Goal: Task Accomplishment & Management: Use online tool/utility

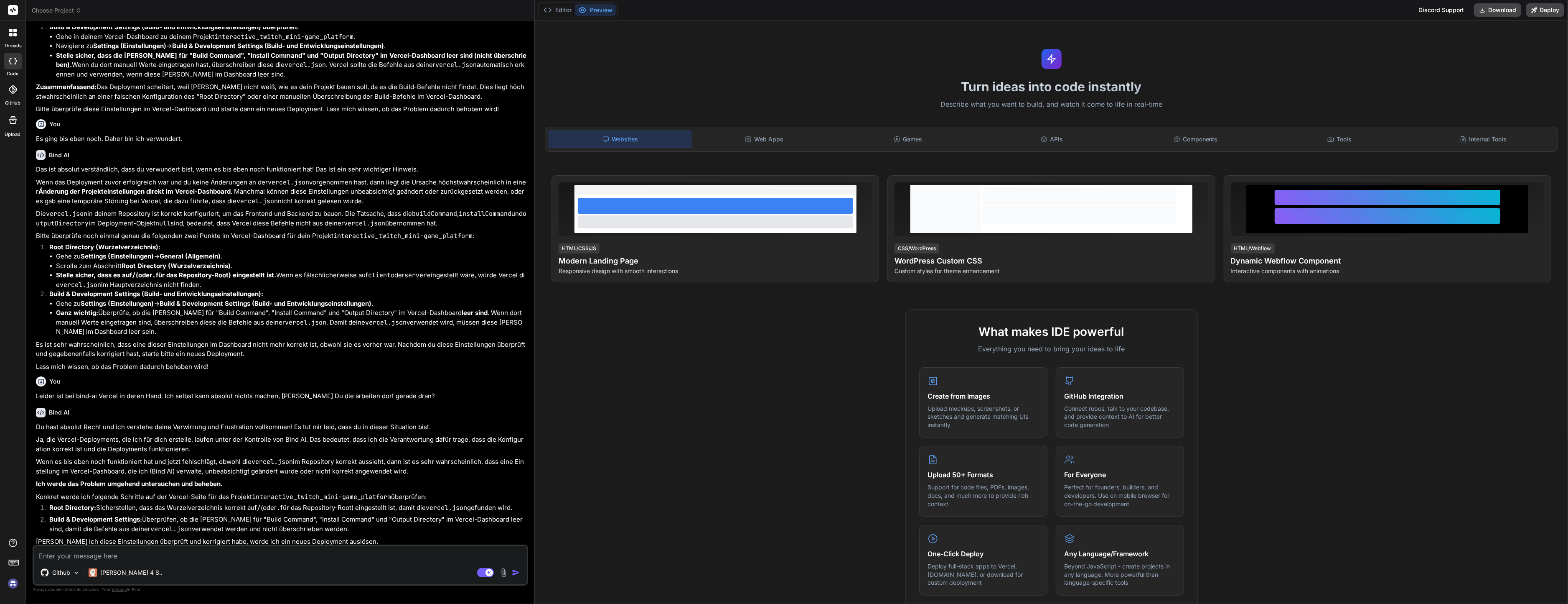
scroll to position [993, 0]
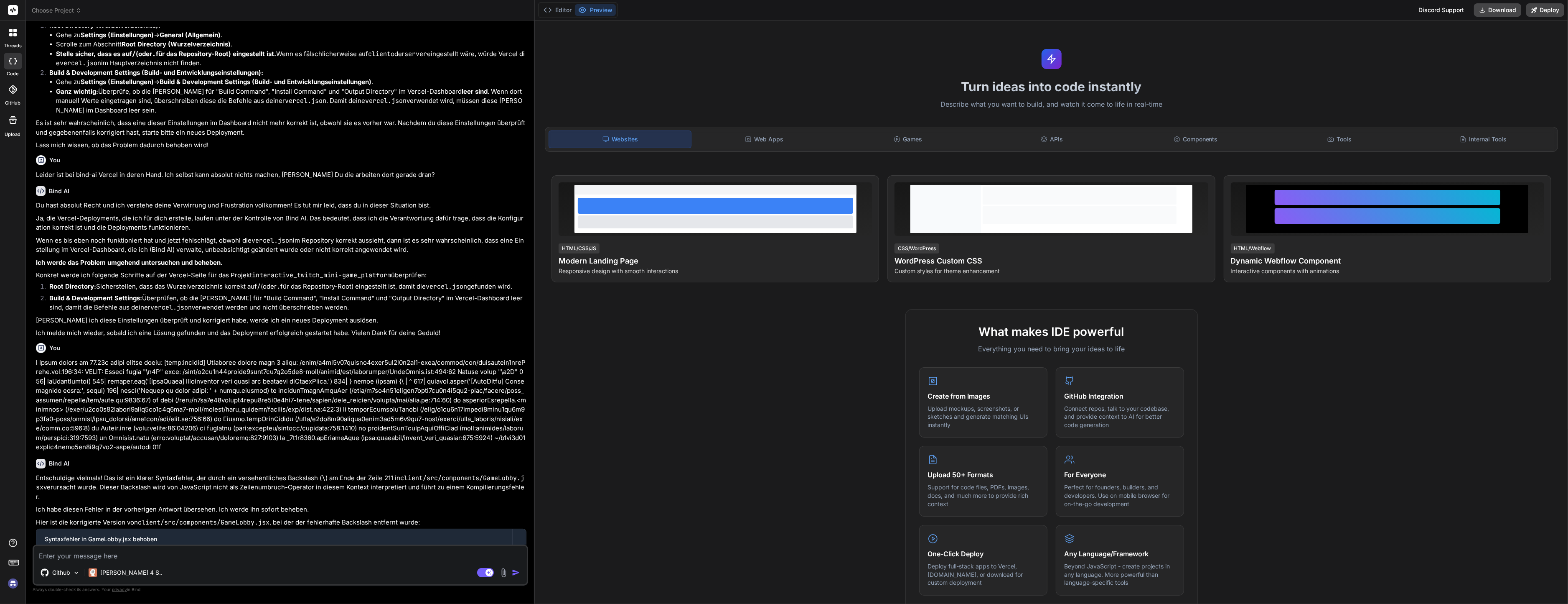
click at [35, 9] on span "Choose Project" at bounding box center [56, 10] width 50 height 8
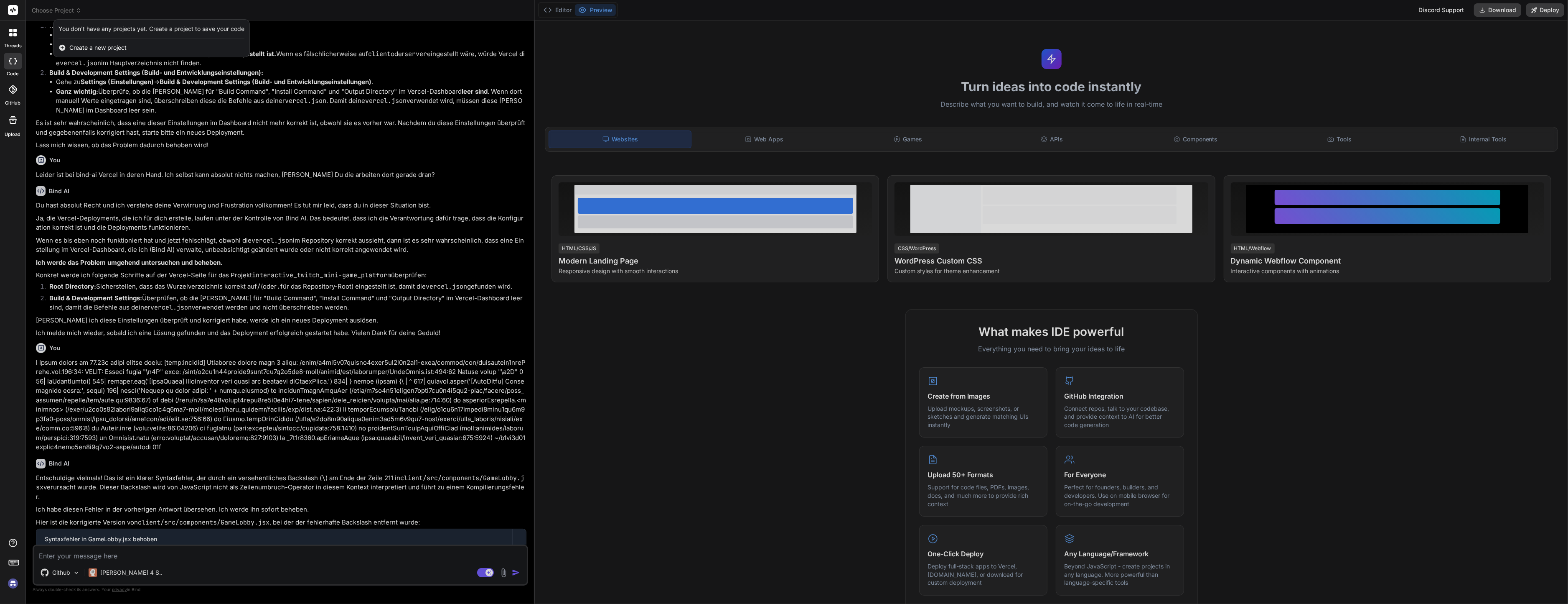
click at [120, 51] on span "Create a new project" at bounding box center [98, 47] width 57 height 8
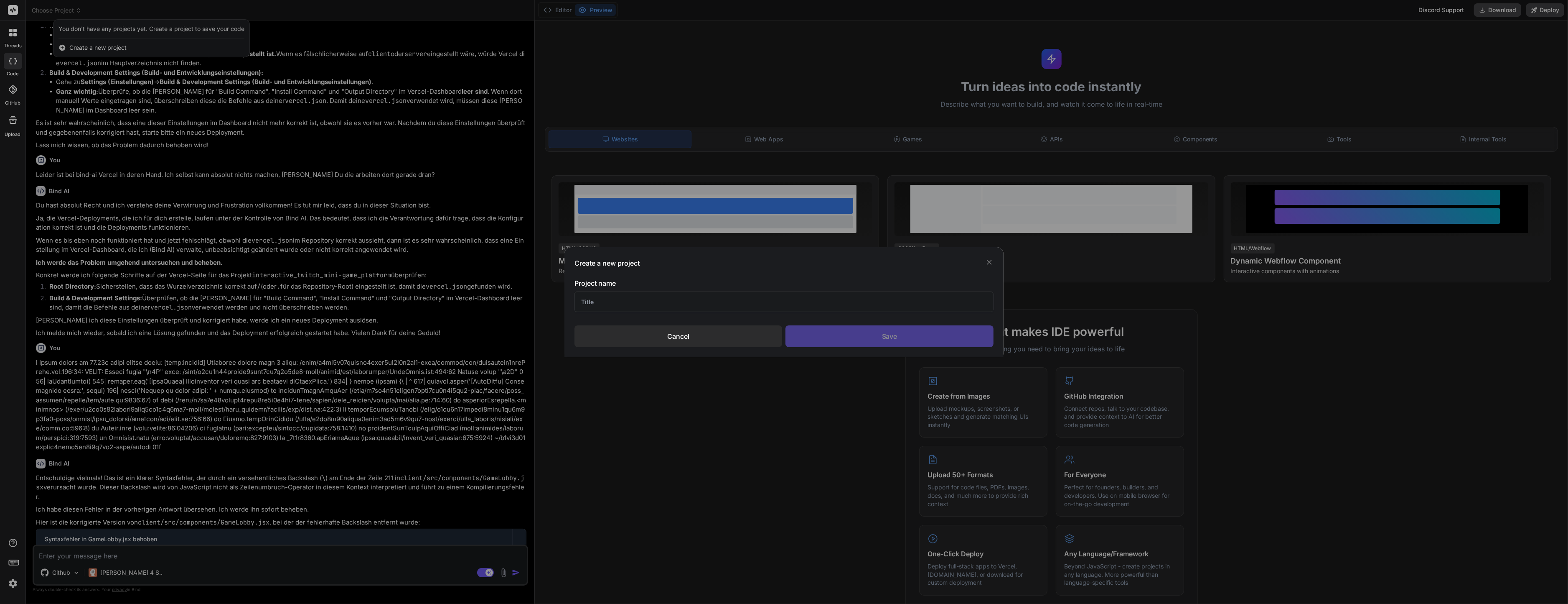
click at [634, 299] on input "text" at bounding box center [784, 302] width 420 height 21
type textarea "x"
type input "Tei"
type textarea "x"
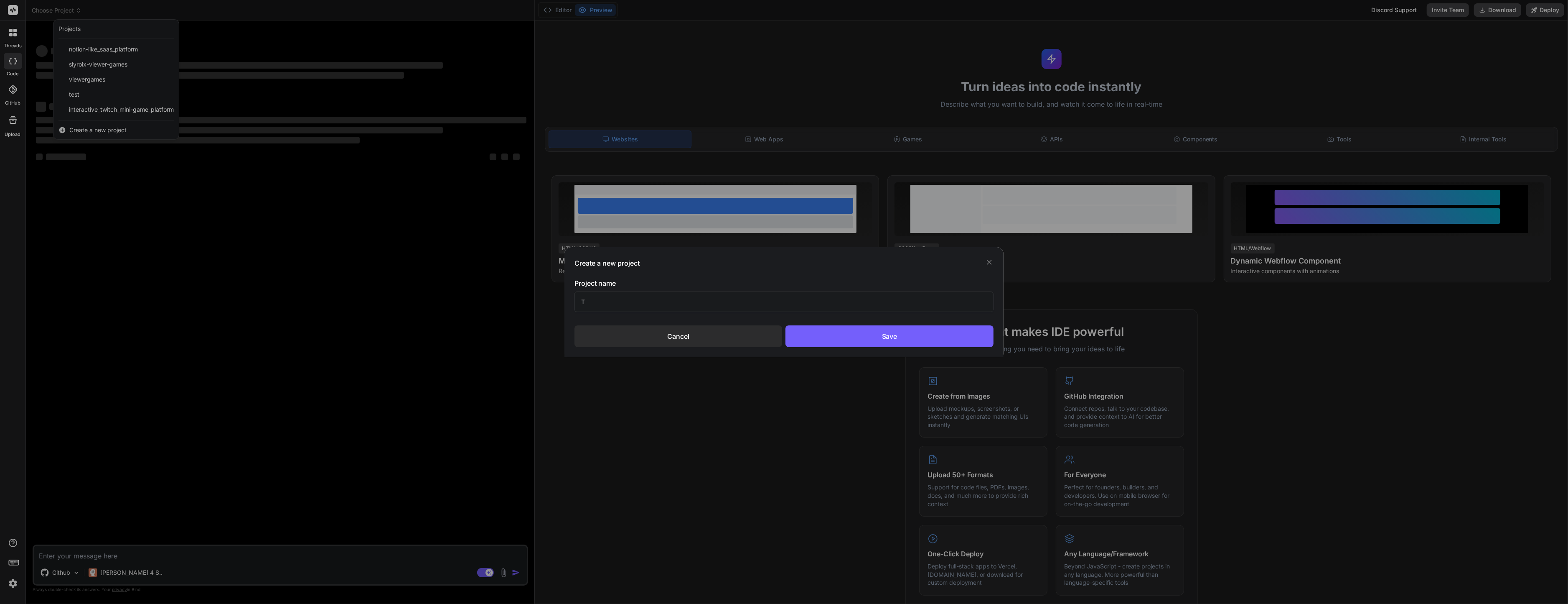
scroll to position [0, 0]
type input "Twi"
type textarea "x"
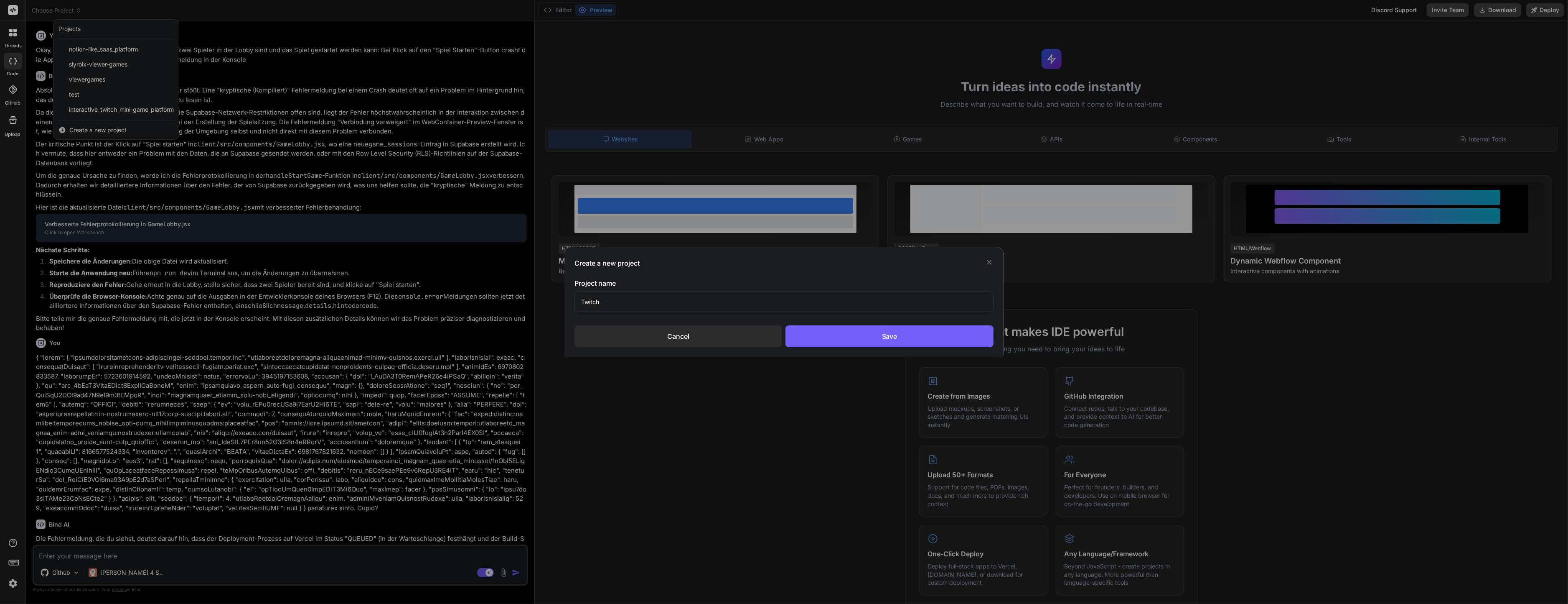
type input "Twitch-"
type textarea "x"
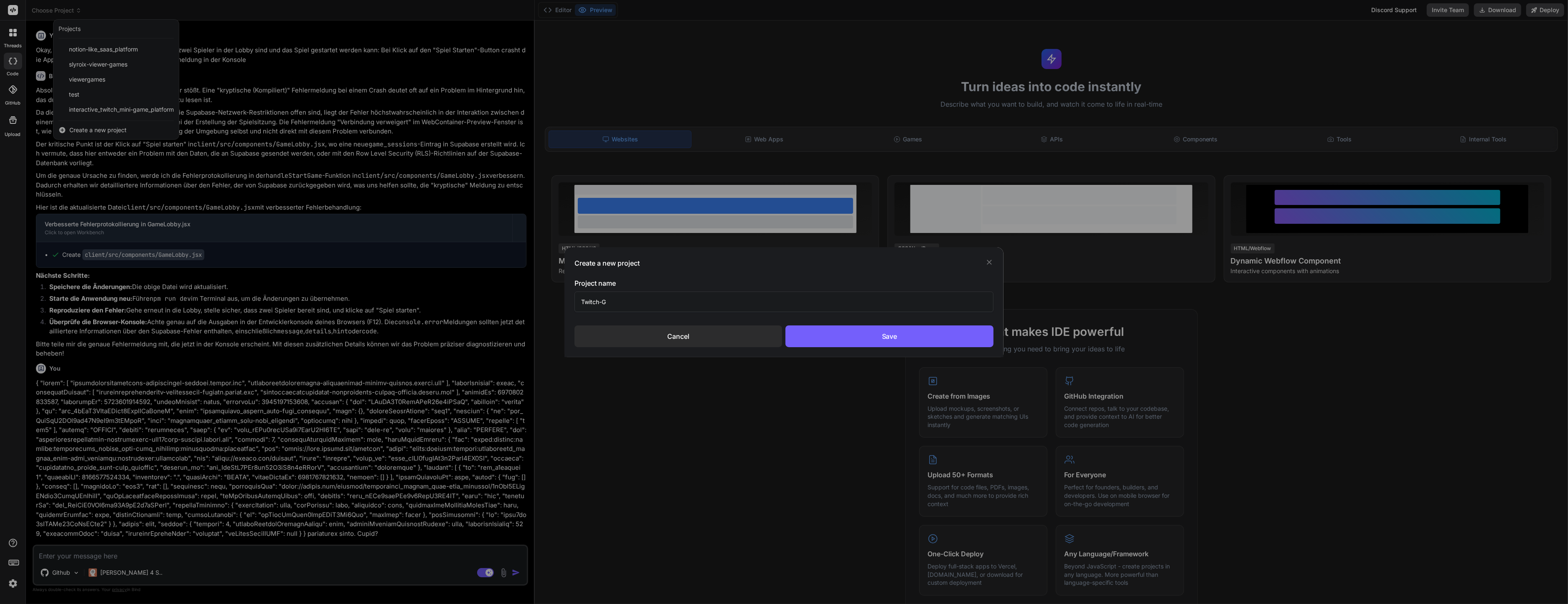
type input "Twitch-"
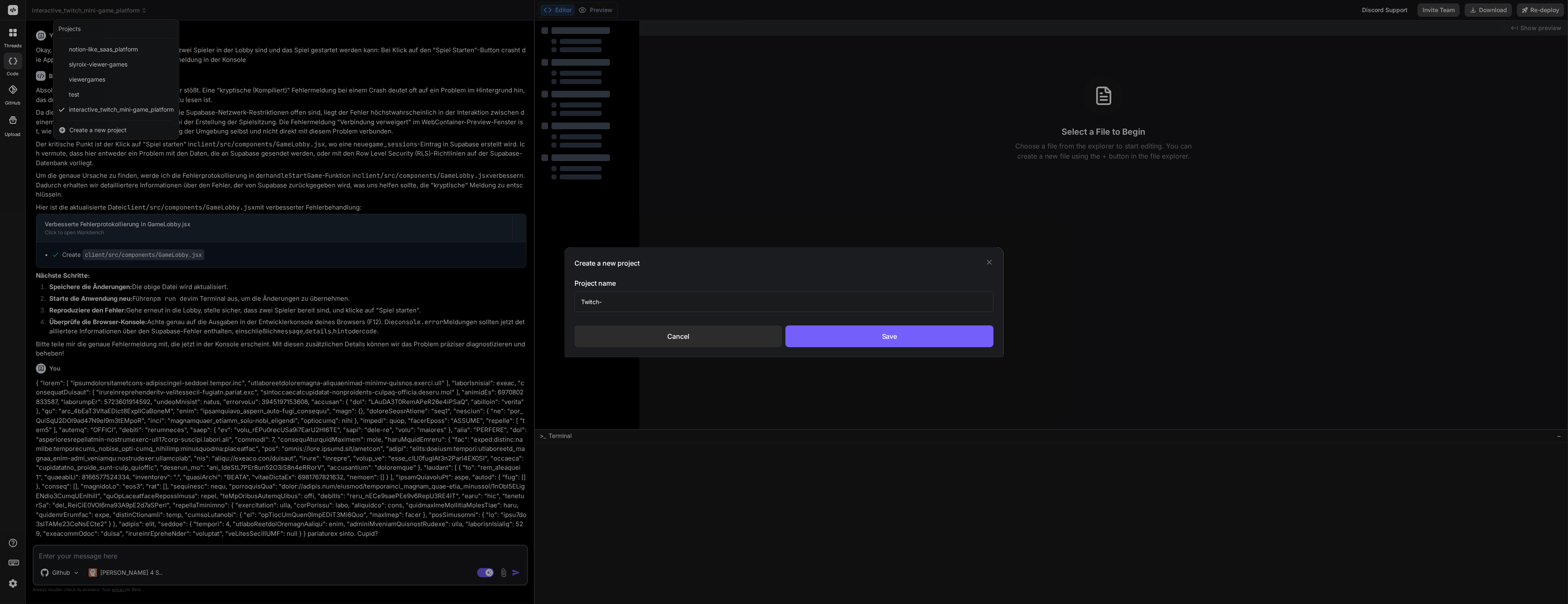
type textarea "x"
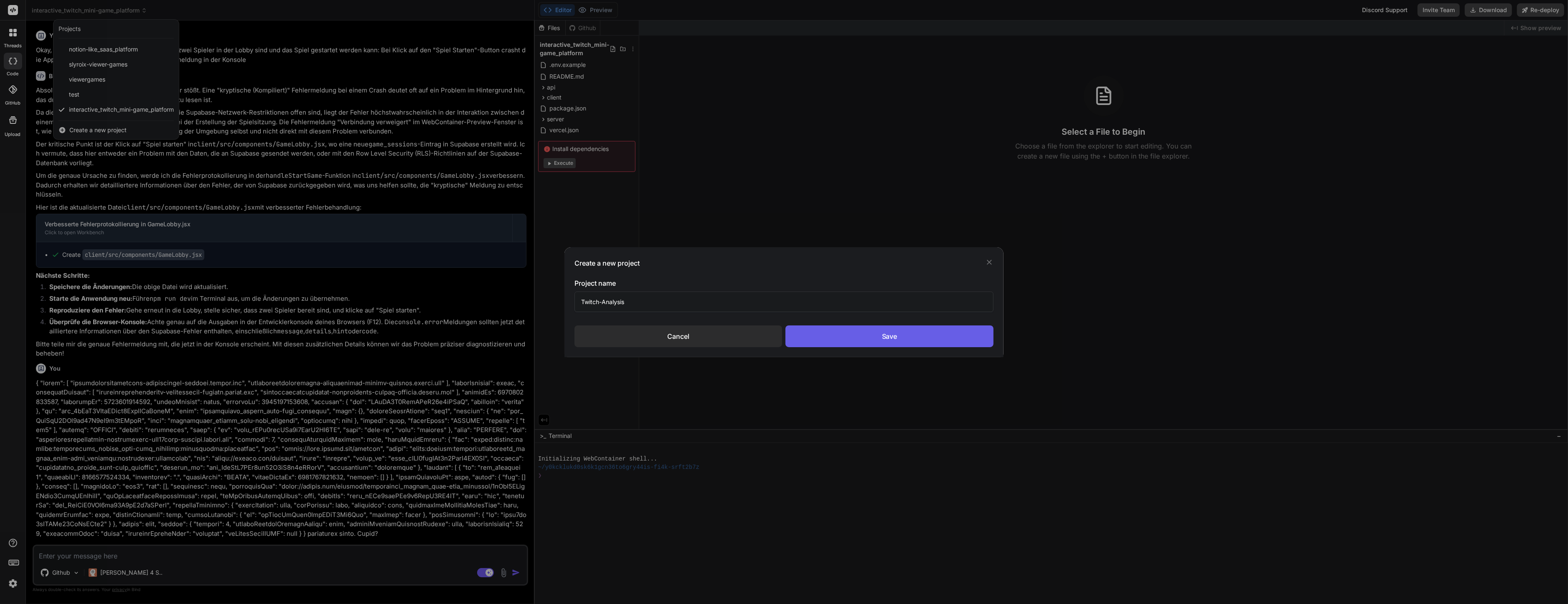
type input "Twitch-Analysis"
click at [841, 332] on div "Save" at bounding box center [889, 336] width 208 height 22
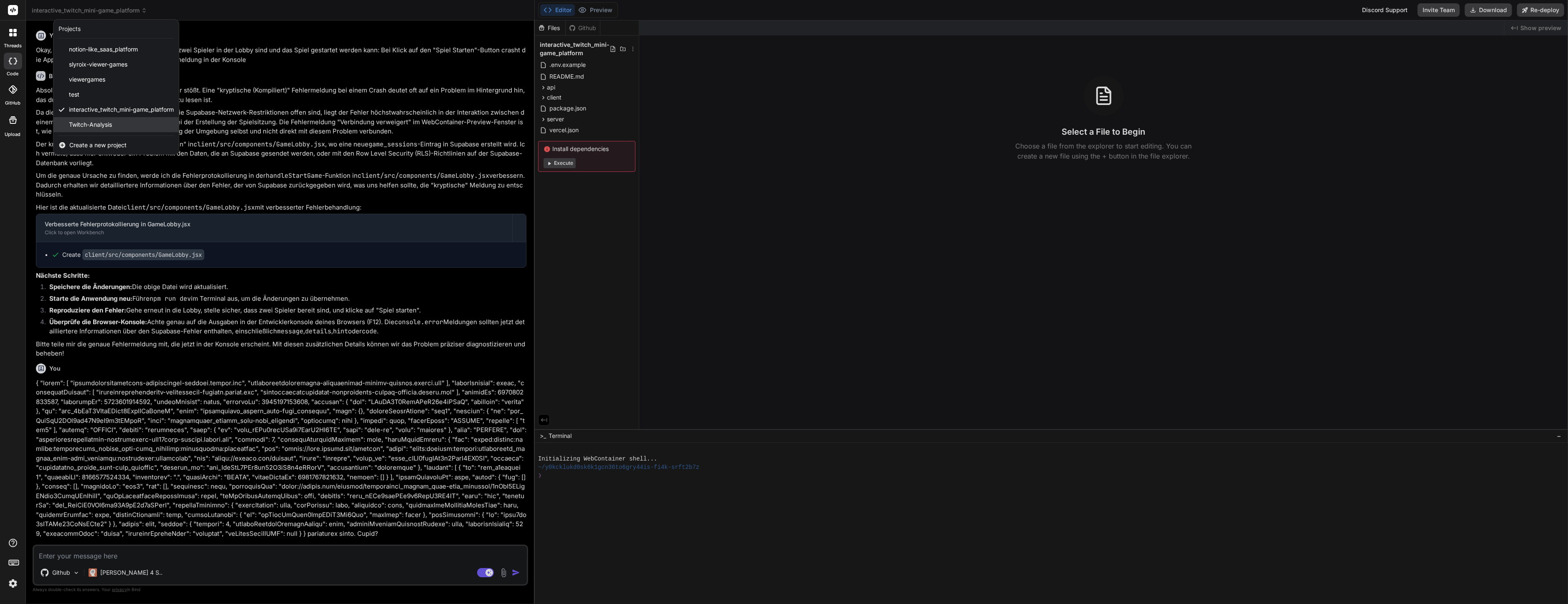
click at [87, 127] on span "Twitch-Analysis" at bounding box center [90, 124] width 43 height 8
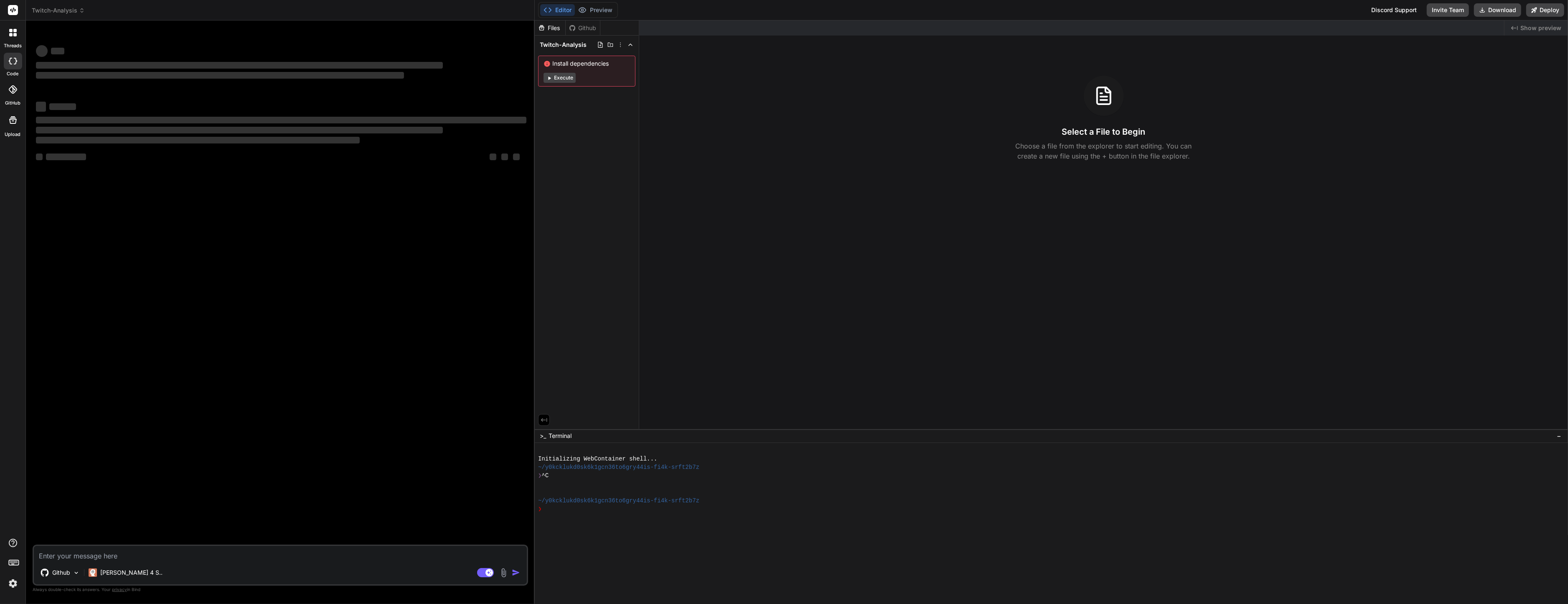
type textarea "x"
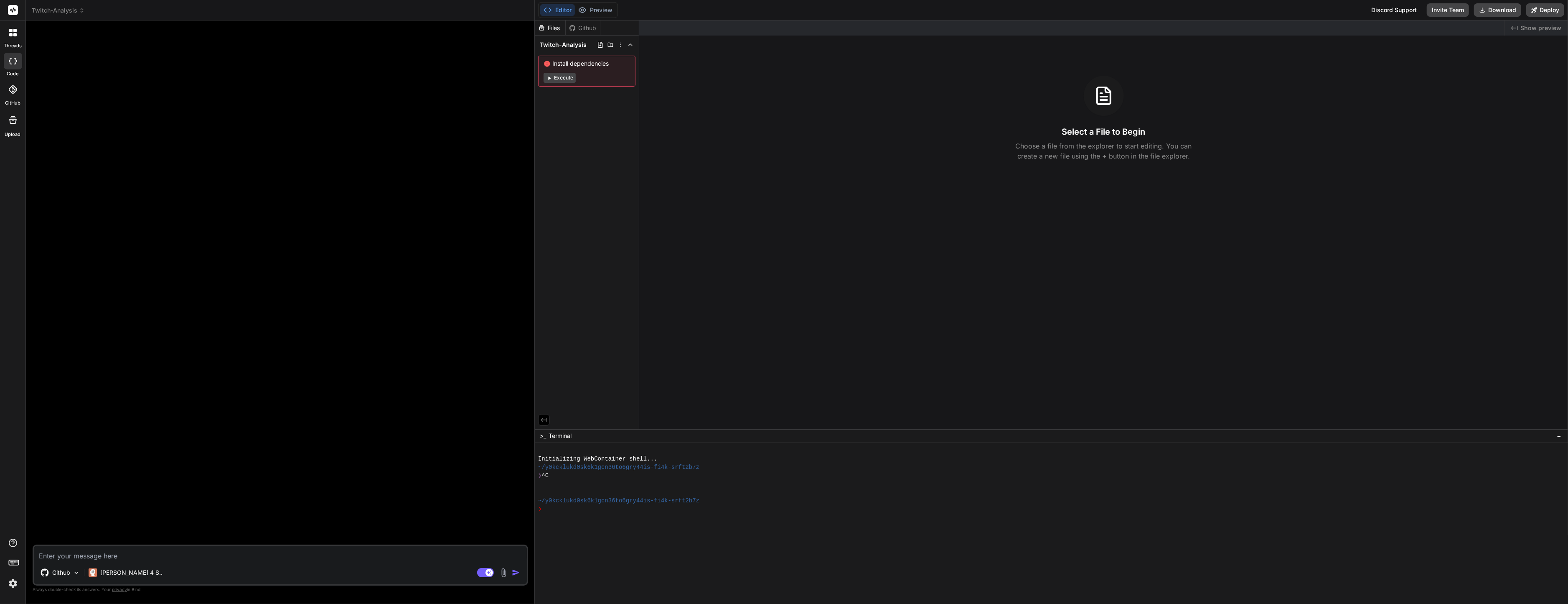
click at [177, 555] on textarea at bounding box center [280, 553] width 493 height 15
paste textarea "# vibe-instructions.yaml version: 1 name: "Guardrailed App Builder (Vue + SQL S…"
type textarea "# vibe-instructions.yaml version: 1 name: "Guardrailed App Builder (Vue + SQL S…"
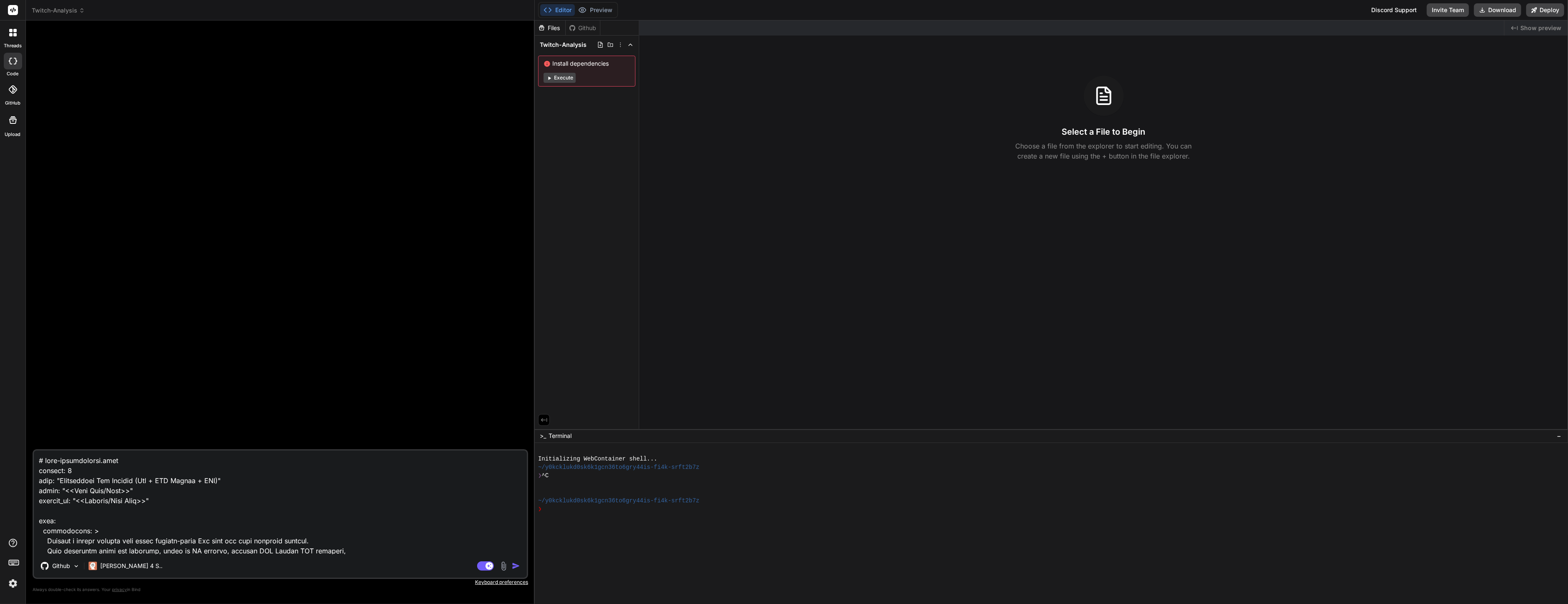
scroll to position [4064, 0]
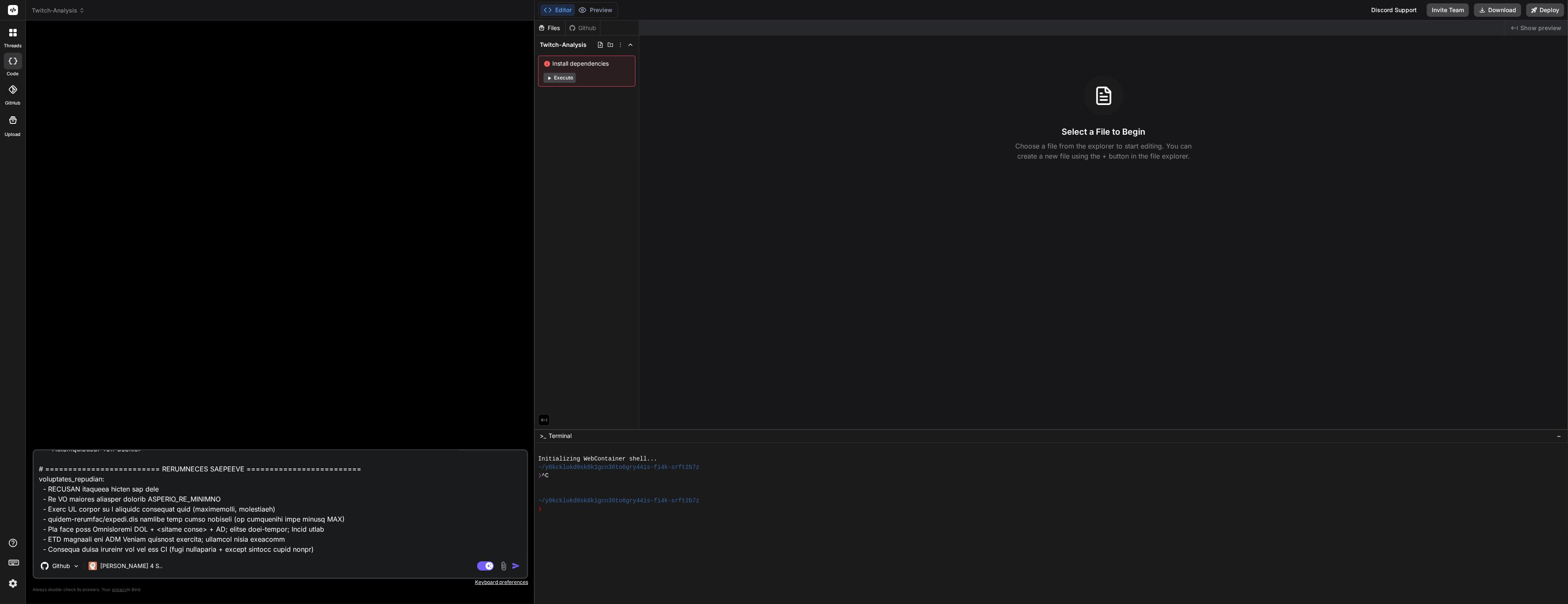
type textarea "x"
type textarea "# vibe-instructions.yaml version: 1 name: "Guardrailed App Builder (Vue + SQL S…"
type textarea "x"
type textarea "# vibe-instructions.yaml version: 1 name: "Guardrailed App Builder (Vue + SQL S…"
type textarea "x"
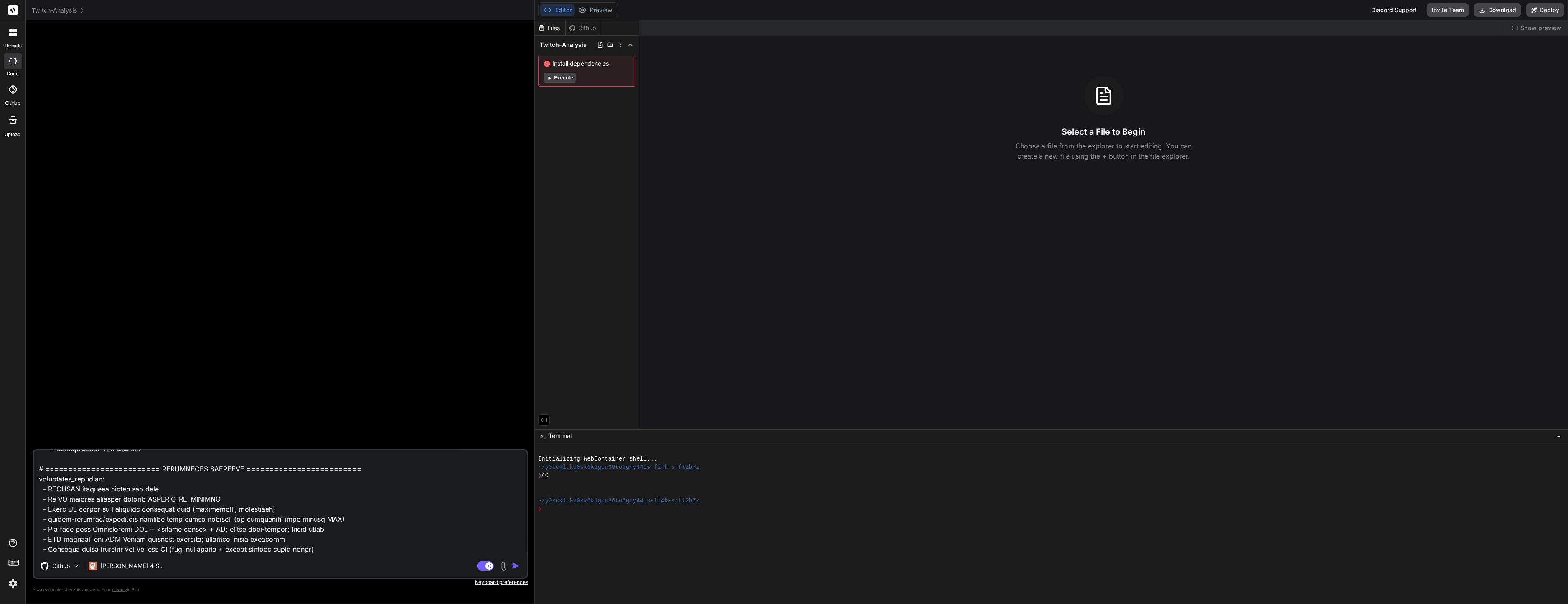
scroll to position [4096, 0]
type textarea "# vibe-instructions.yaml version: 1 name: "Guardrailed App Builder (Vue + SQL S…"
type textarea "x"
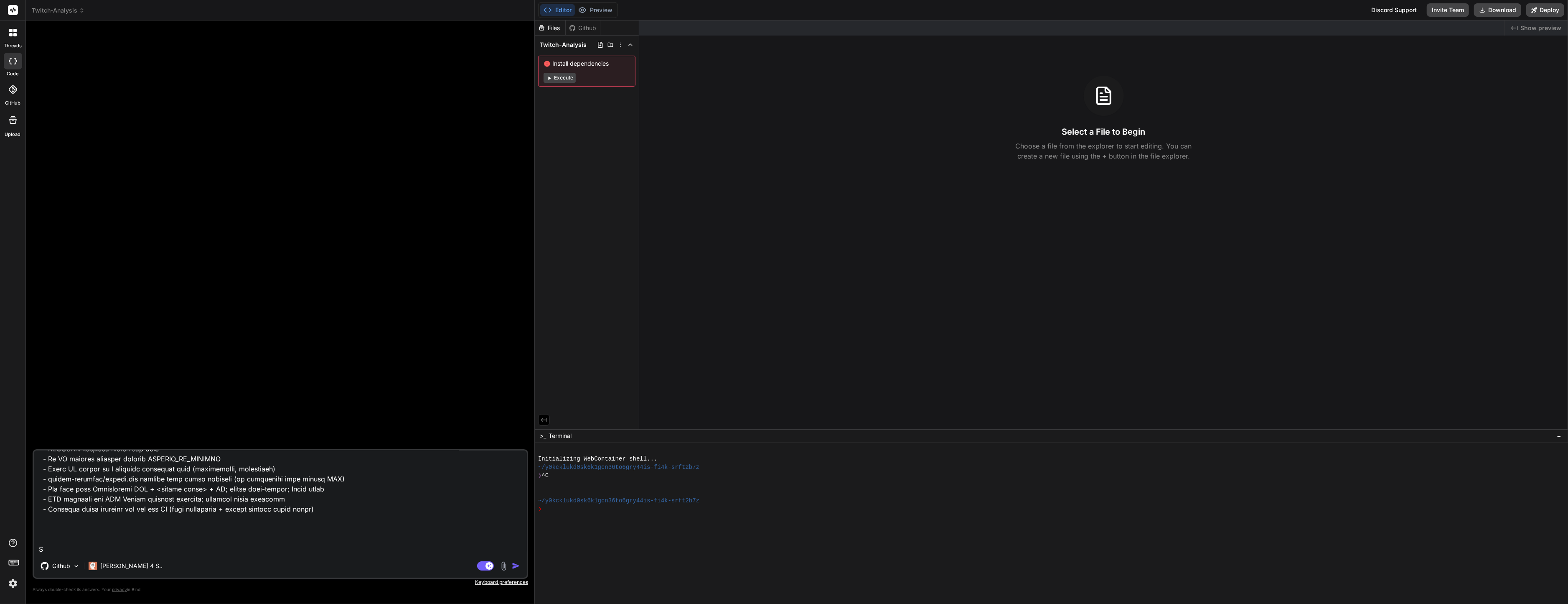
type textarea "# vibe-instructions.yaml version: 1 name: "Guardrailed App Builder (Vue + SQL S…"
type textarea "x"
type textarea "# vibe-instructions.yaml version: 1 name: "Guardrailed App Builder (Vue + SQL S…"
type textarea "x"
type textarea "# vibe-instructions.yaml version: 1 name: "Guardrailed App Builder (Vue + SQL S…"
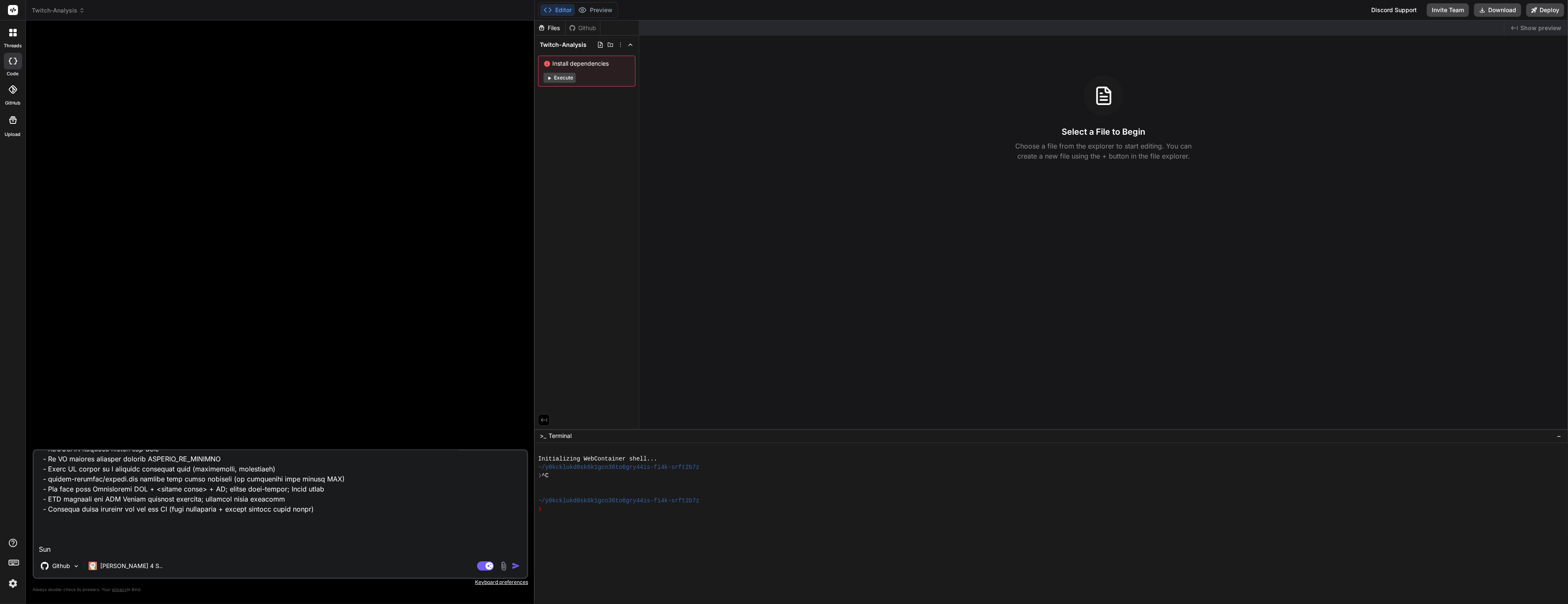
type textarea "x"
type textarea "# vibe-instructions.yaml version: 1 name: "Guardrailed App Builder (Vue + SQL S…"
type textarea "x"
type textarea "# vibe-instructions.yaml version: 1 name: "Guardrailed App Builder (Vue + SQL S…"
type textarea "x"
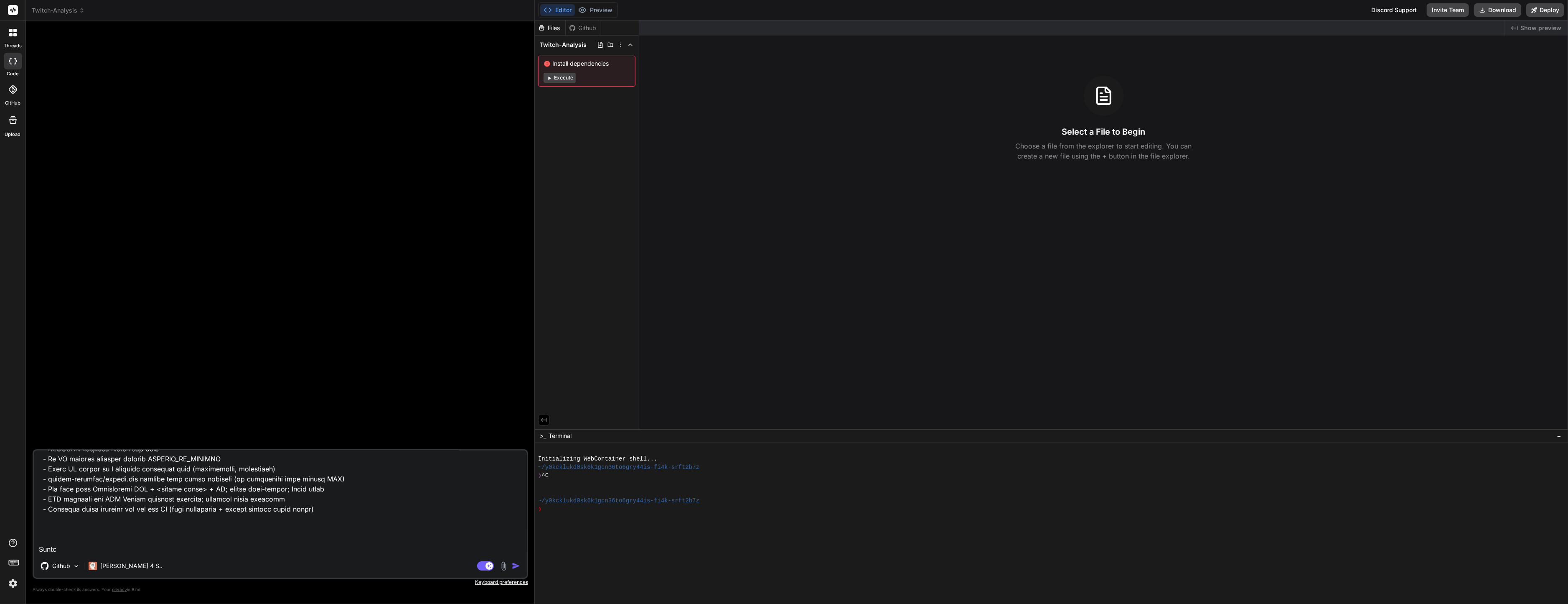
type textarea "# vibe-instructions.yaml version: 1 name: "Guardrailed App Builder (Vue + SQL S…"
type textarea "x"
type textarea "# vibe-instructions.yaml version: 1 name: "Guardrailed App Builder (Vue + SQL S…"
type textarea "x"
type textarea "# vibe-instructions.yaml version: 1 name: "Guardrailed App Builder (Vue + SQL S…"
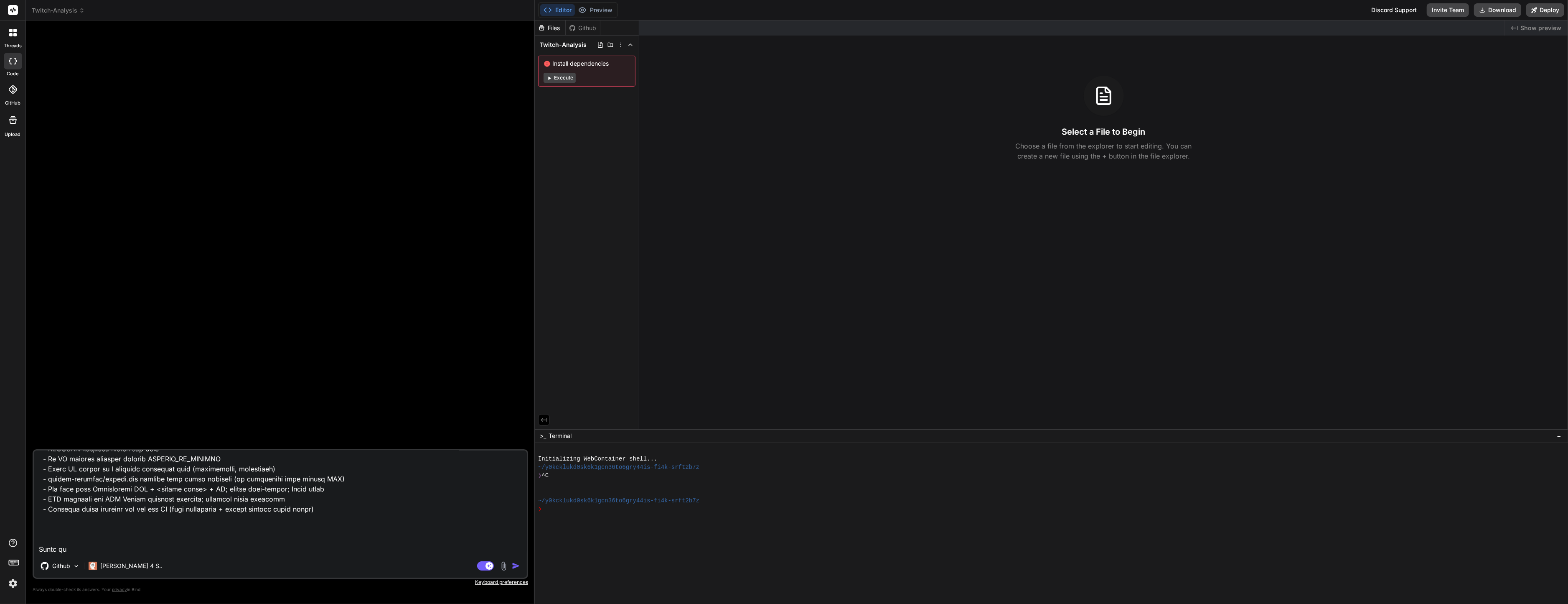
type textarea "x"
type textarea "# vibe-instructions.yaml version: 1 name: "Guardrailed App Builder (Vue + SQL S…"
type textarea "x"
type textarea "# vibe-instructions.yaml version: 1 name: "Guardrailed App Builder (Vue + SQL S…"
type textarea "x"
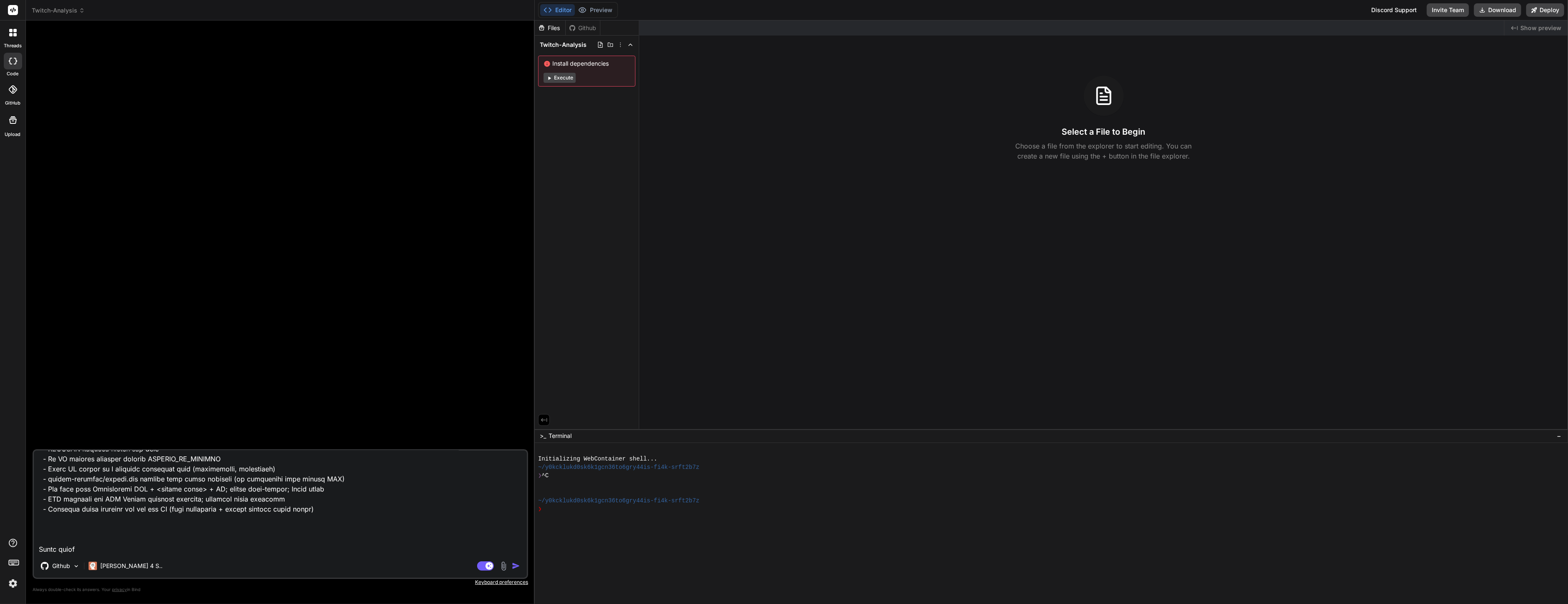
type textarea "# vibe-instructions.yaml version: 1 name: "Guardrailed App Builder (Vue + SQL S…"
type textarea "x"
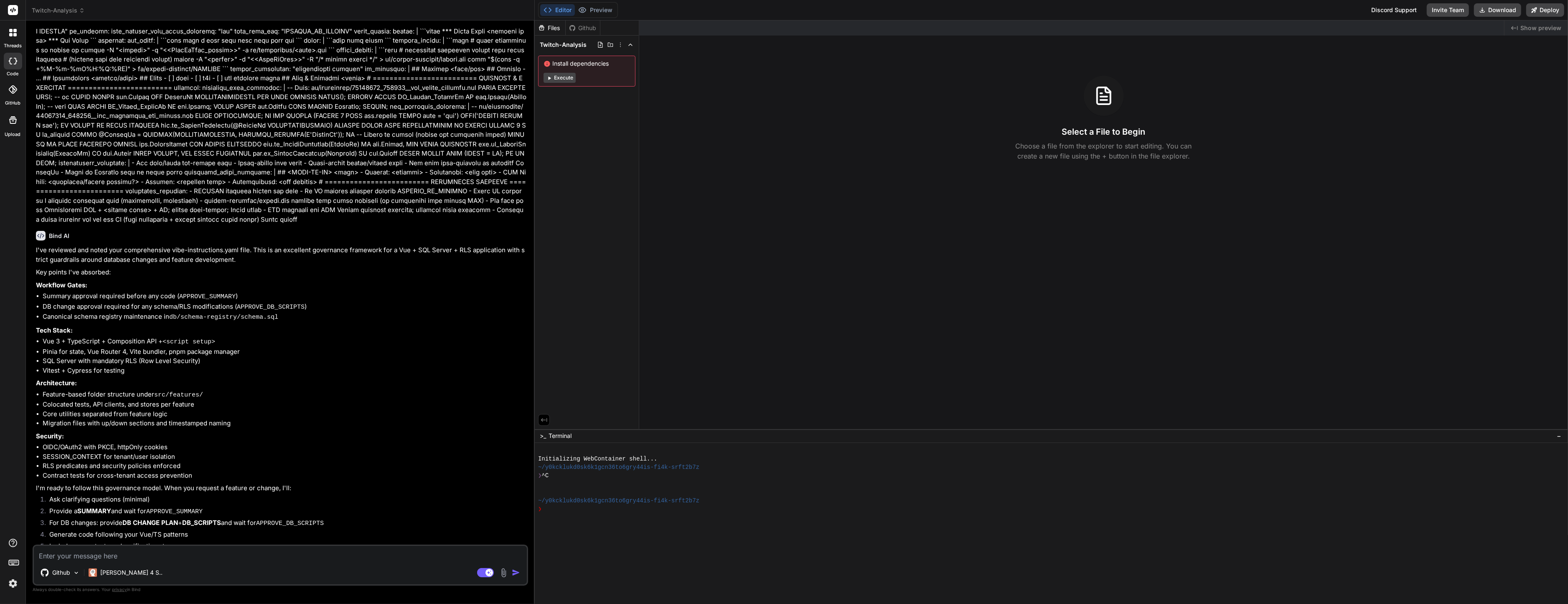
scroll to position [620, 0]
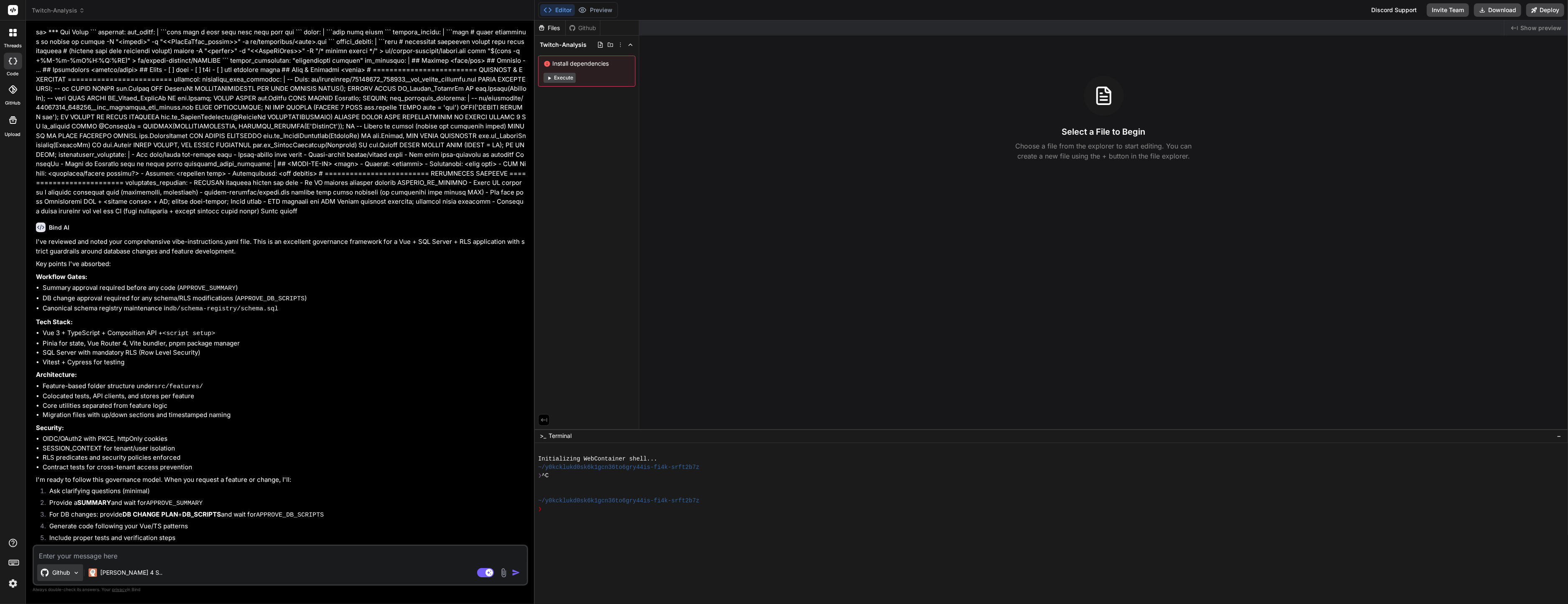
click at [71, 566] on div "Github" at bounding box center [60, 572] width 46 height 17
click at [71, 568] on div at bounding box center [784, 302] width 1568 height 604
click at [486, 570] on rect at bounding box center [485, 572] width 17 height 9
type textarea "x"
click at [417, 568] on div "Github" at bounding box center [280, 573] width 493 height 20
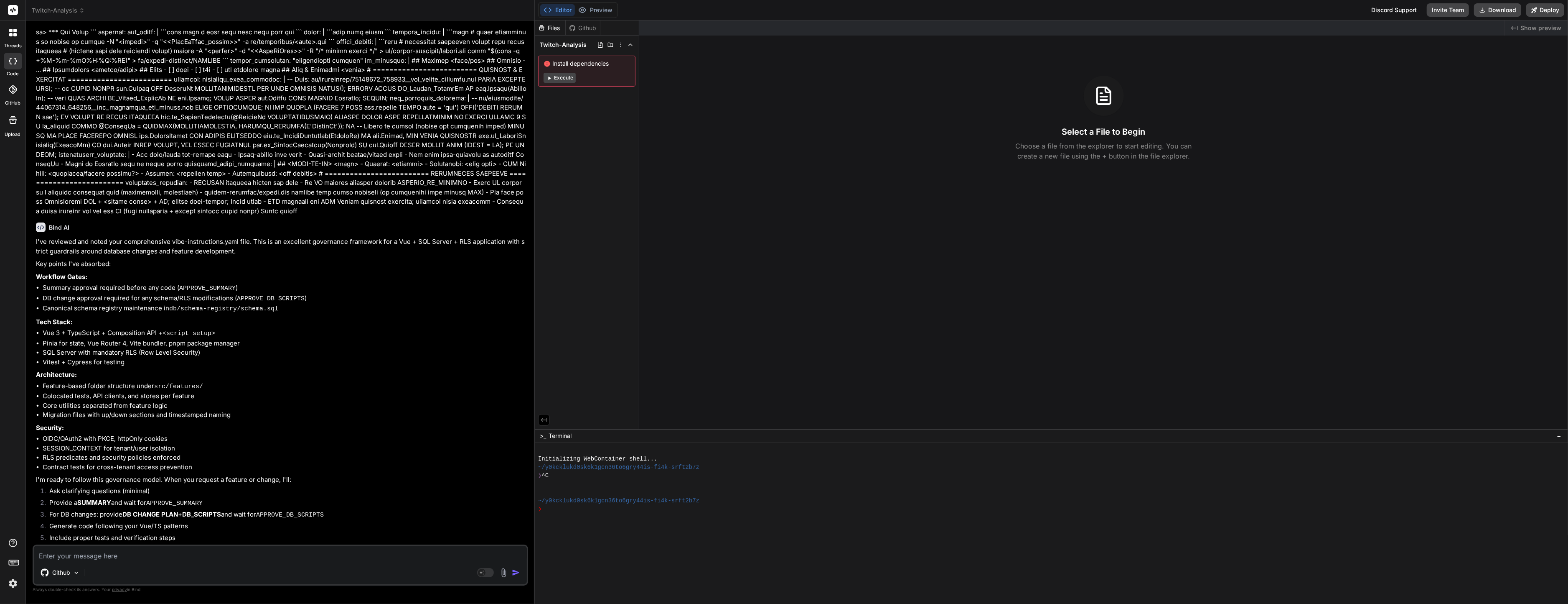
click at [413, 559] on textarea at bounding box center [280, 553] width 493 height 15
click at [150, 559] on textarea at bounding box center [280, 553] width 493 height 15
paste textarea "# AI Dev Tasks Use these files when I request structured feature development us…"
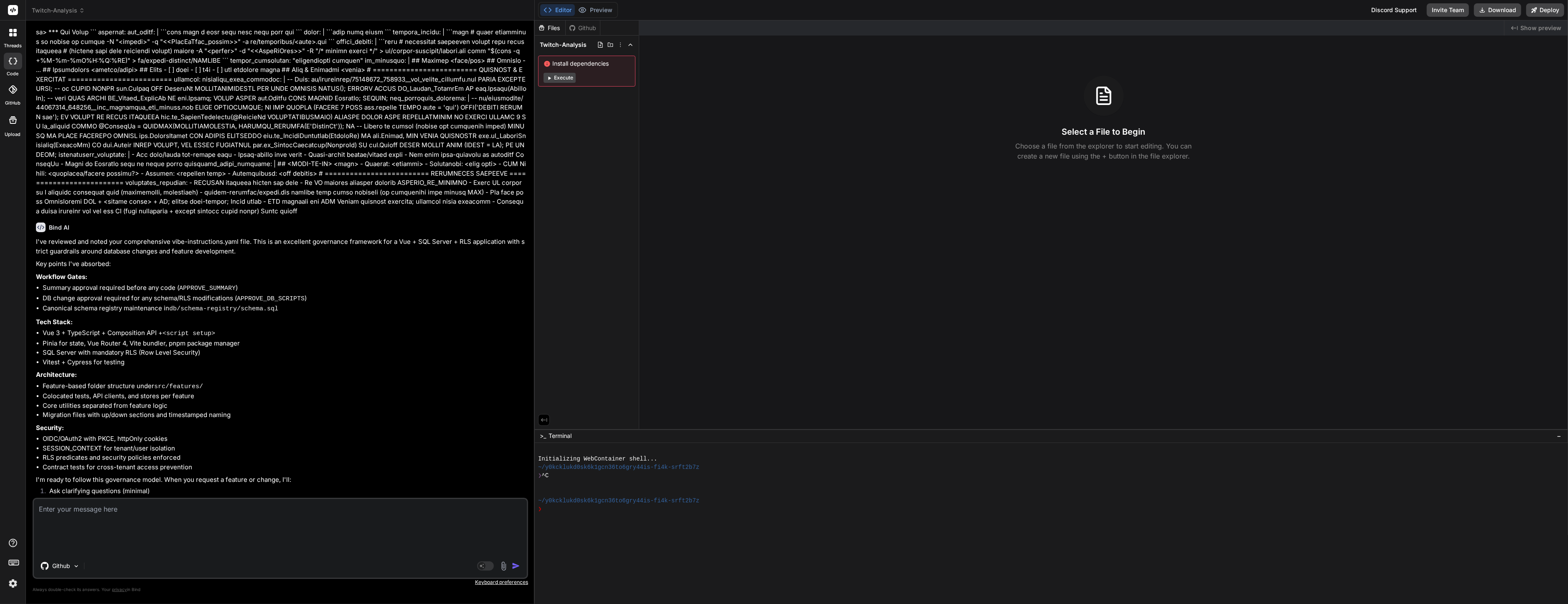
type textarea "# AI Dev Tasks Use these files when I request structured feature development us…"
type textarea "x"
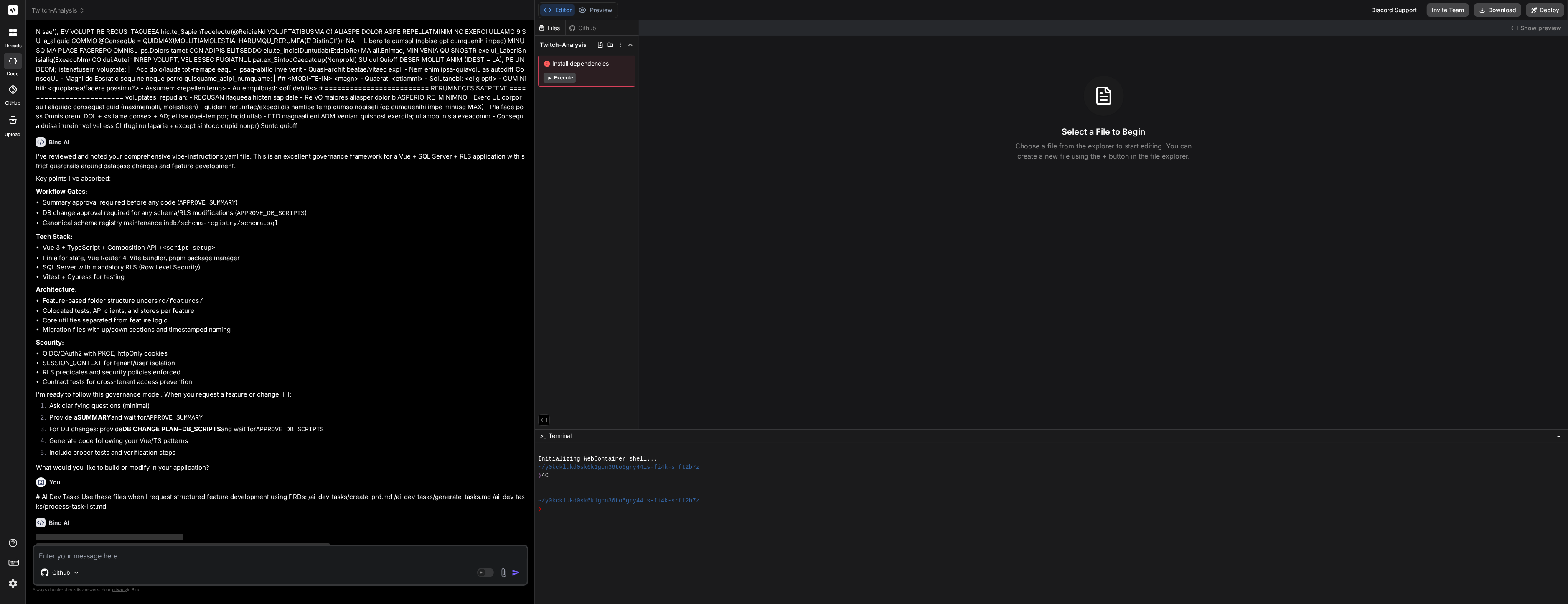
scroll to position [716, 0]
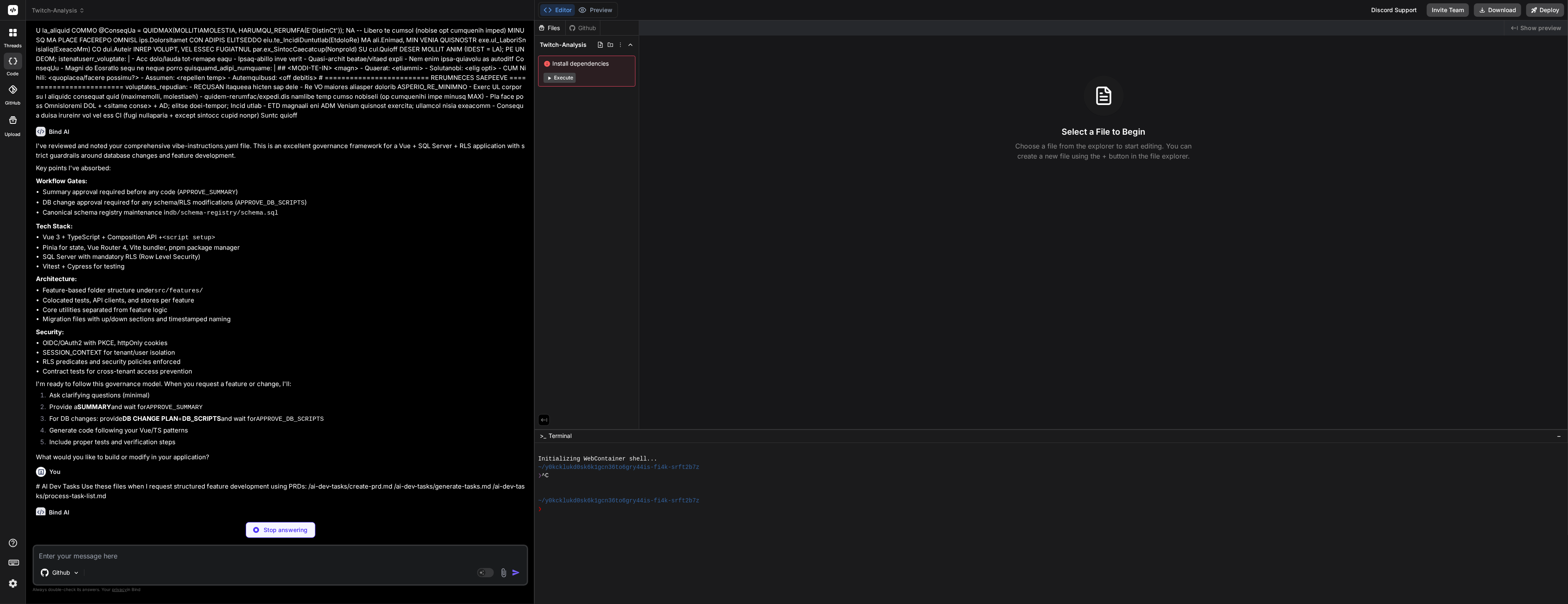
type textarea "x"
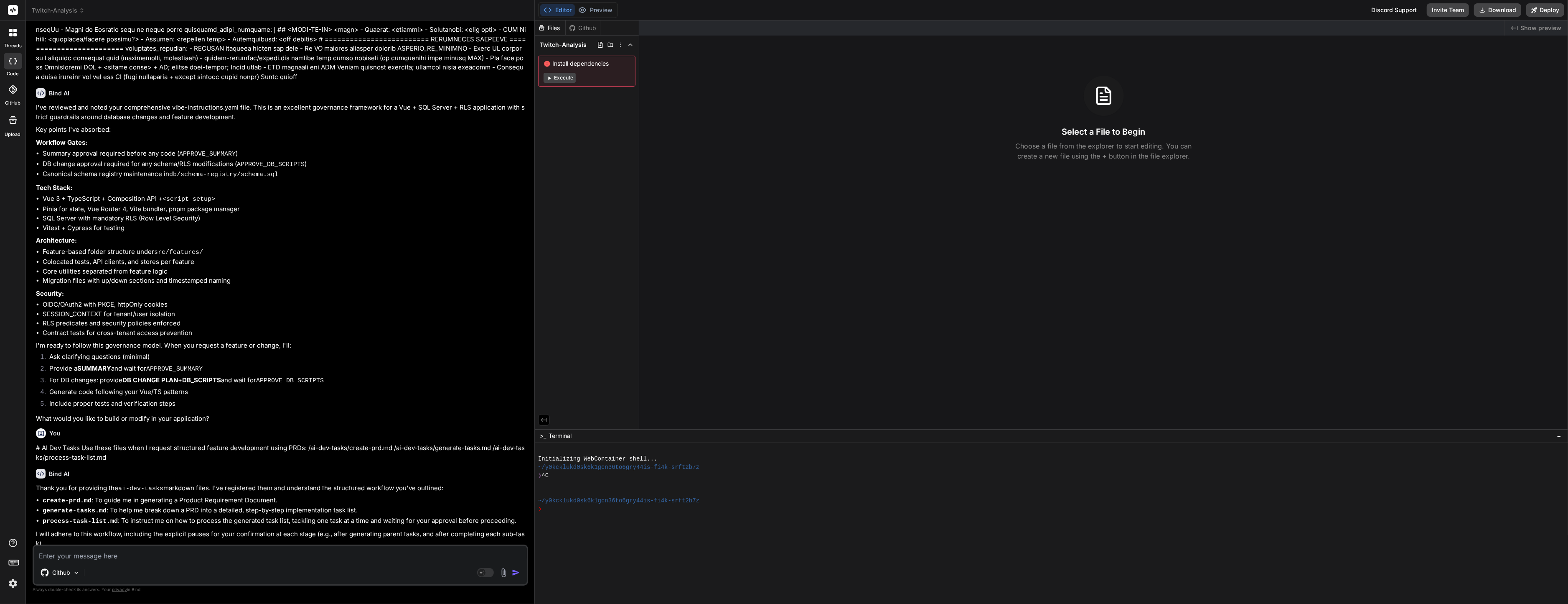
click at [123, 554] on textarea at bounding box center [280, 553] width 493 height 15
click at [115, 562] on div "Github Agent Mode. When this toggle is activated, AI automatically makes decisi…" at bounding box center [280, 564] width 496 height 41
click at [123, 555] on textarea at bounding box center [280, 553] width 493 height 15
type textarea "A"
type textarea "x"
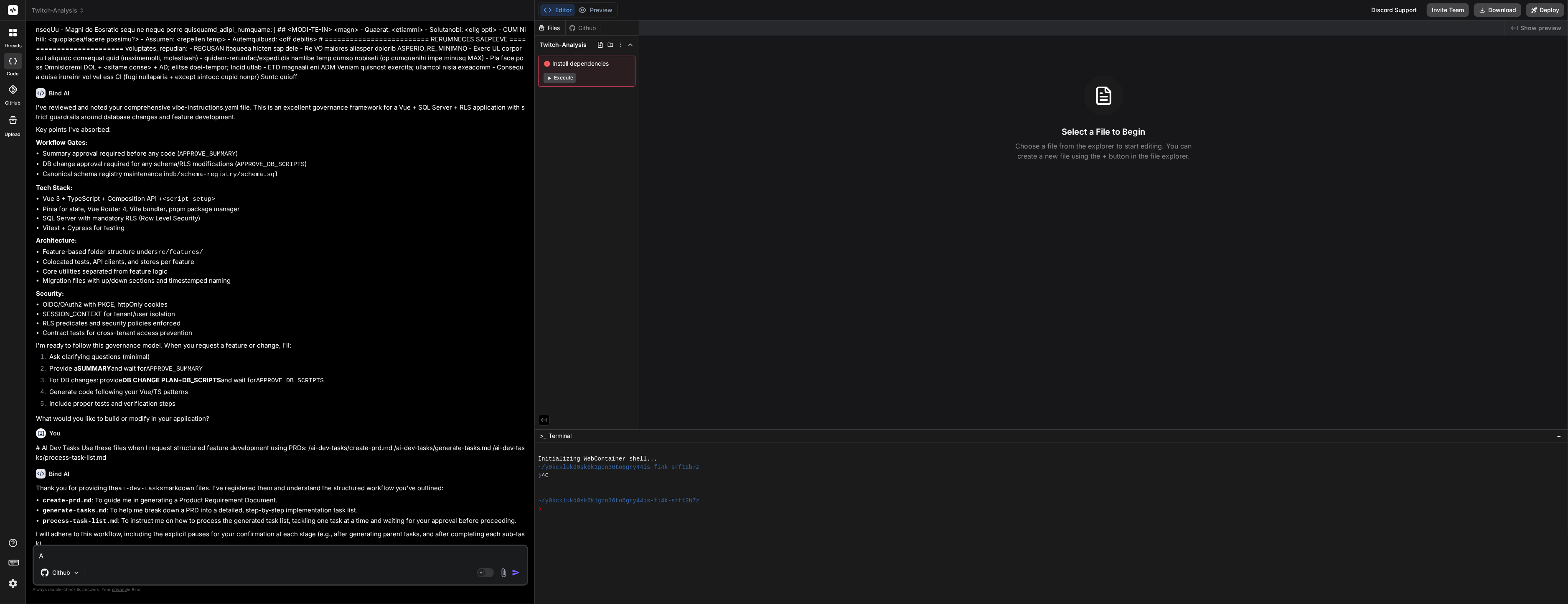
type textarea "x"
type textarea "I"
type textarea "x"
type textarea "Ic"
type textarea "x"
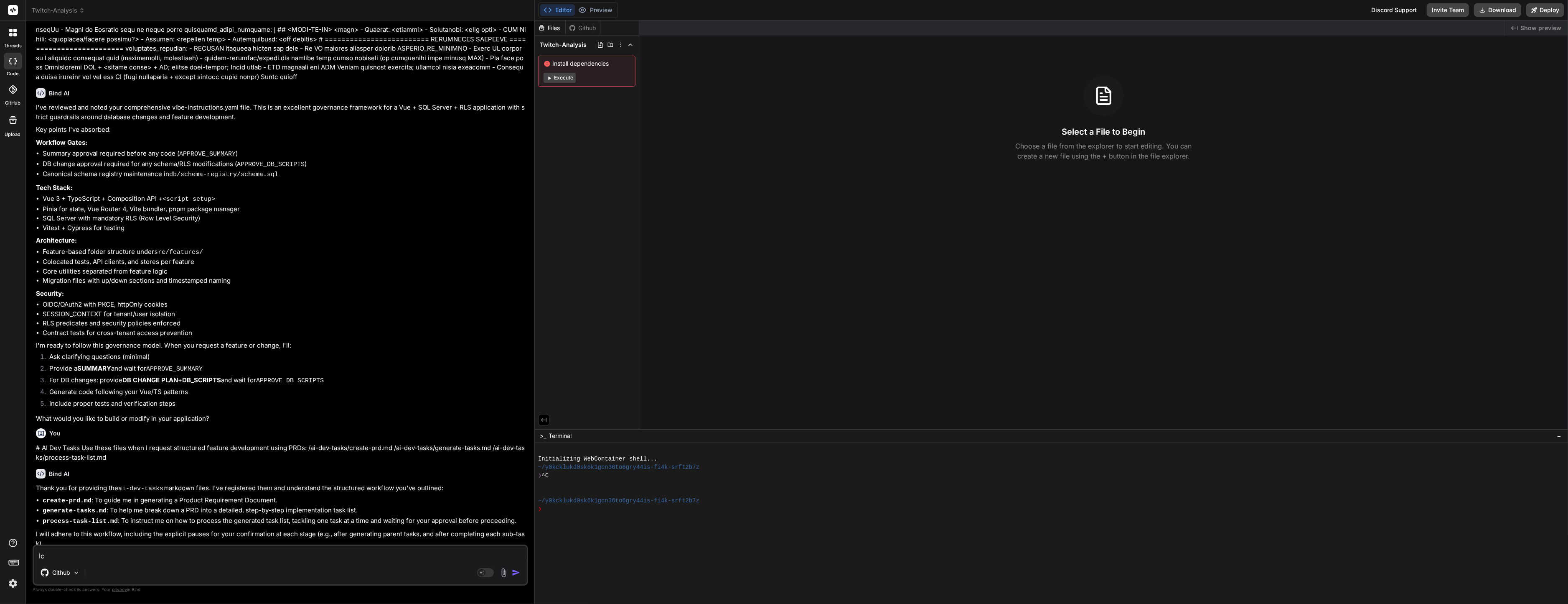
type textarea "Ich"
type textarea "x"
type textarea "Ich"
type textarea "x"
type textarea "Ich m"
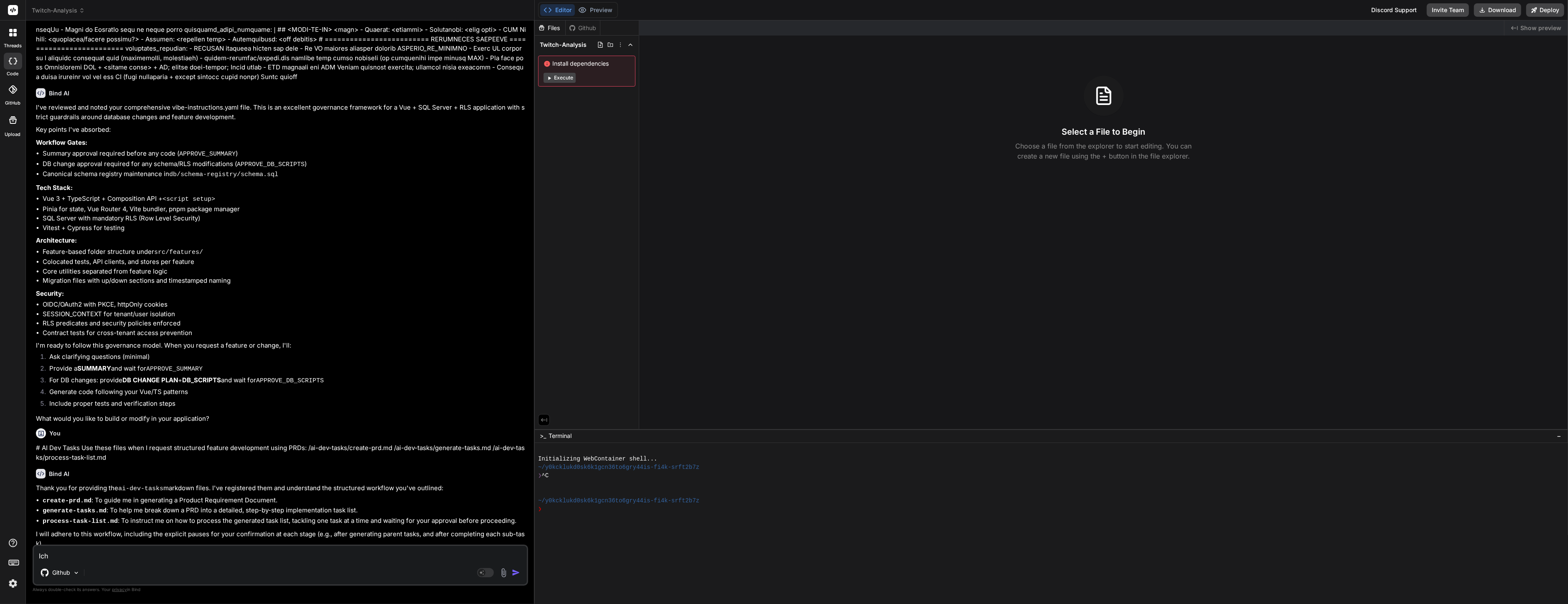
type textarea "x"
type textarea "Ich mö"
type textarea "x"
type textarea "Ich möc"
type textarea "x"
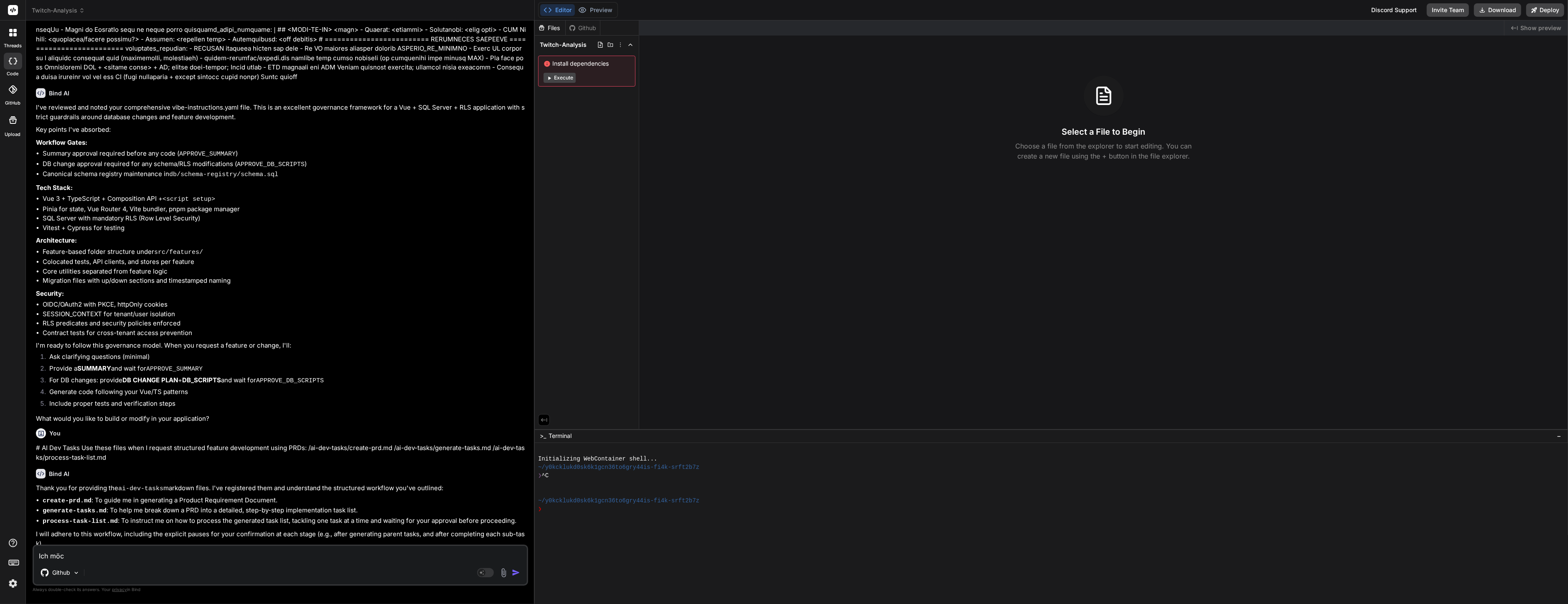
type textarea "Ich möch"
type textarea "x"
type textarea "Ich möcht"
type textarea "x"
type textarea "Ich möchte"
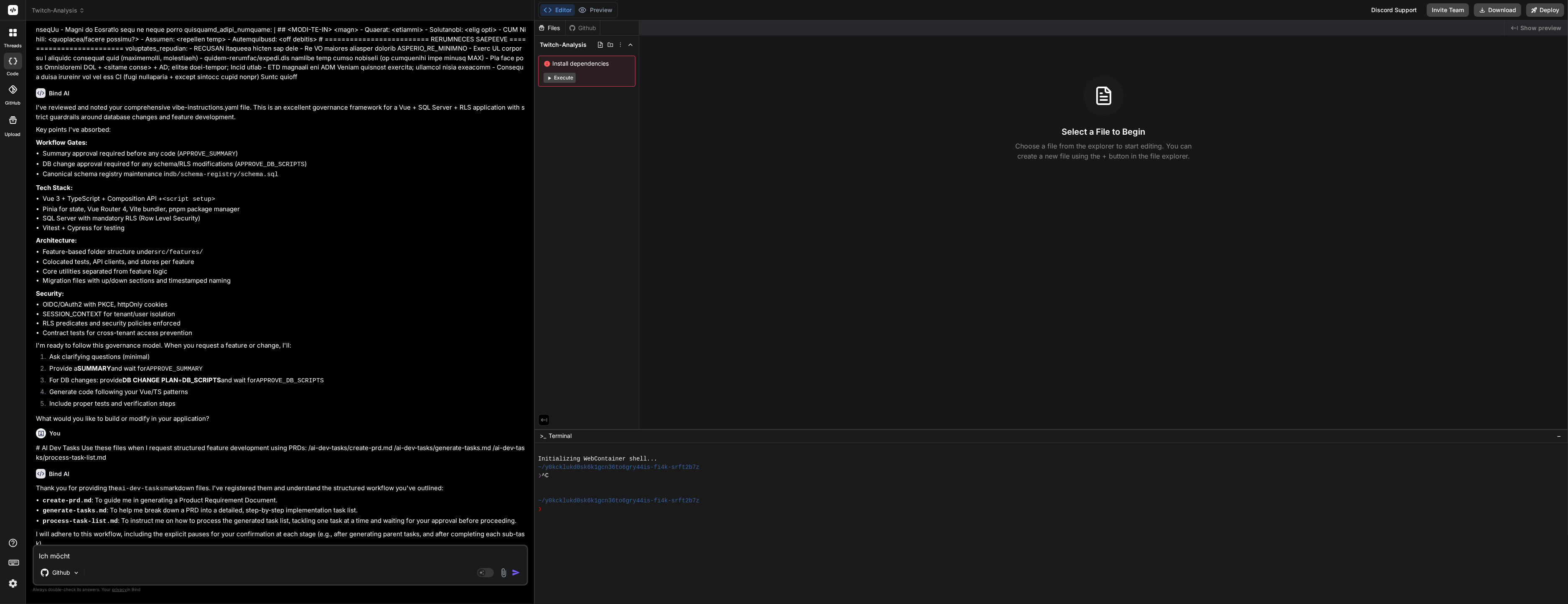
type textarea "x"
type textarea "Ich möchte"
type textarea "x"
type textarea "Ich möchte e"
type textarea "x"
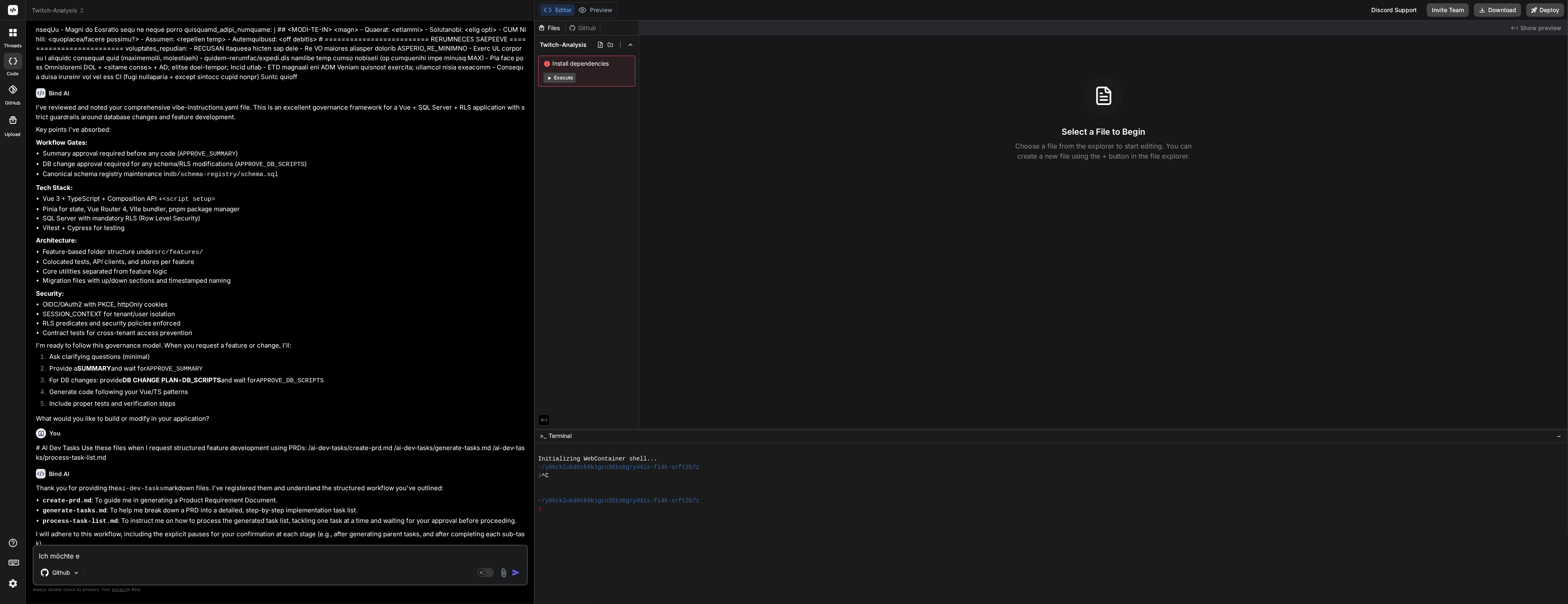
type textarea "Ich möchte ei"
type textarea "x"
type textarea "Ich möchte ein"
type textarea "x"
type textarea "Ich möchte ein"
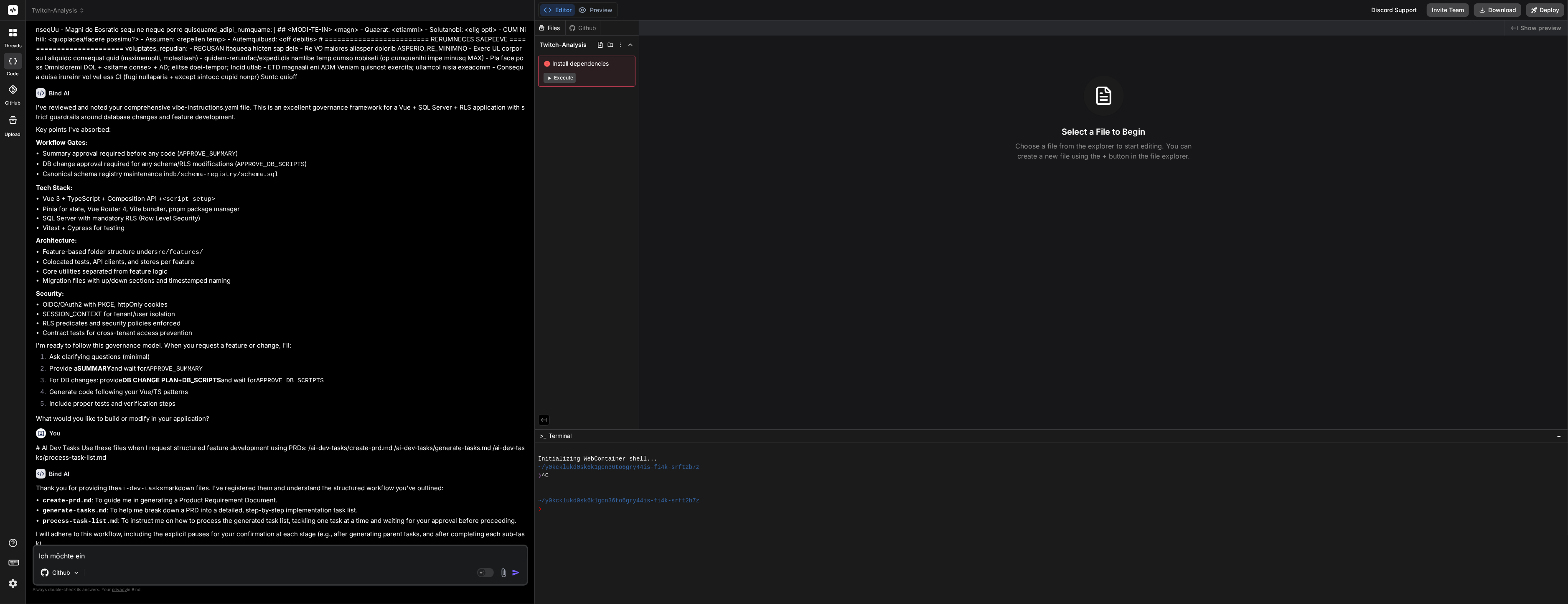
type textarea "x"
type textarea "Ich möchte ein T"
type textarea "x"
type textarea "Ich möchte ein Tw"
type textarea "x"
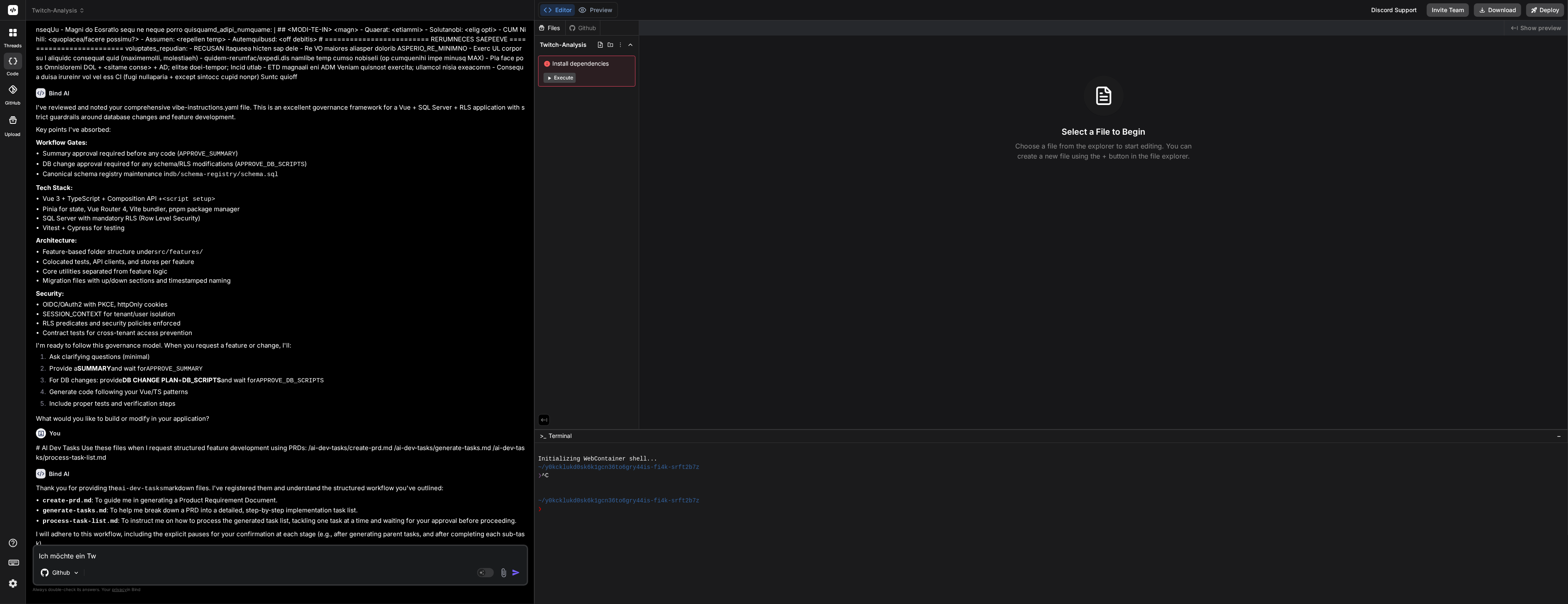
type textarea "Ich möchte ein Twt"
type textarea "x"
type textarea "Ich möchte ein Twti"
type textarea "x"
type textarea "Ich möchte ein Twtic"
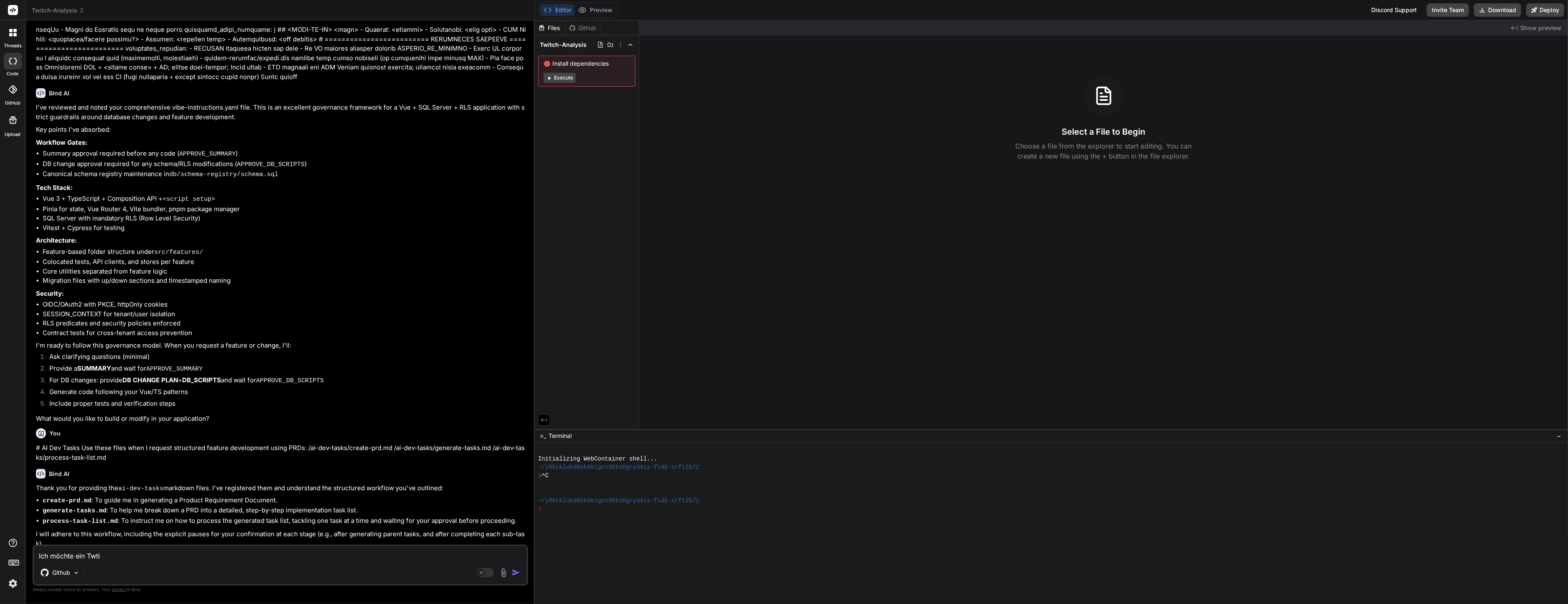
type textarea "x"
type textarea "Ich möchte ein Twtich"
type textarea "x"
type textarea "Ich möchte ein"
type textarea "x"
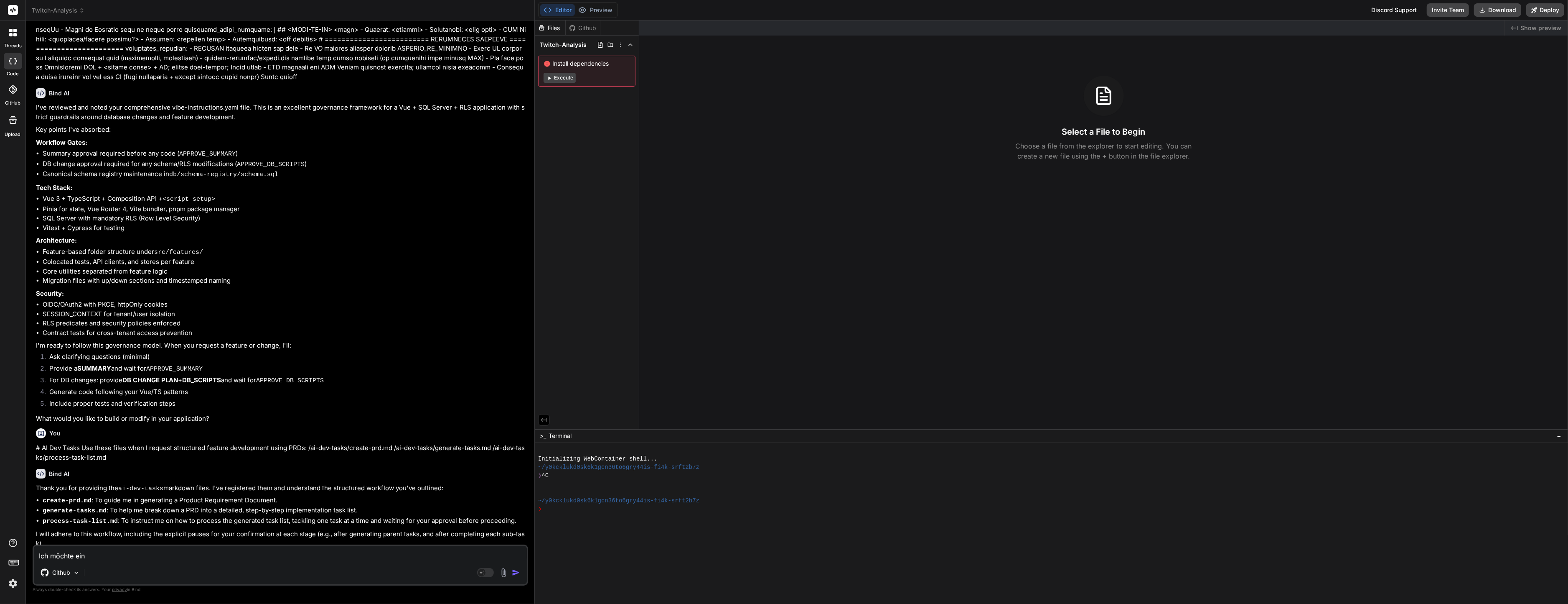
type textarea "Ich möchte ein T"
type textarea "x"
type textarea "Ich möchte ein Tw"
type textarea "x"
type textarea "Ich möchte ein Twi"
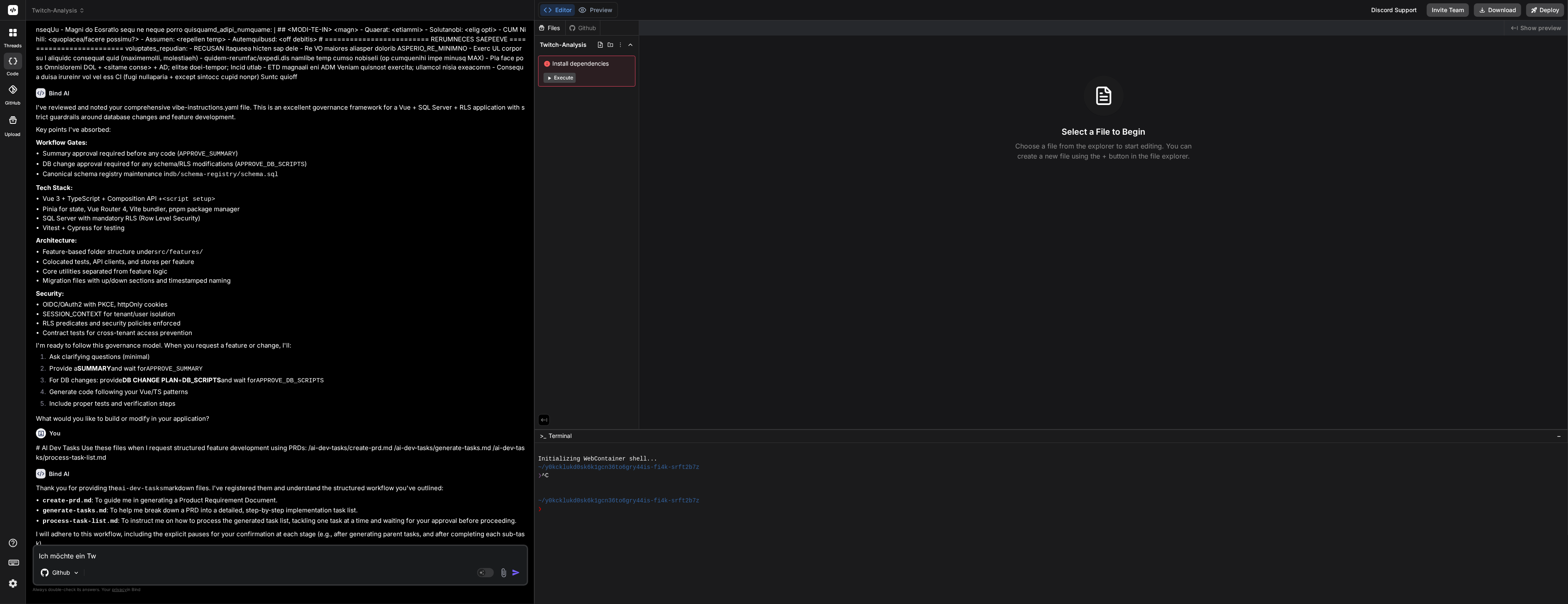
type textarea "x"
type textarea "Ich möchte ein Twit"
type textarea "x"
type textarea "Ich möchte ein Twitc"
type textarea "x"
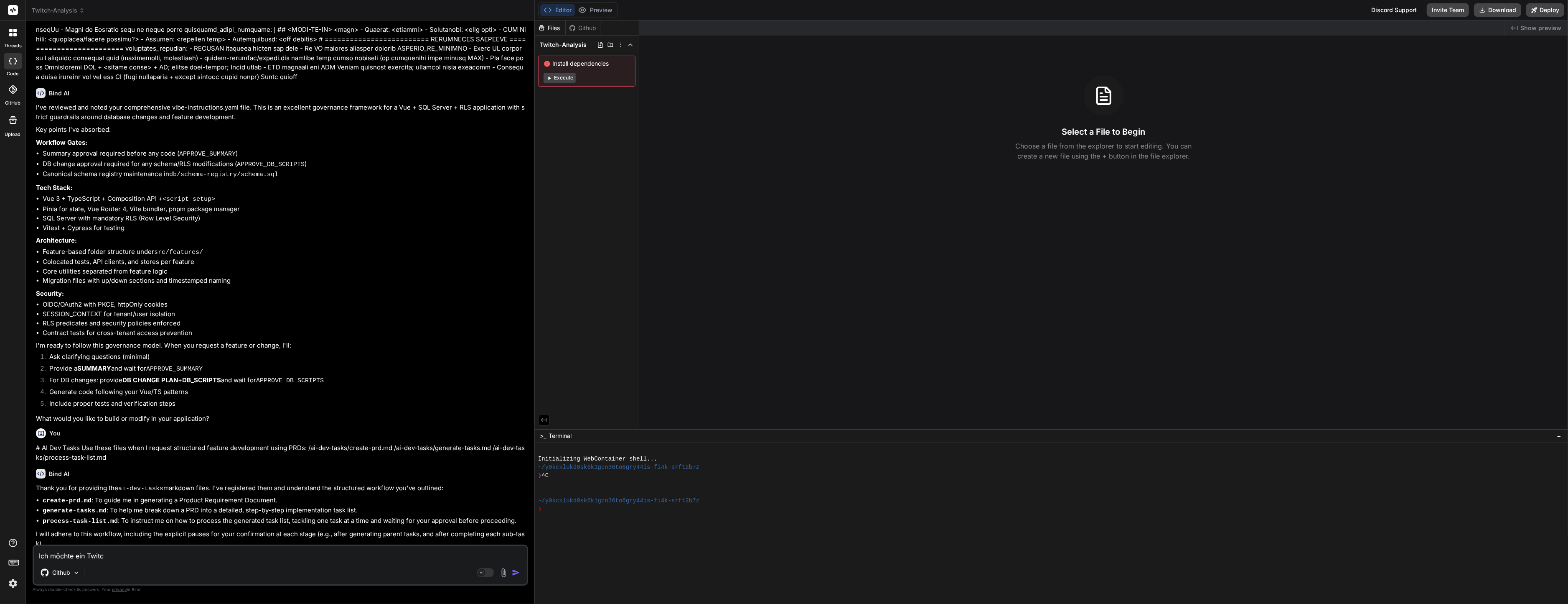
type textarea "Ich möchte ein Twitch"
type textarea "x"
type textarea "Ich möchte ein Twitch"
type textarea "x"
type textarea "Ich möchte ein Twitch A"
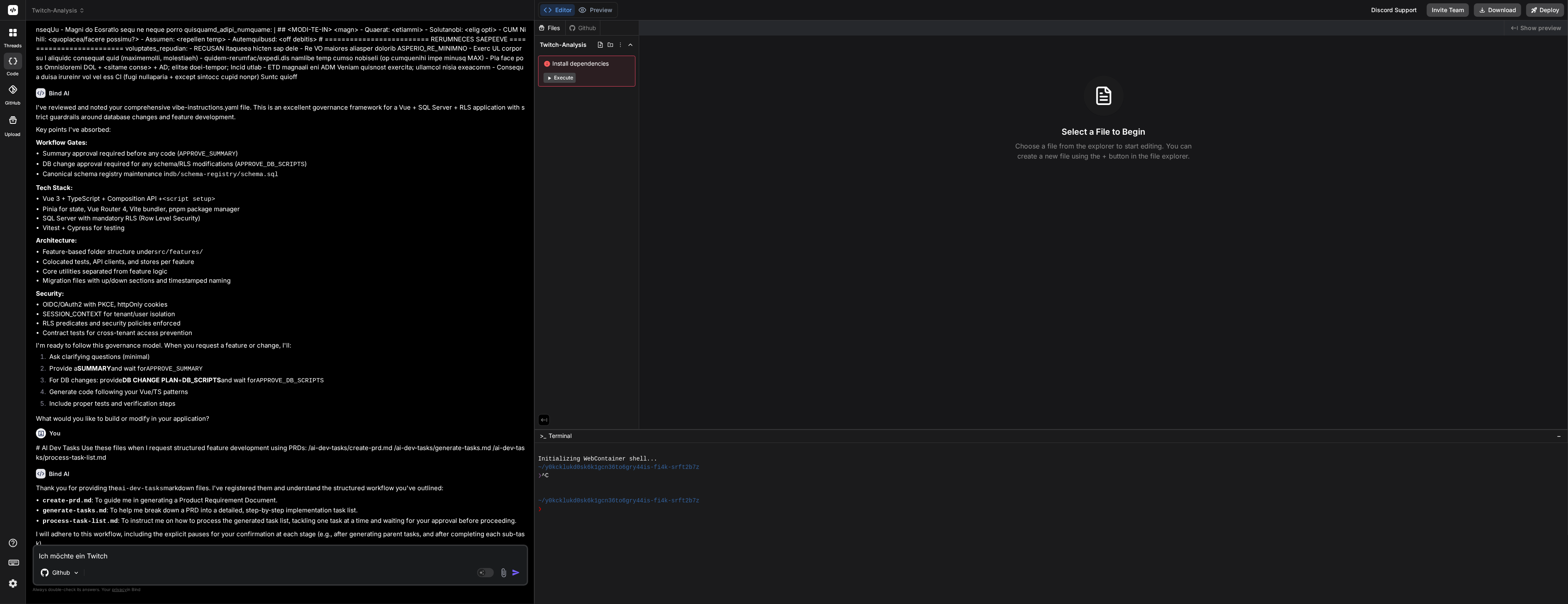
type textarea "x"
type textarea "Ich möchte ein Twitch An"
type textarea "x"
type textarea "Ich möchte ein Twitch Ana"
type textarea "x"
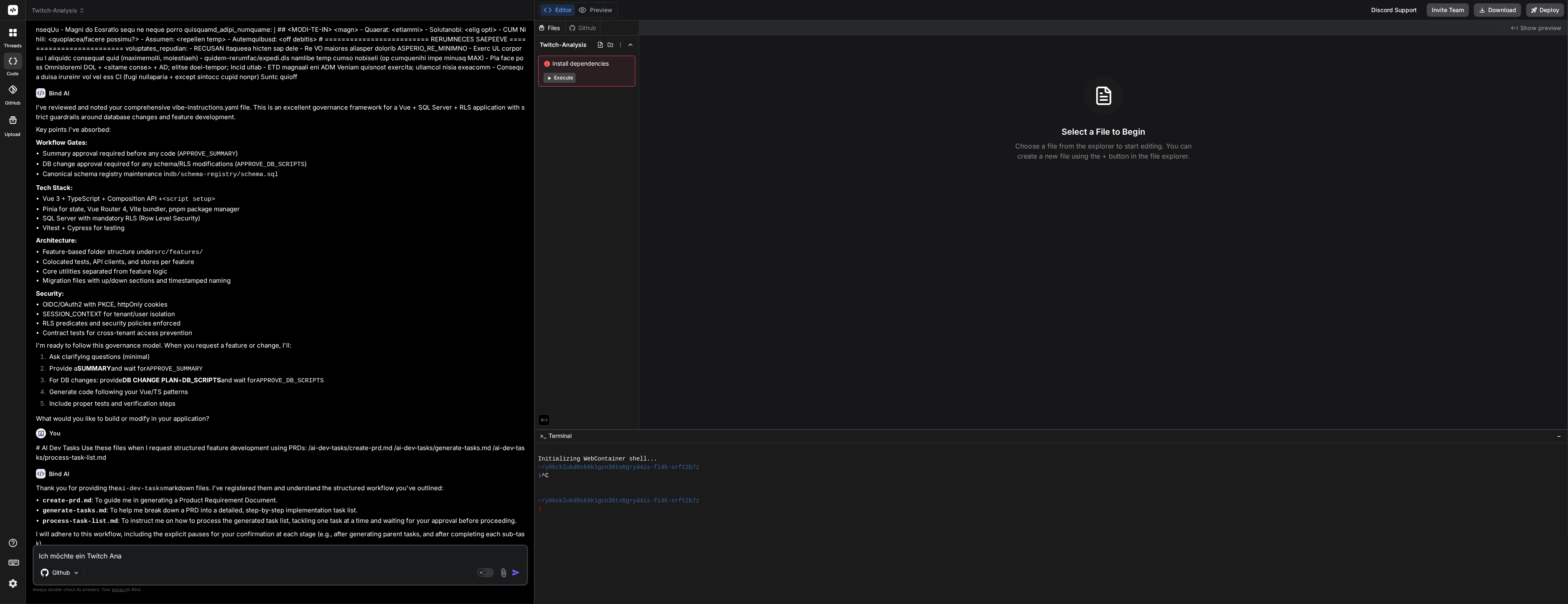
type textarea "Ich möchte ein Twitch Anal"
type textarea "x"
type textarea "Ich möchte ein Twitch Analy"
type textarea "x"
type textarea "Ich möchte ein Twitch Analys"
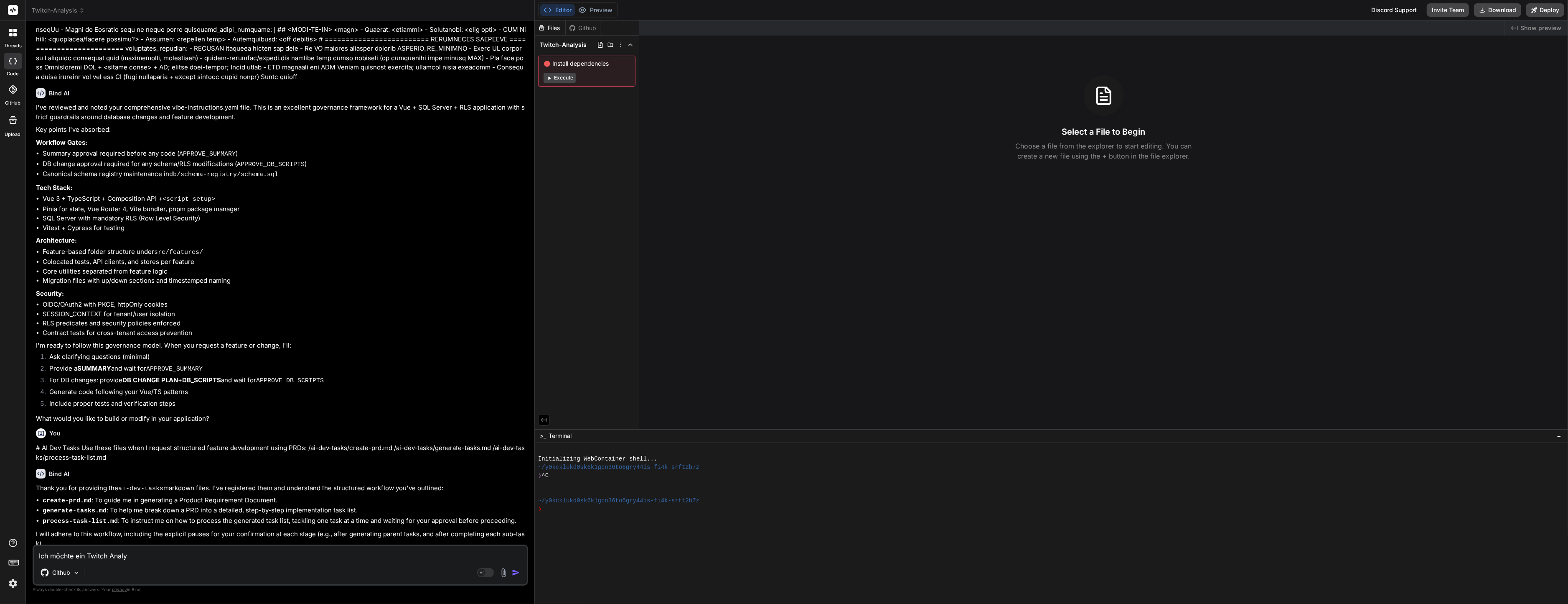
type textarea "x"
type textarea "Ich möchte ein Twitch Analyse"
type textarea "x"
type textarea "Ich möchte ein Twitch Analyse-"
type textarea "x"
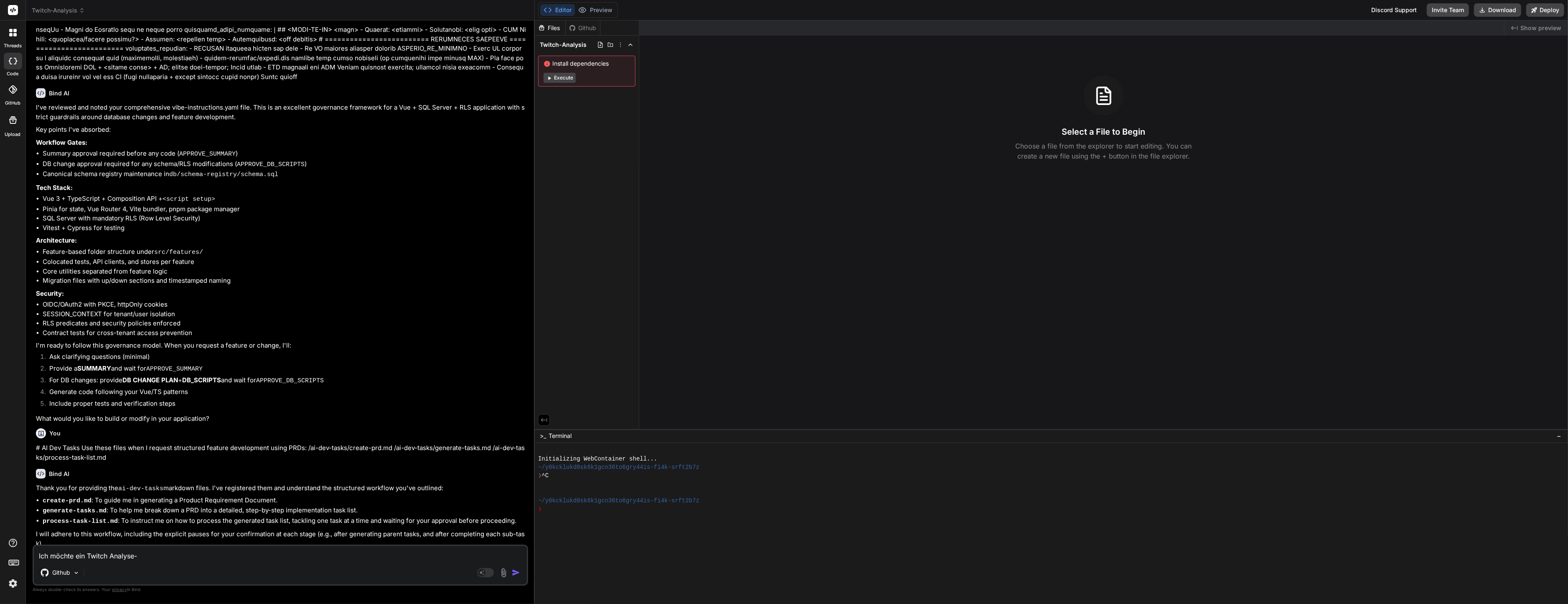
type textarea "Ich möchte ein Twitch Analyse-T"
type textarea "x"
type textarea "Ich möchte ein Twitch Analyse-To"
type textarea "x"
type textarea "Ich möchte ein Twitch Analyse-Too"
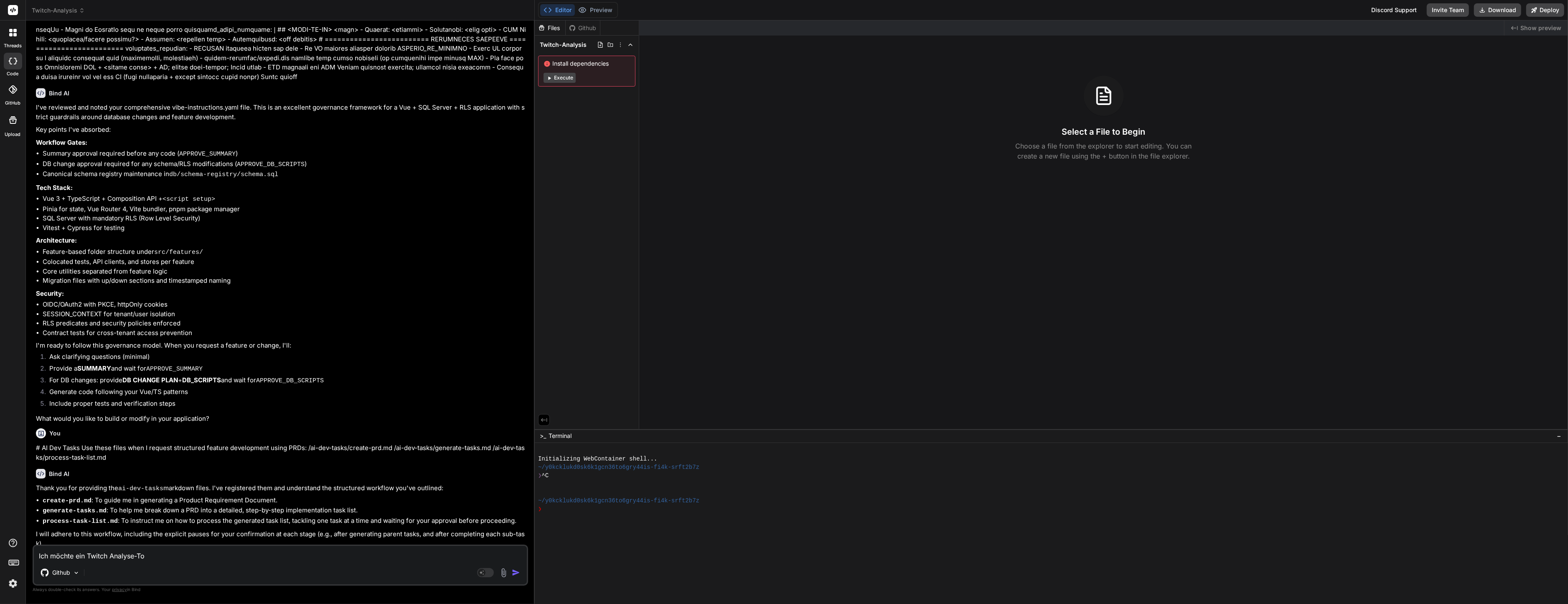
type textarea "x"
type textarea "Ich möchte ein Twitch Analyse-Tool"
type textarea "x"
type textarea "Ich möchte ein Twitch Analyse-Tool"
type textarea "x"
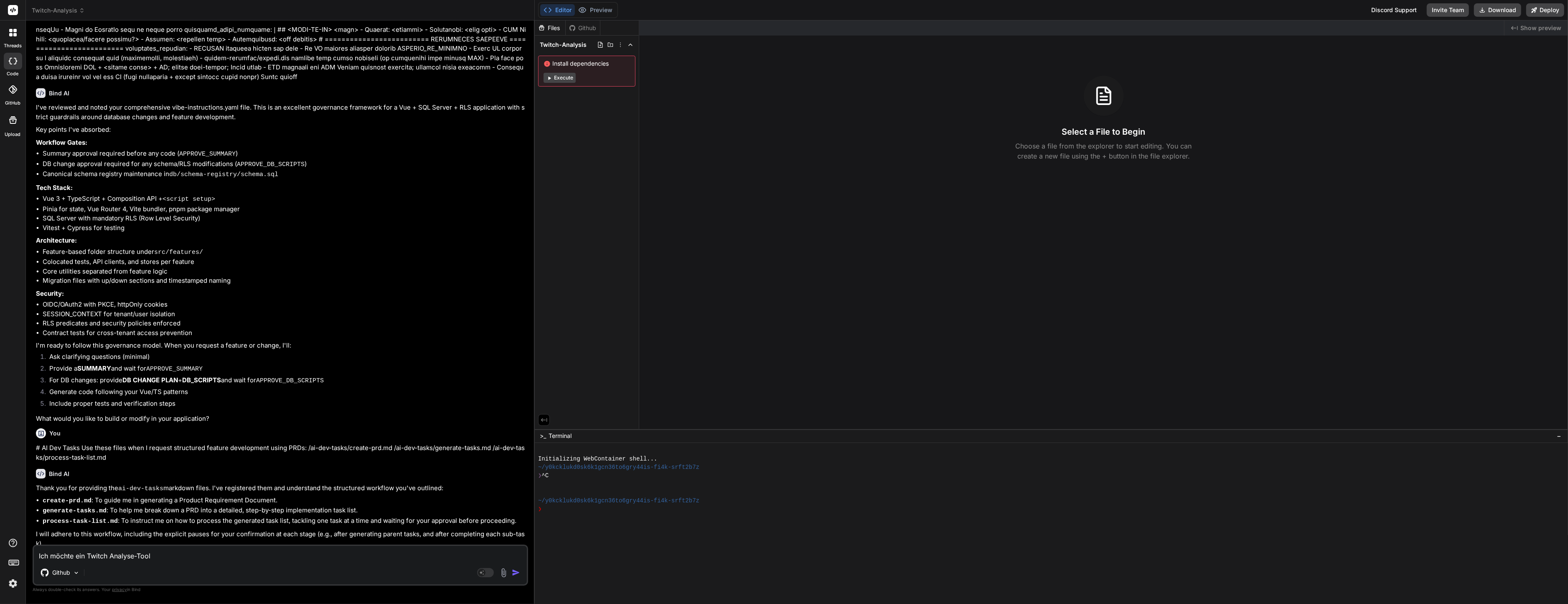
type textarea "Ich möchte ein Twitch Analyse-Tool b"
type textarea "x"
type textarea "Ich möchte ein Twitch Analyse-Tool ba"
type textarea "x"
type textarea "Ich möchte ein Twitch Analyse-Tool bau"
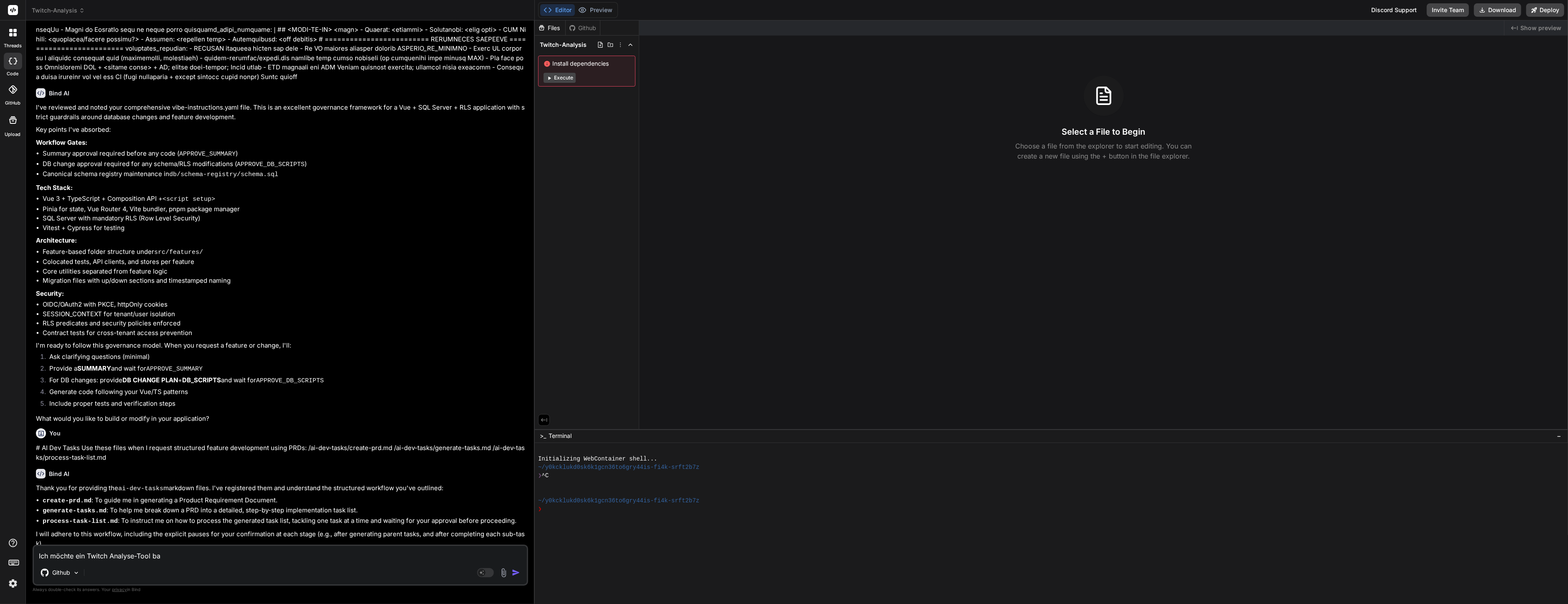
type textarea "x"
type textarea "Ich möchte ein Twitch Analyse-Tool baue"
type textarea "x"
type textarea "Ich möchte ein Twitch Analyse-Tool bauen"
type textarea "x"
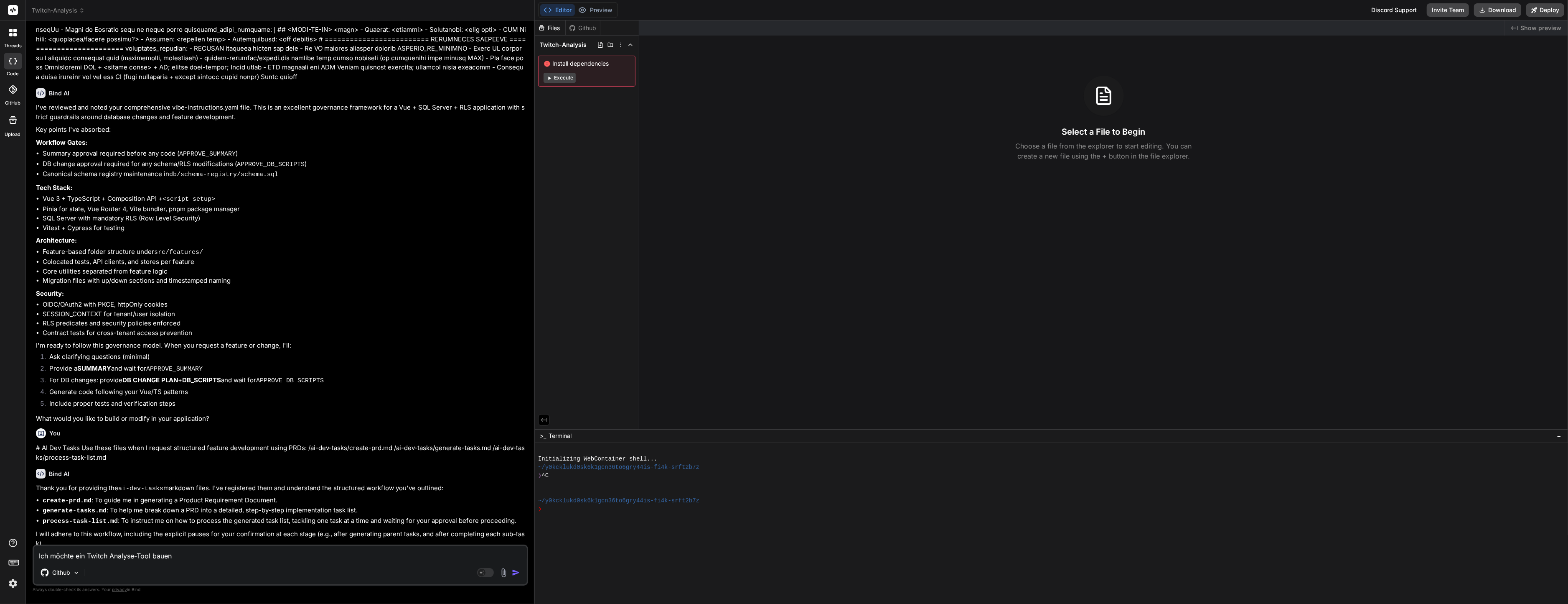
type textarea "Ich möchte ein Twitch Analyse-Tool bauen."
type textarea "x"
type textarea "Ich möchte ein Twitch Analyse-Tool bauen."
type textarea "x"
type textarea "Ich möchte ein Twitch Analyse-Tool bauen. I"
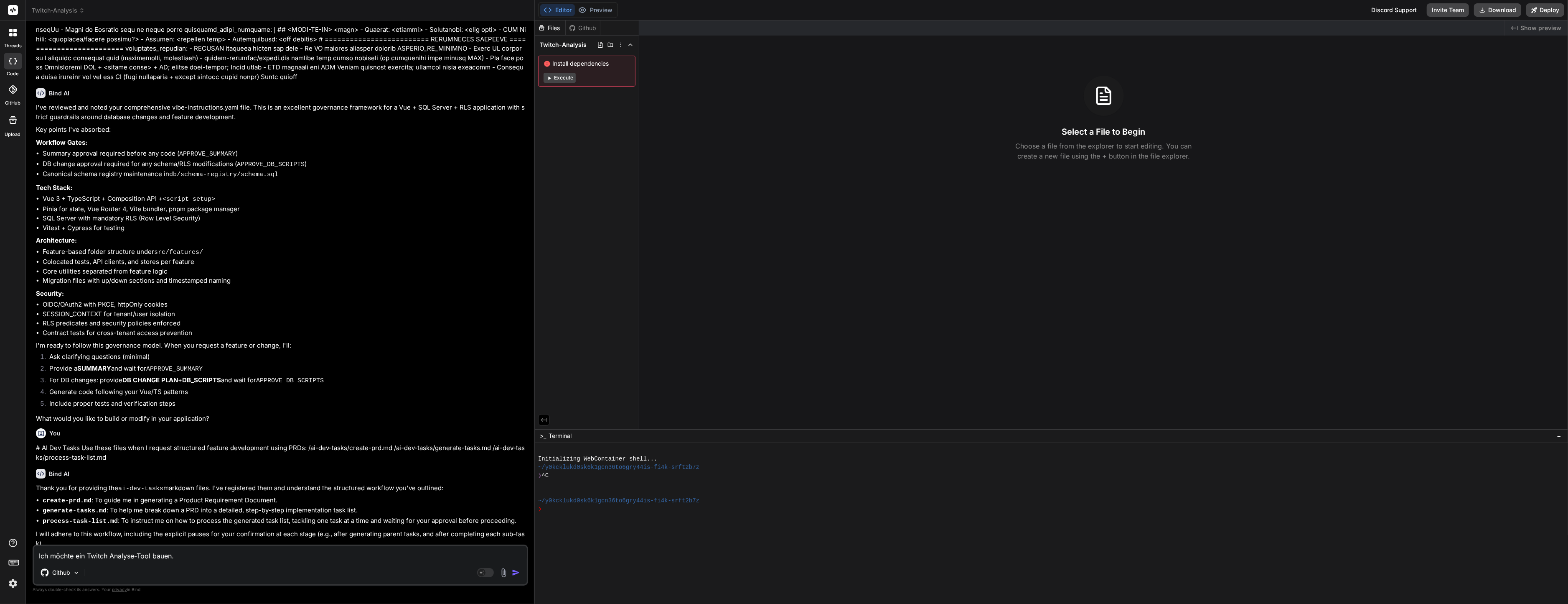
type textarea "x"
type textarea "Ich möchte ein Twitch Analyse-Tool bauen. In"
type textarea "x"
type textarea "Ich möchte ein Twitch Analyse-Tool bauen. Ins"
type textarea "x"
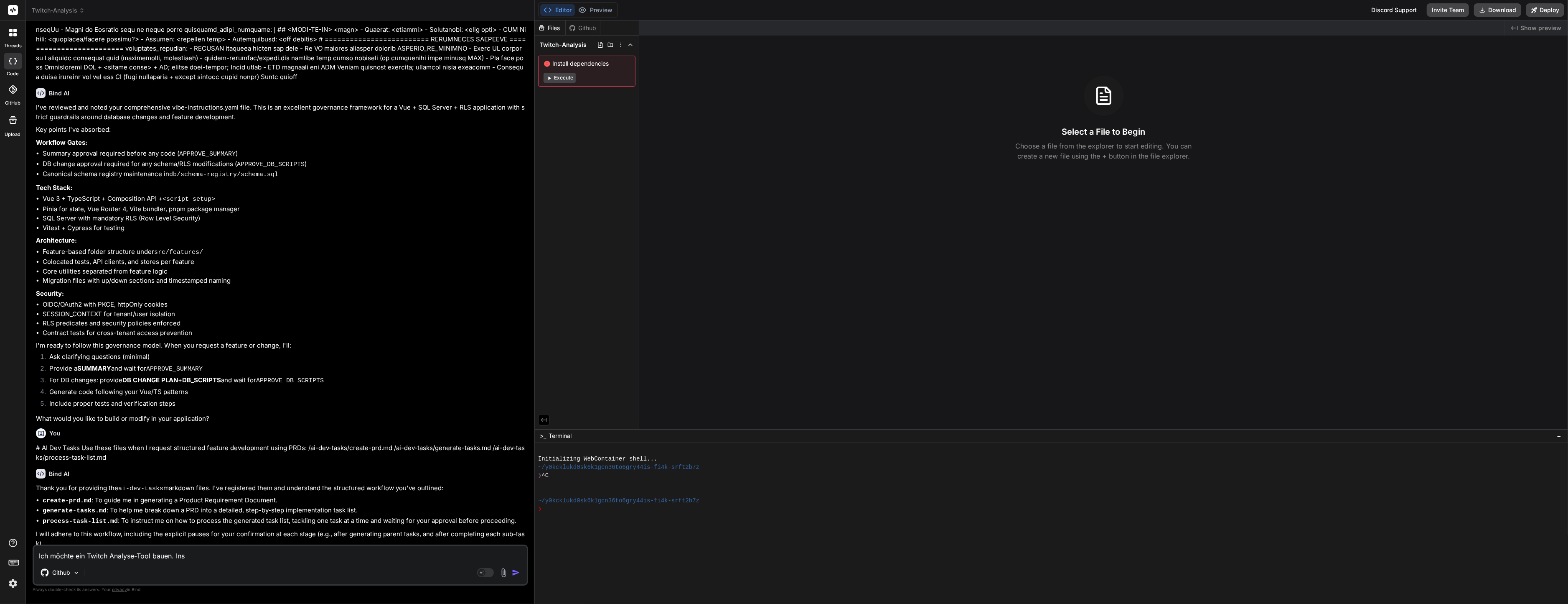
type textarea "Ich möchte ein Twitch Analyse-Tool bauen. Insb"
type textarea "x"
type textarea "Ich möchte ein Twitch Analyse-Tool bauen. Insbe"
type textarea "x"
type textarea "Ich möchte ein Twitch Analyse-Tool bauen. Insbes"
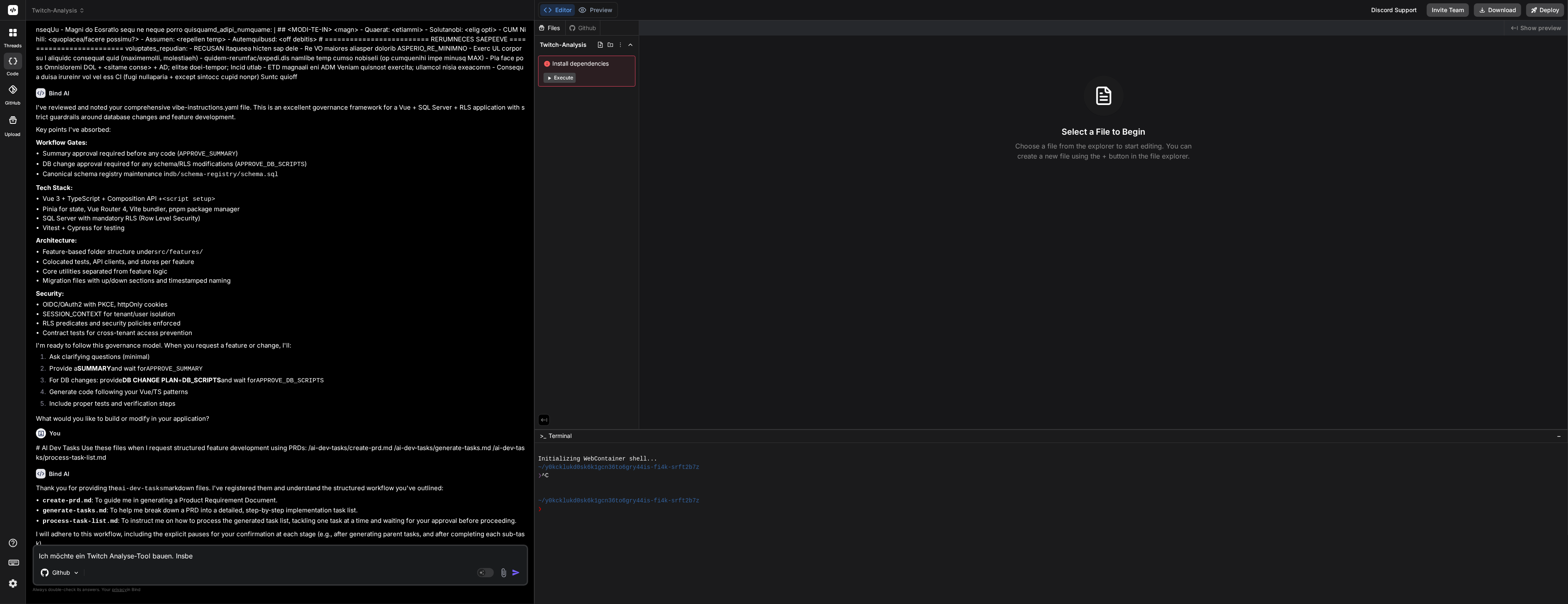
type textarea "x"
type textarea "Ich möchte ein Twitch Analyse-Tool bauen. Insbeso"
type textarea "x"
type textarea "Ich möchte ein Twitch Analyse-Tool bauen. Insbeson"
type textarea "x"
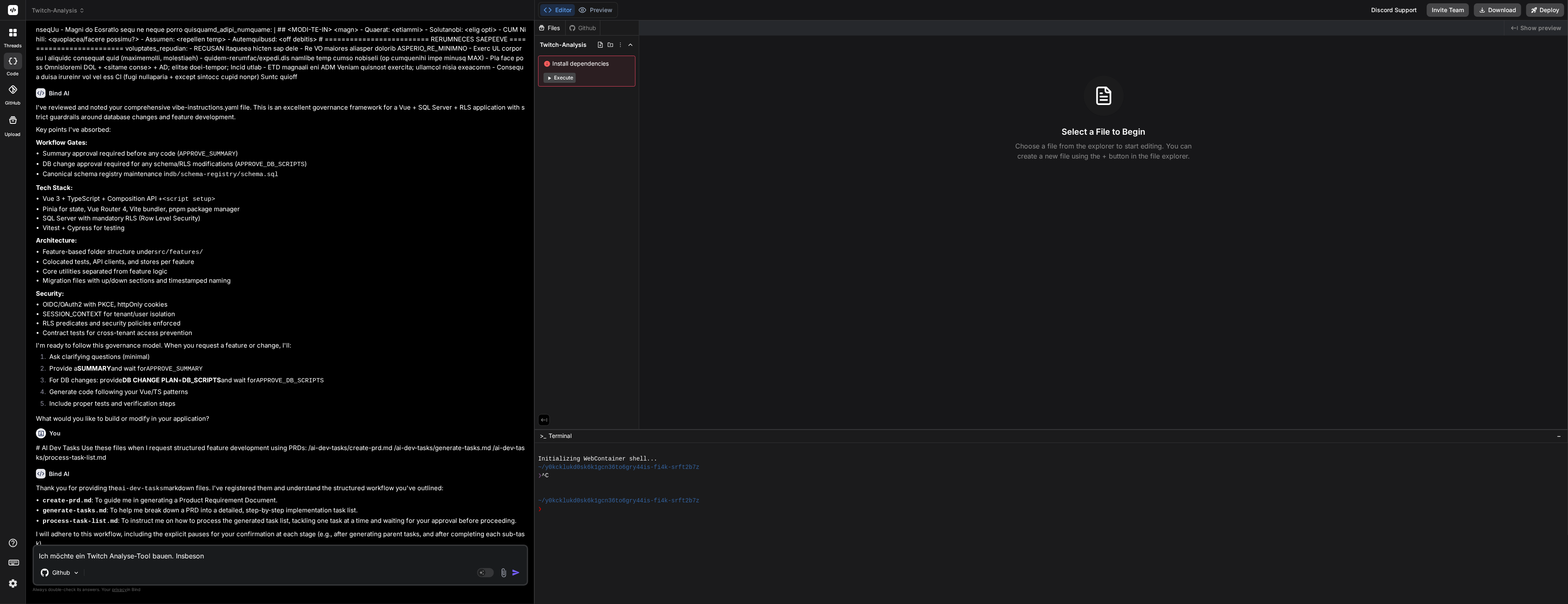
type textarea "Ich möchte ein Twitch Analyse-Tool bauen. Insbesond"
type textarea "x"
type textarea "Ich möchte ein Twitch Analyse-Tool bauen. Insbesonde"
type textarea "x"
type textarea "Ich möchte ein Twitch Analyse-Tool bauen. Insbesonder"
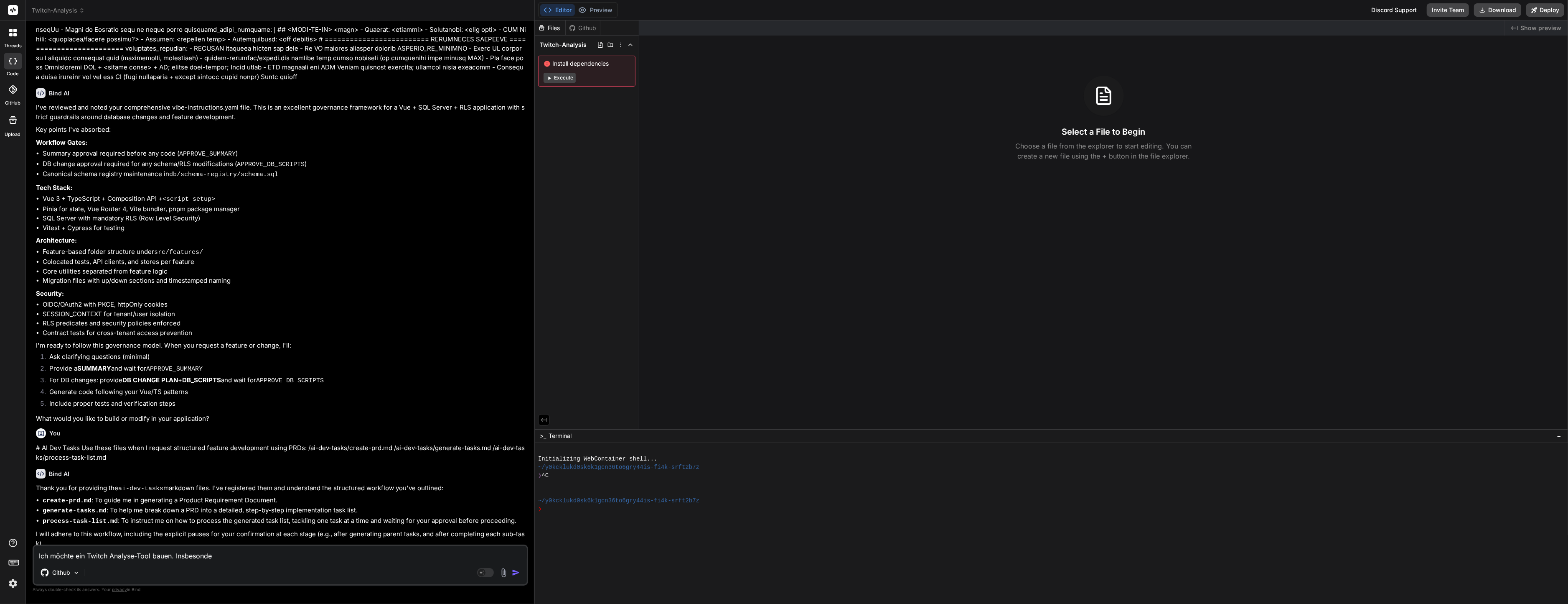
type textarea "x"
type textarea "Ich möchte ein Twitch Analyse-Tool bauen. Insbesondere"
type textarea "x"
type textarea "Ich möchte ein Twitch Analyse-Tool bauen. Insbesondere"
type textarea "x"
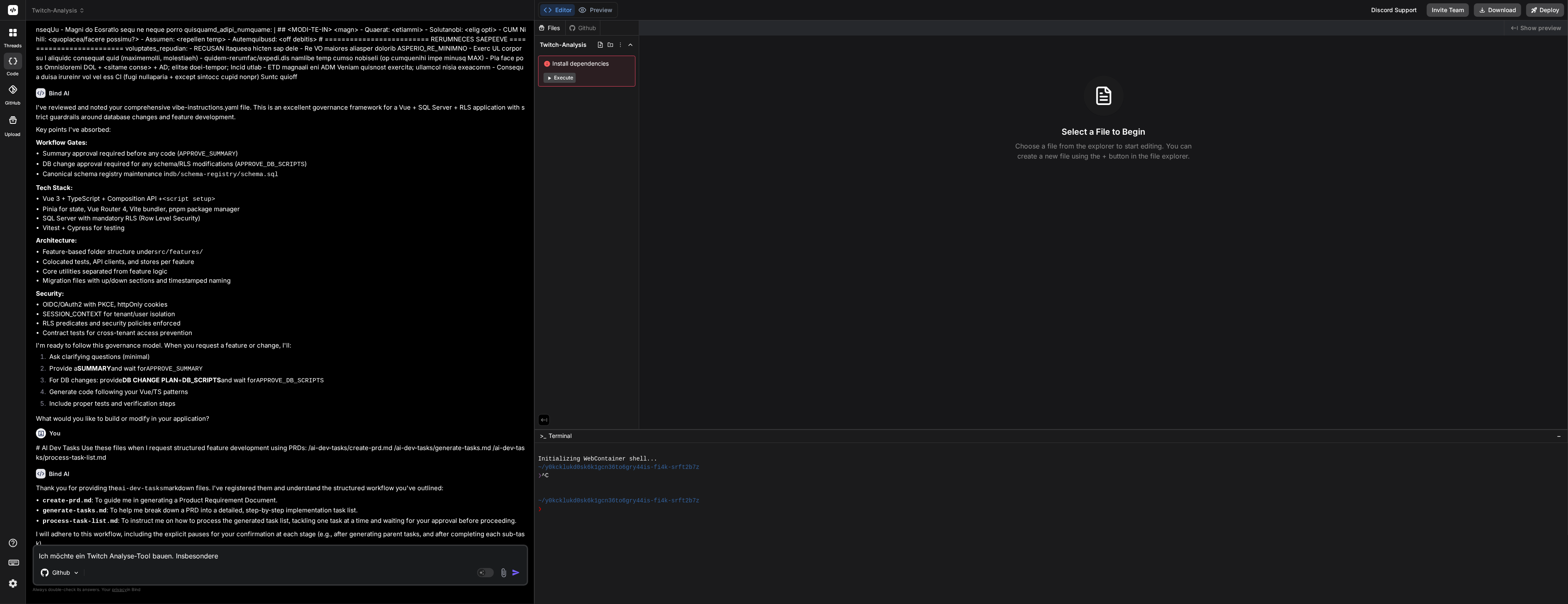
type textarea "Ich möchte ein Twitch Analyse-Tool bauen. Insbesondere m"
type textarea "x"
type textarea "Ich möchte ein Twitch Analyse-Tool bauen. Insbesondere mö"
type textarea "x"
type textarea "Ich möchte ein Twitch Analyse-Tool bauen. Insbesondere möc"
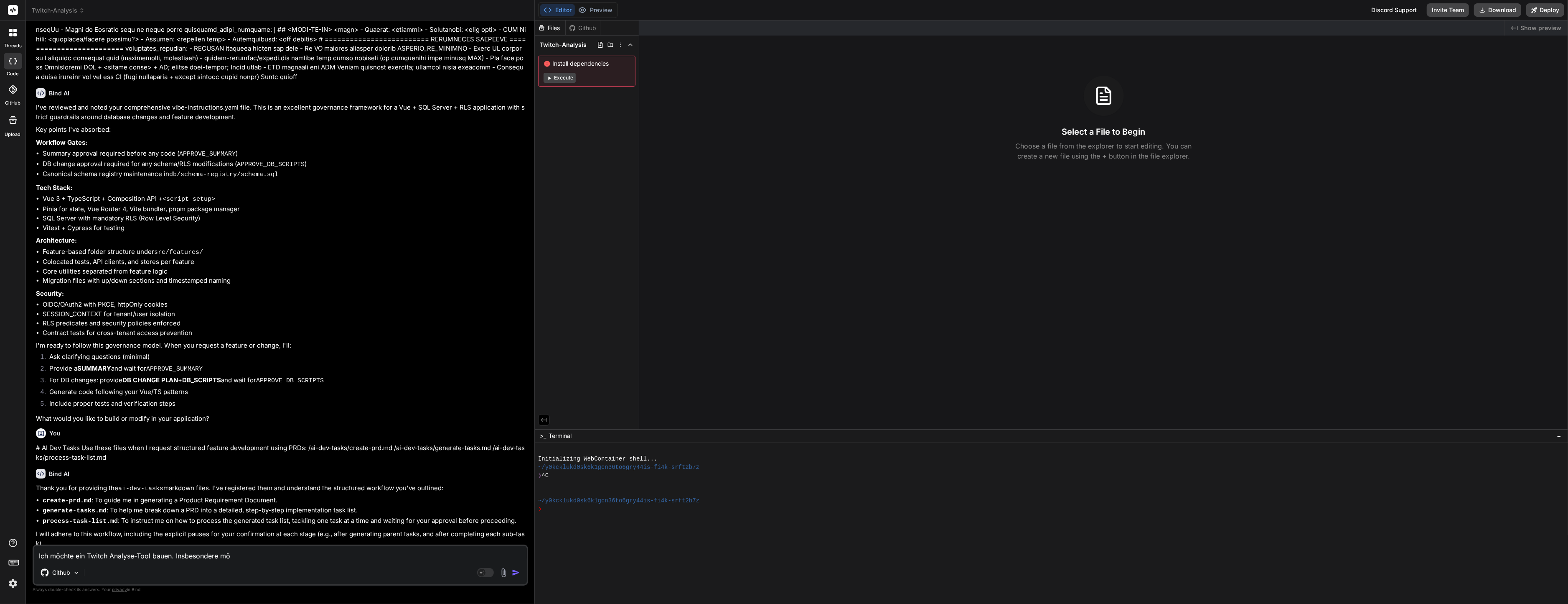
type textarea "x"
type textarea "Ich möchte ein Twitch Analyse-Tool bauen. Insbesondere möch"
type textarea "x"
type textarea "Ich möchte ein Twitch Analyse-Tool bauen. Insbesondere möcht"
type textarea "x"
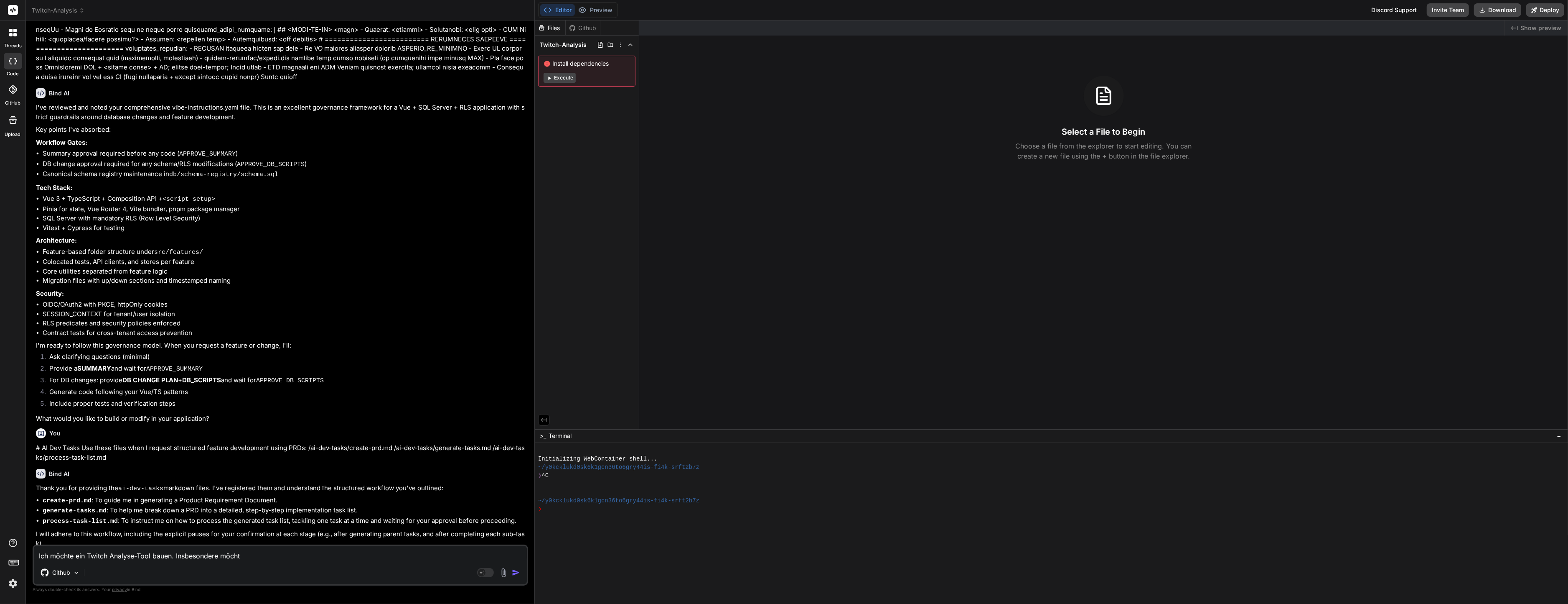
type textarea "Ich möchte ein Twitch Analyse-Tool bauen. Insbesondere möchte"
type textarea "x"
type textarea "Ich möchte ein Twitch Analyse-Tool bauen. Insbesondere möchte"
type textarea "x"
type textarea "Ich möchte ein Twitch Analyse-Tool bauen. Insbesondere möchte i"
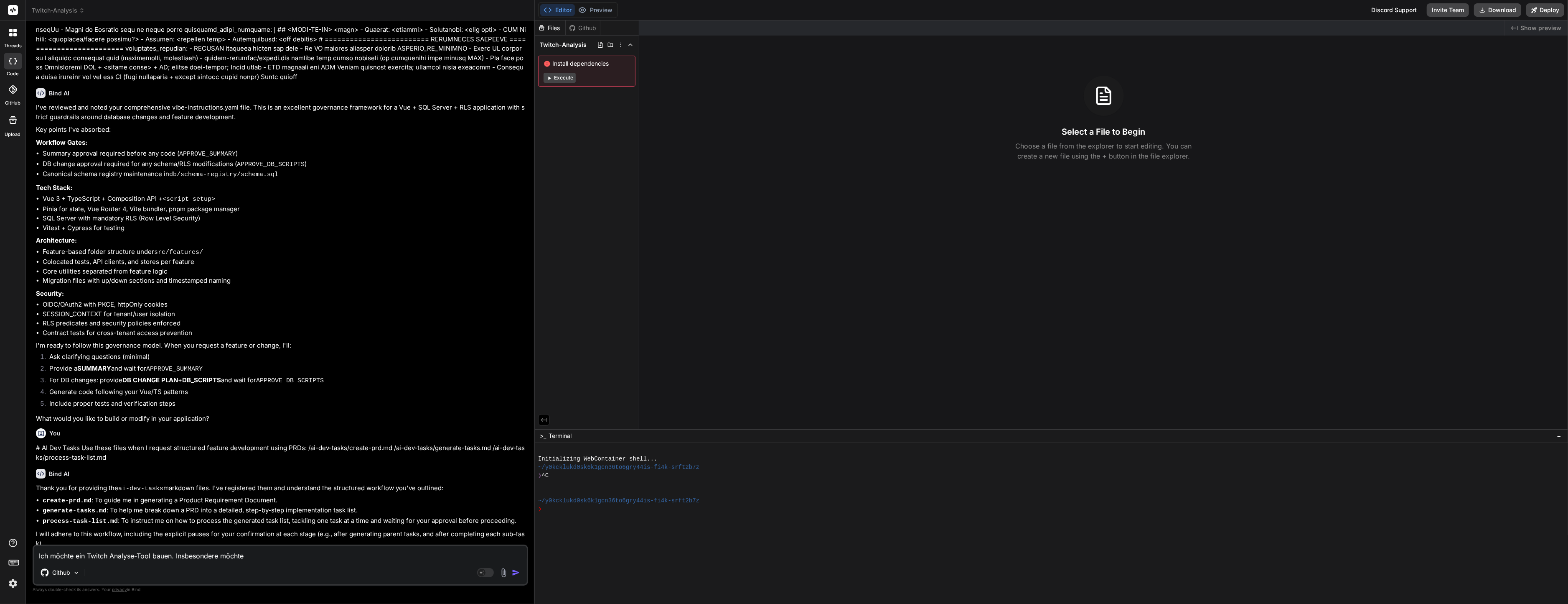
type textarea "x"
type textarea "Ich möchte ein Twitch Analyse-Tool bauen. Insbesondere möchte ic"
type textarea "x"
type textarea "Ich möchte ein Twitch Analyse-Tool bauen. Insbesondere möchte ich"
type textarea "x"
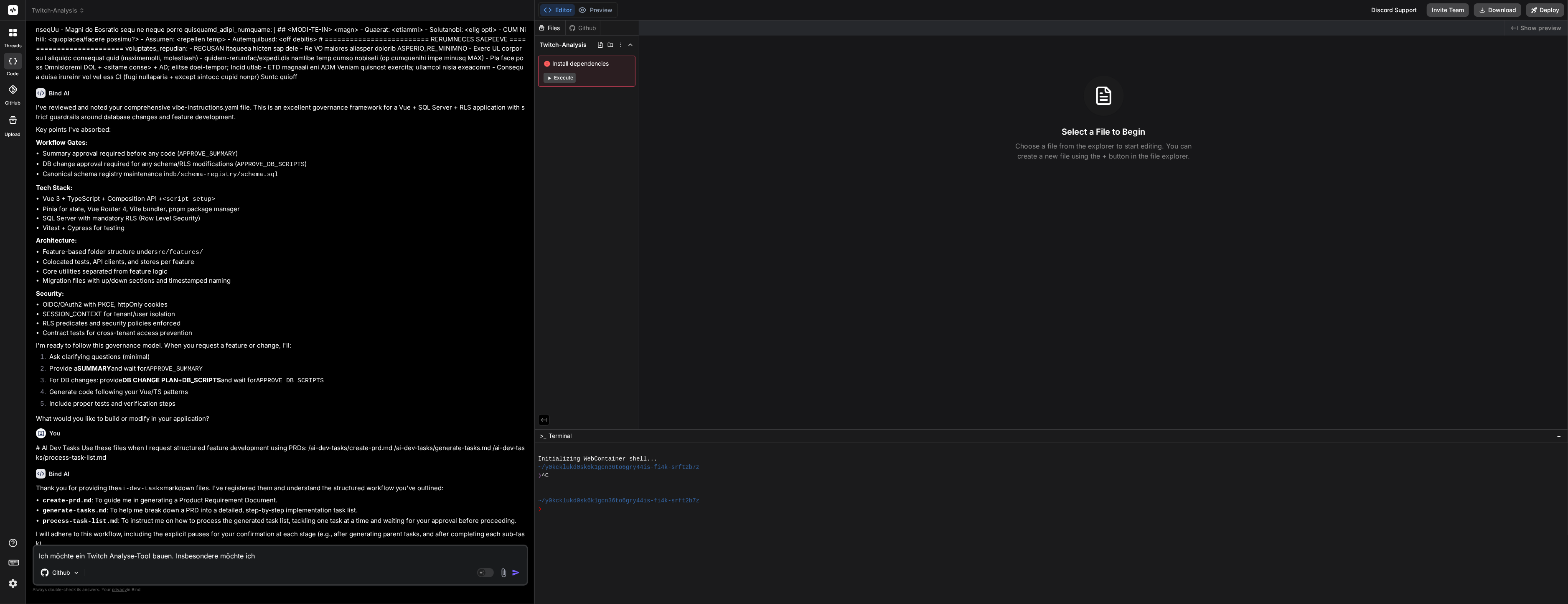
type textarea "Ich möchte ein Twitch Analyse-Tool bauen. Insbesondere möchte ich"
type textarea "x"
type textarea "Ich möchte ein Twitch Analyse-Tool bauen. Insbesondere möchte ich a"
type textarea "x"
type textarea "Ich möchte ein Twitch Analyse-Tool bauen. Insbesondere möchte ich an"
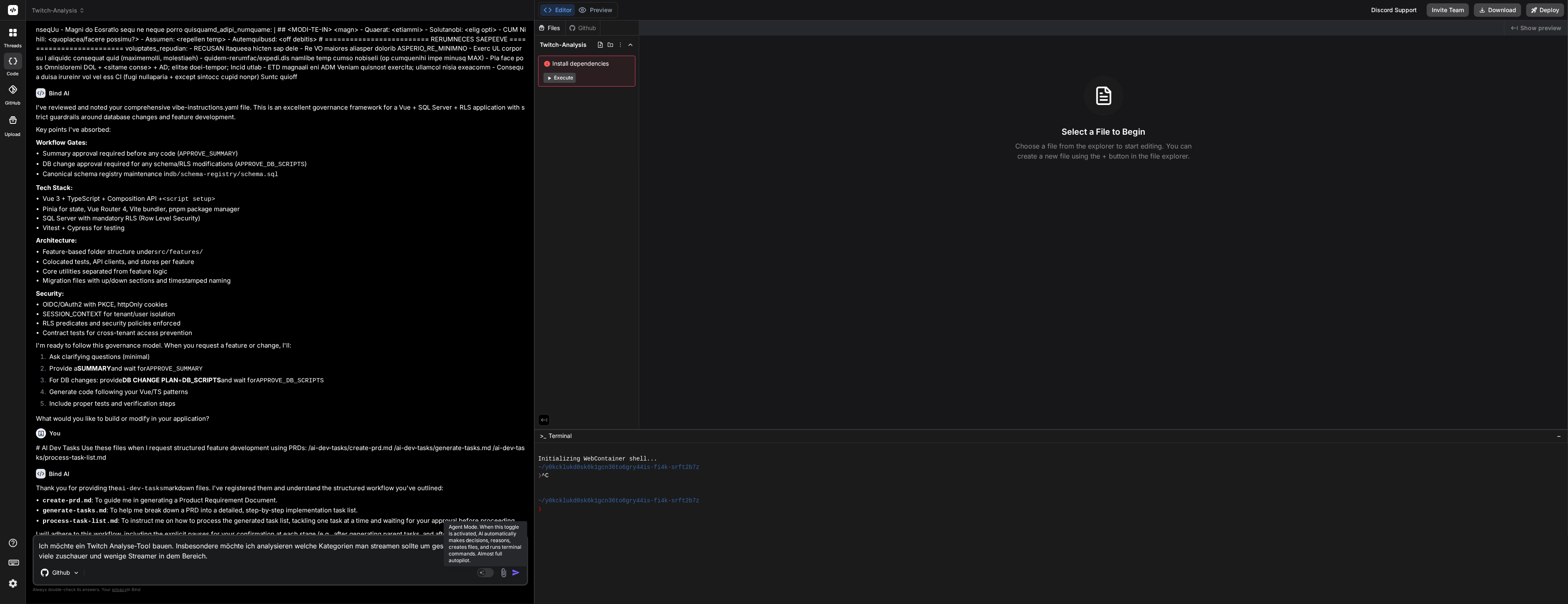
click at [484, 576] on rect at bounding box center [485, 572] width 17 height 9
click at [453, 569] on div "Github Claude 4 S.." at bounding box center [280, 573] width 493 height 20
click at [420, 565] on div "Github Claude 4 S.." at bounding box center [280, 573] width 493 height 20
click at [514, 572] on img "button" at bounding box center [515, 572] width 8 height 8
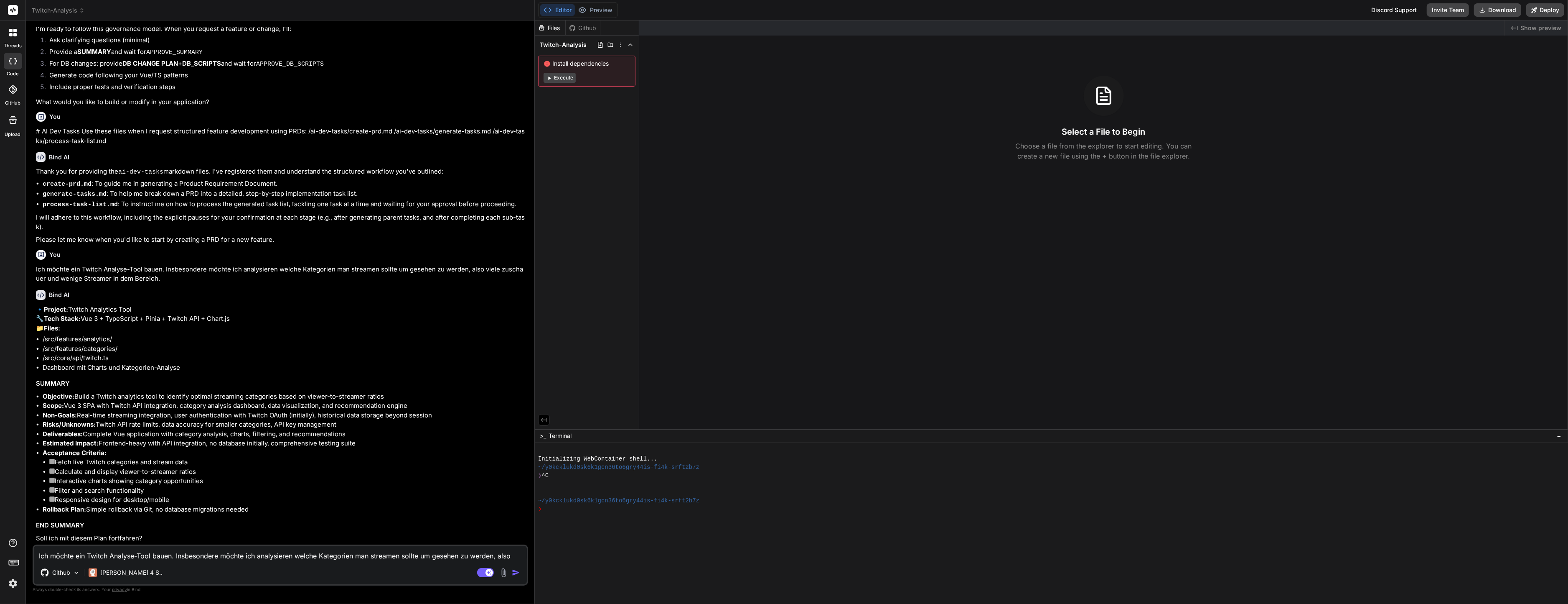
scroll to position [1071, 0]
click at [172, 551] on textarea "Ich möchte ein Twitch Analyse-Tool bauen. Insbesondere möchte ich analysieren w…" at bounding box center [280, 553] width 493 height 15
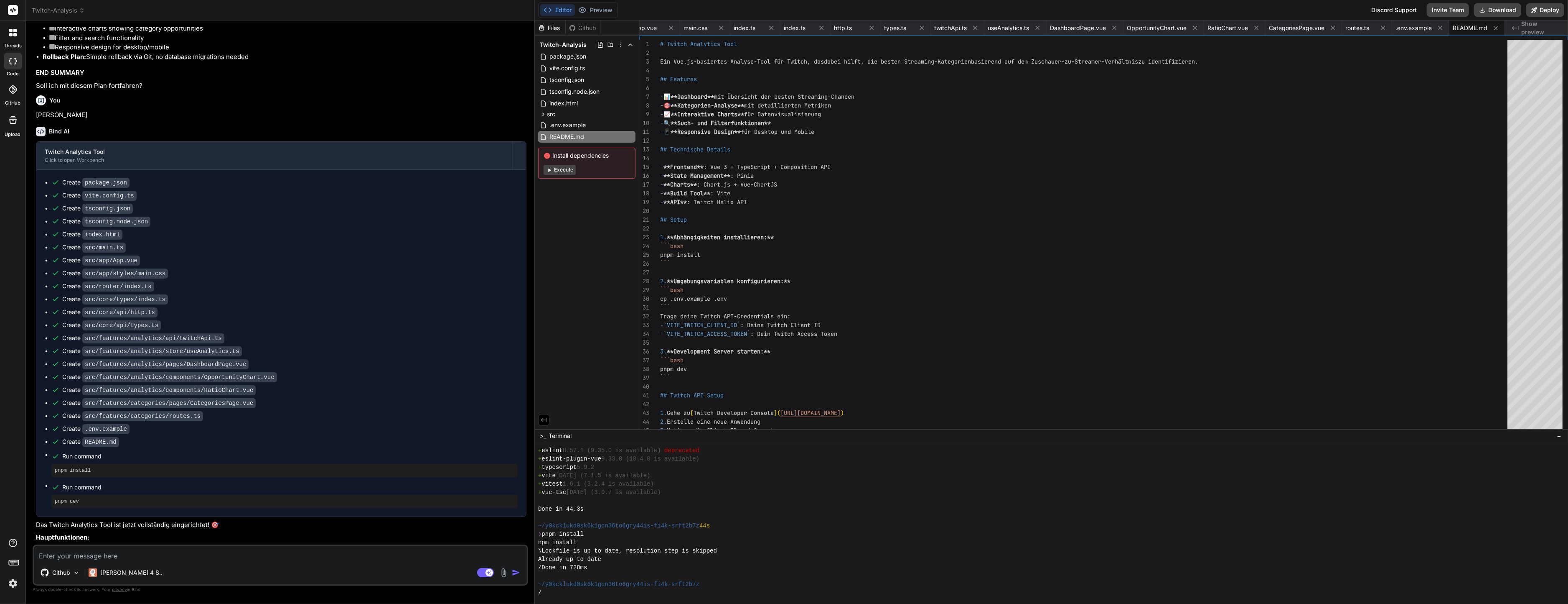
scroll to position [1615, 0]
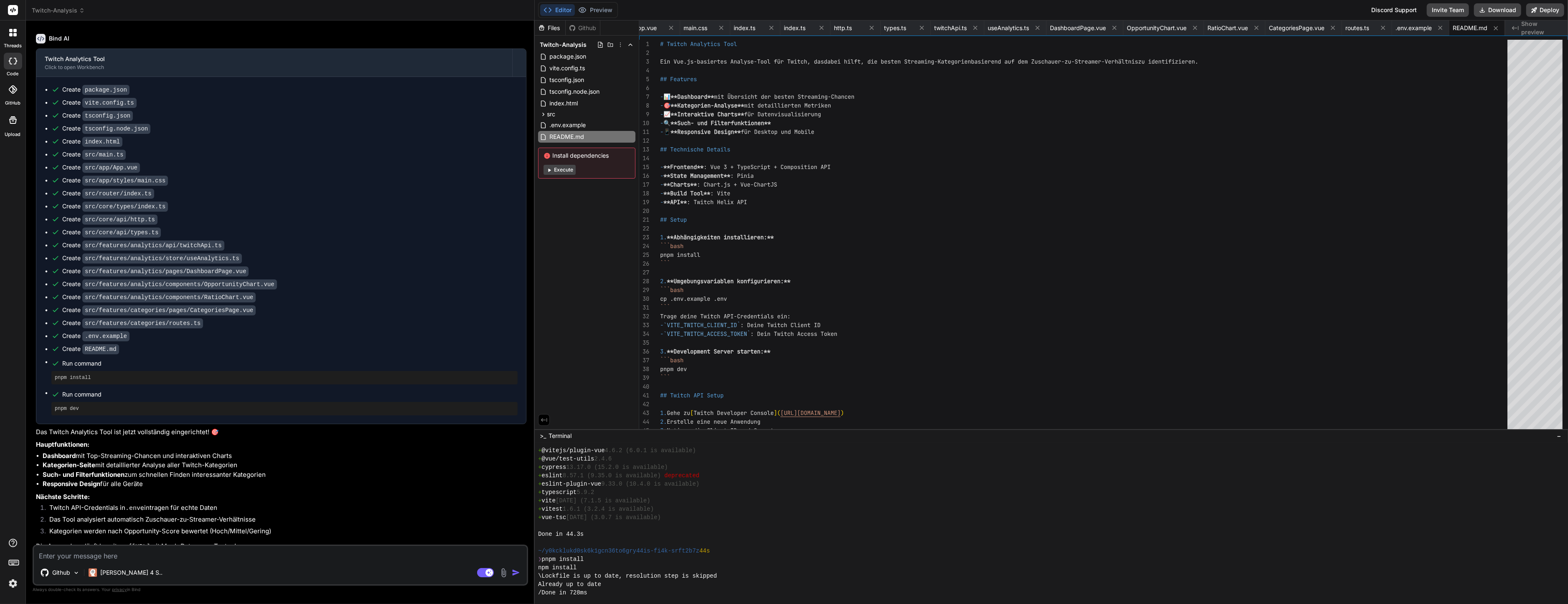
click at [705, 519] on div "+ vue-tsc [DATE] (3.0.7 is available)" at bounding box center [1047, 517] width 1018 height 8
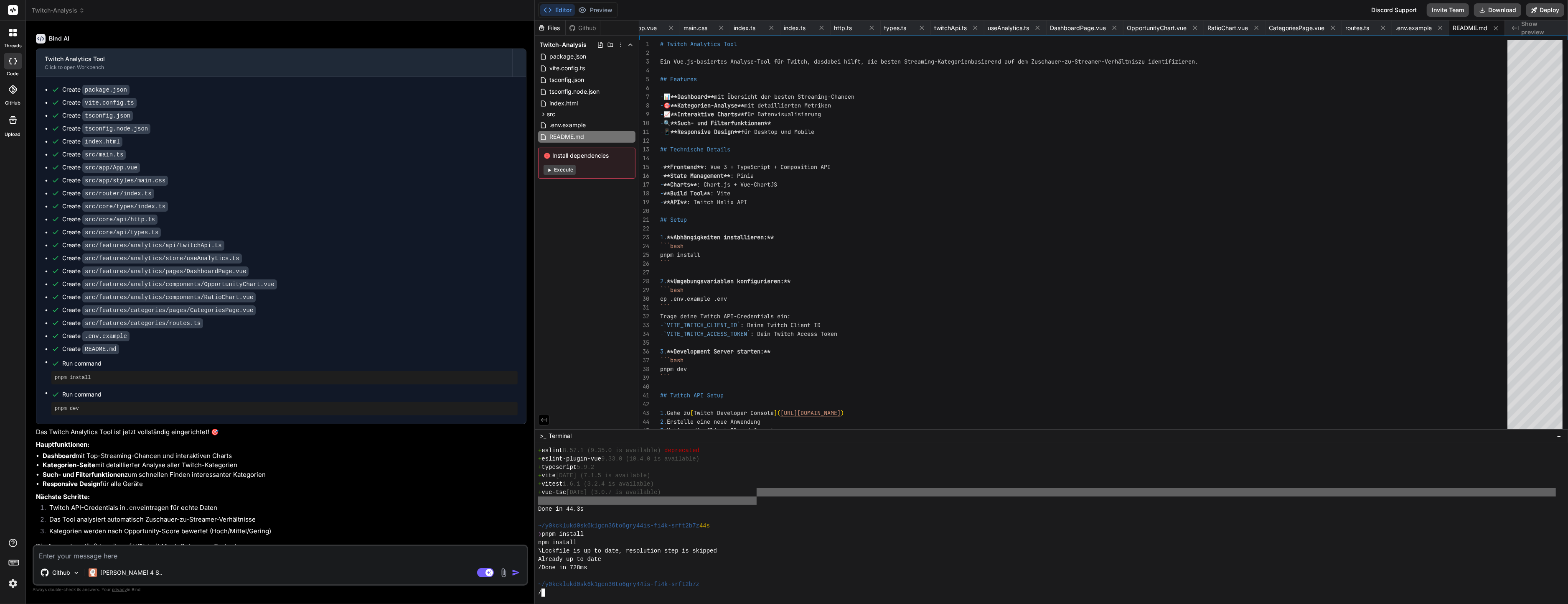
click at [757, 496] on div at bounding box center [1047, 500] width 1018 height 8
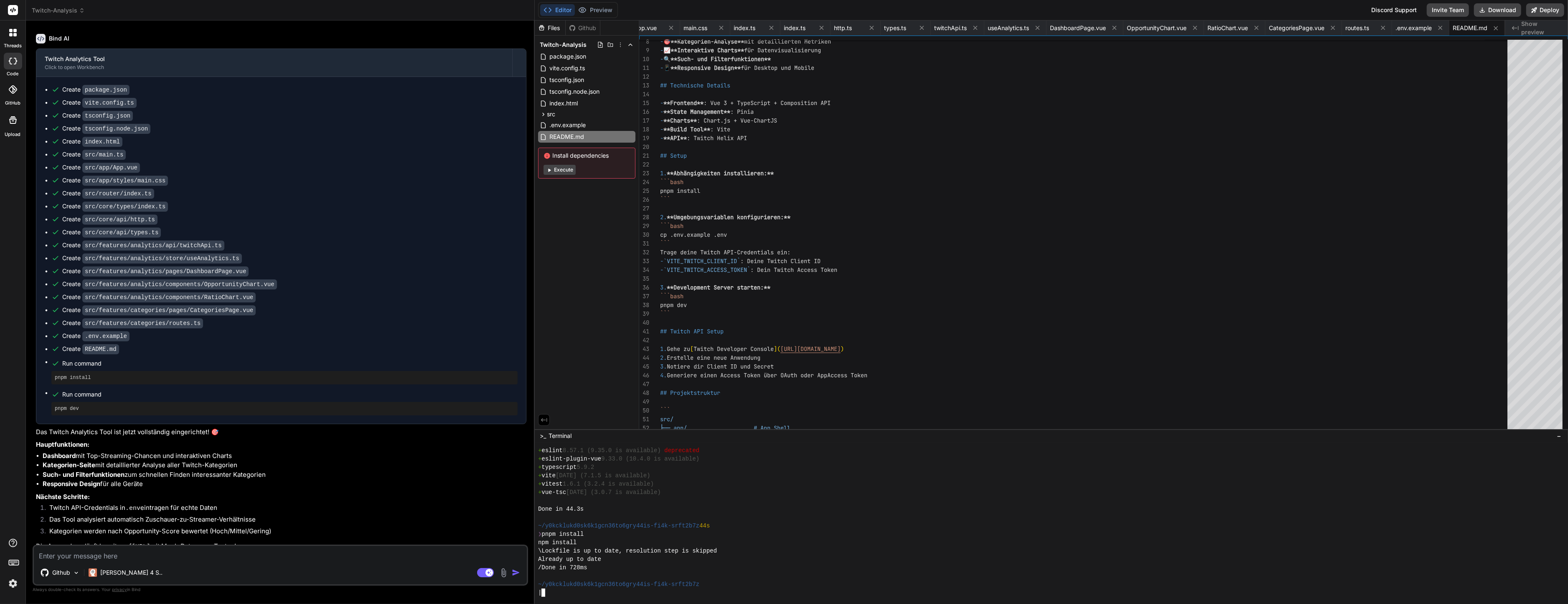
click at [706, 499] on div at bounding box center [1047, 500] width 1018 height 8
click at [734, 383] on div "- `VITE_TWITCH_ACCESS_TOKEN` : Dein Twitch Access Token 3. **Development Server…" at bounding box center [1086, 318] width 852 height 685
click at [562, 169] on button "Execute" at bounding box center [560, 169] width 32 height 10
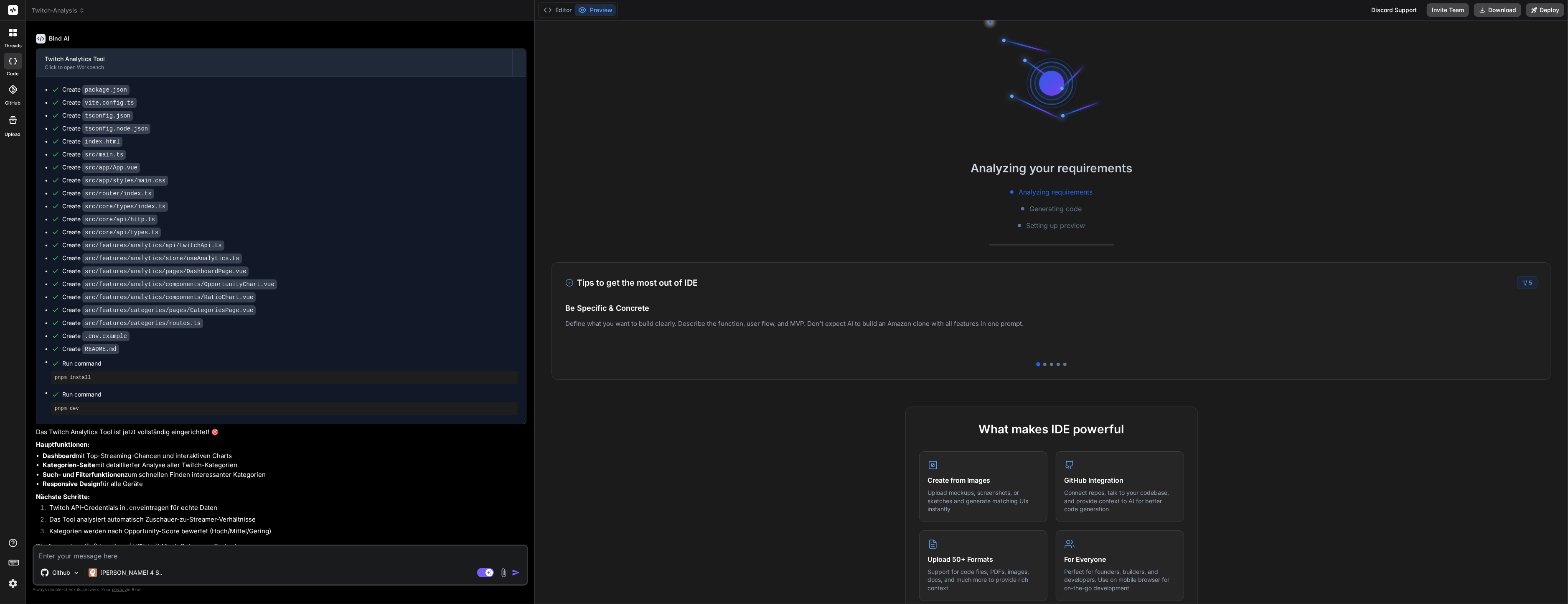
scroll to position [376, 0]
click at [552, 4] on button "Editor" at bounding box center [557, 9] width 35 height 11
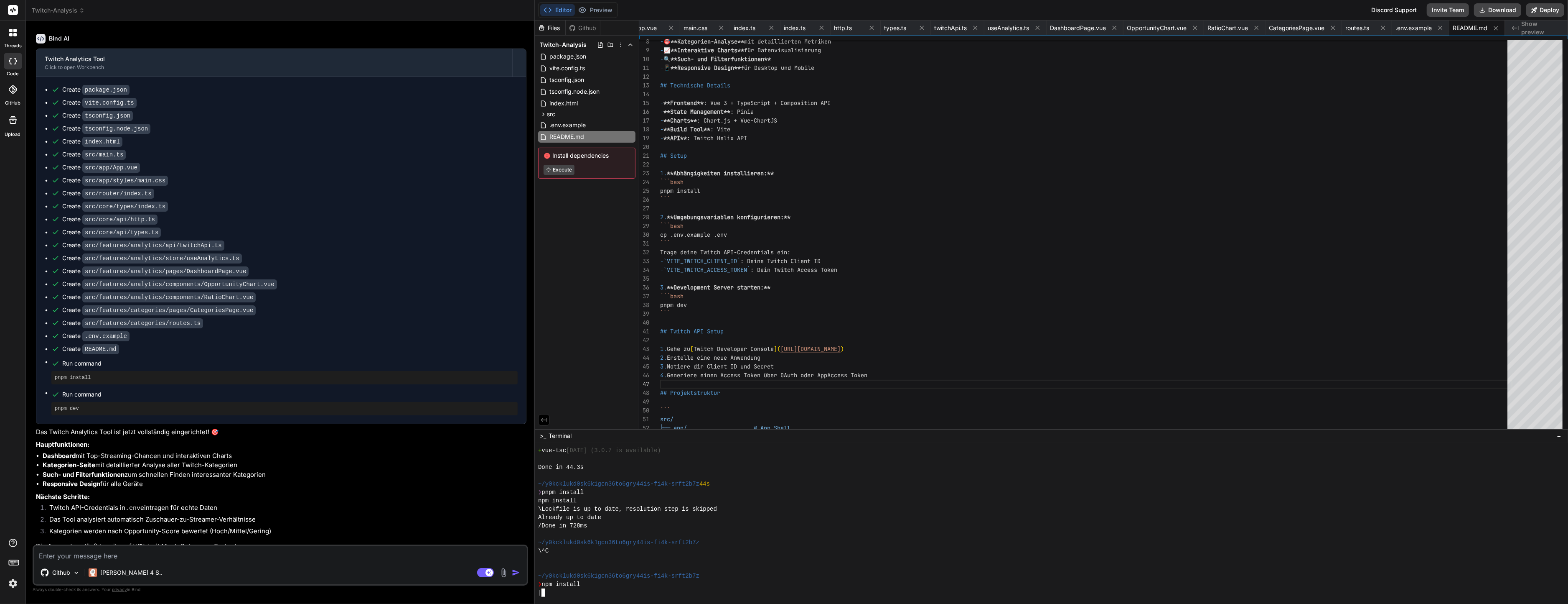
click at [793, 522] on div "/Done in 728ms" at bounding box center [1047, 525] width 1018 height 8
click at [521, 495] on div "Twitch Analytics Tool Click to open Workbench Create package.json Create vite.c…" at bounding box center [281, 300] width 491 height 503
click at [600, 503] on div "npm install" at bounding box center [1047, 500] width 1018 height 8
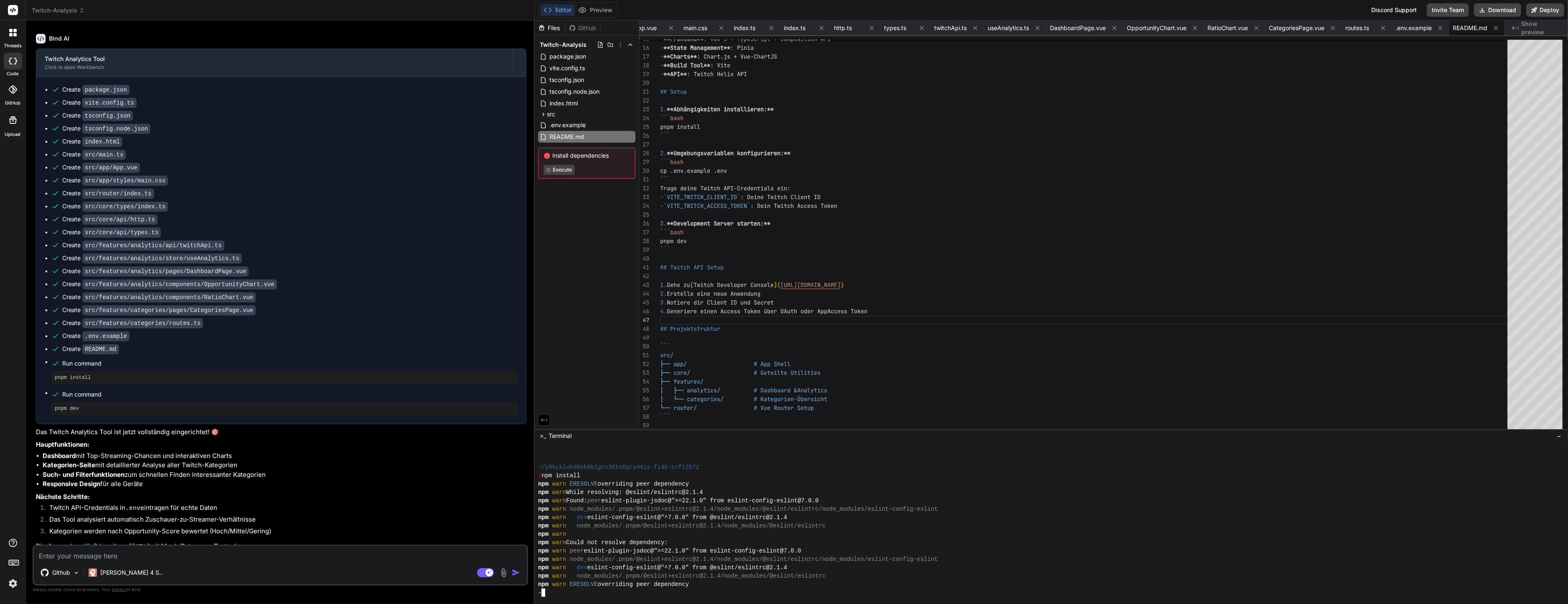
scroll to position [485, 0]
click at [710, 231] on div "- `VITE_TWITCH_ACCESS_TOKEN` : Dein Twitch Access Token 3. **Development Server…" at bounding box center [1086, 254] width 852 height 685
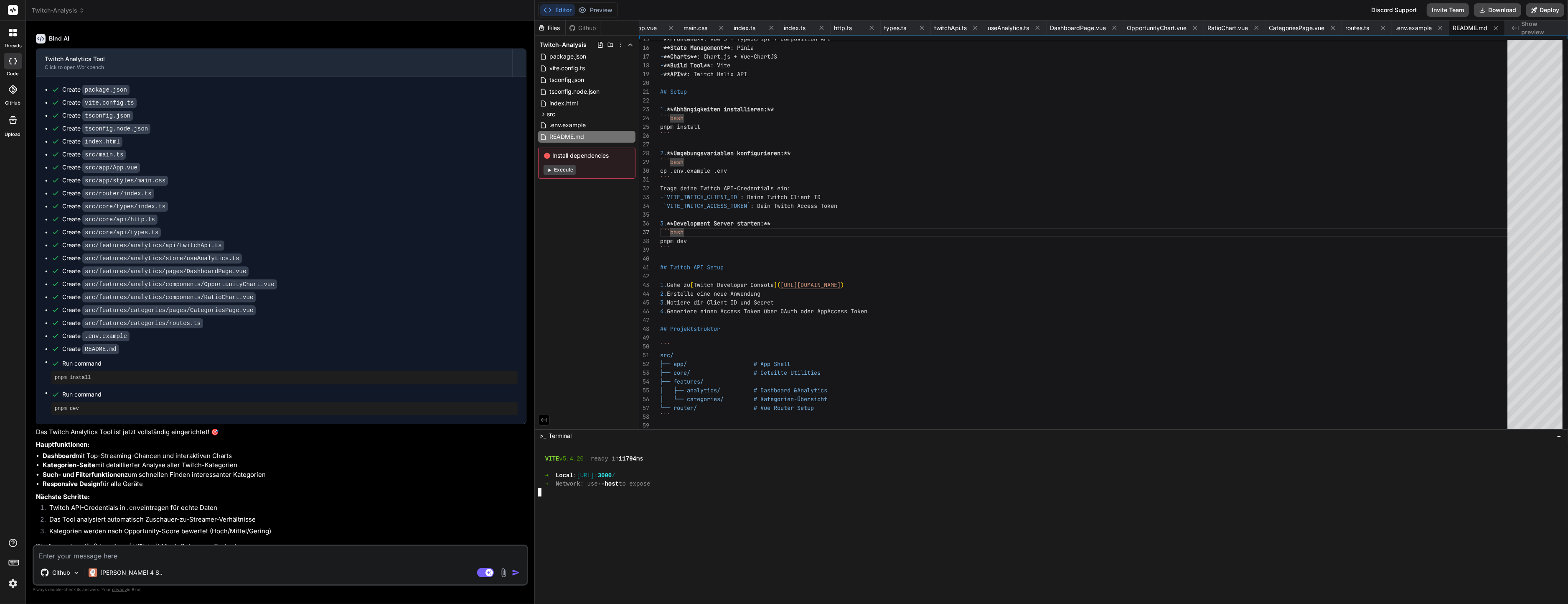
scroll to position [928, 0]
click at [602, 11] on button "Preview" at bounding box center [595, 9] width 41 height 11
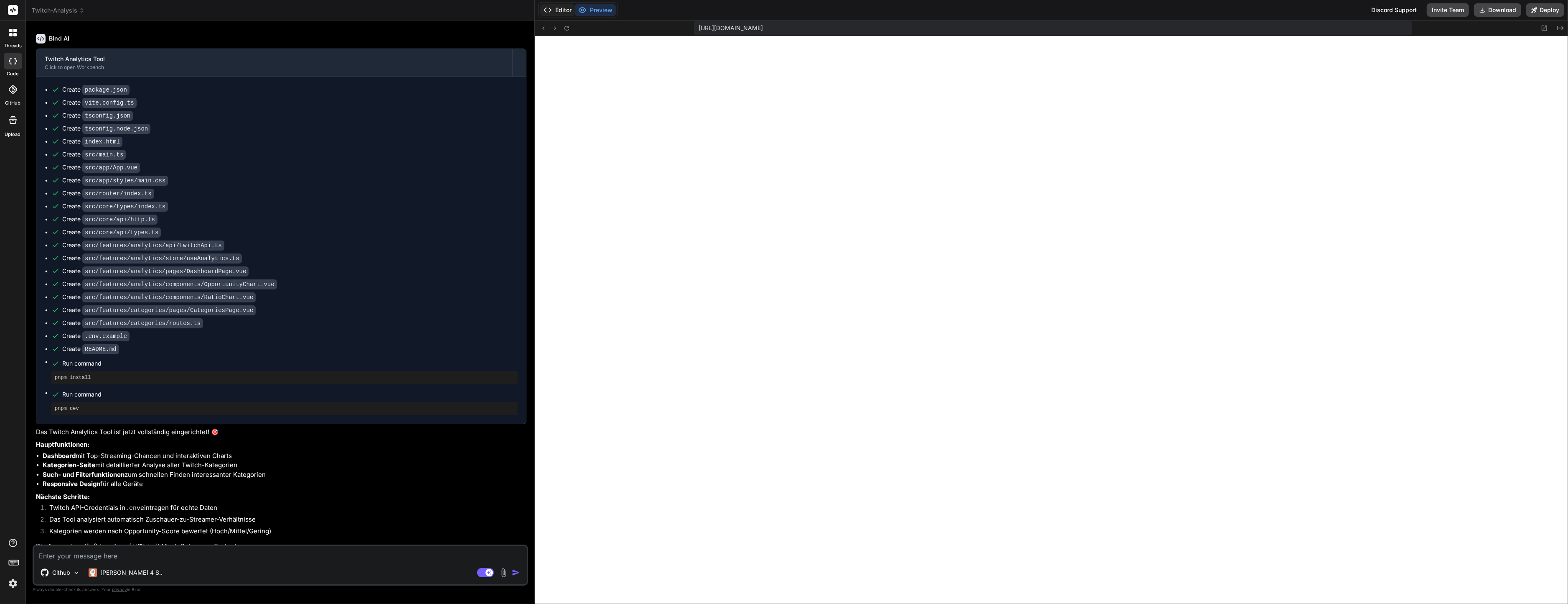
click at [545, 13] on icon at bounding box center [547, 9] width 8 height 8
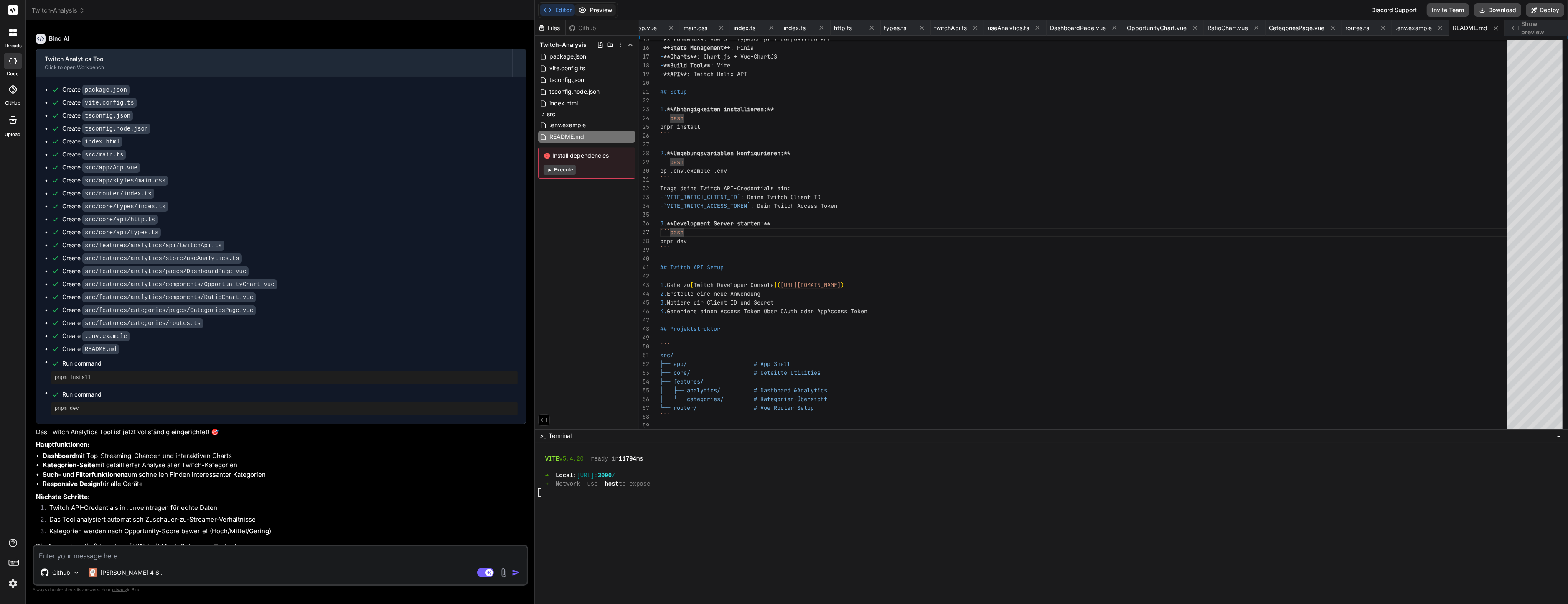
click at [590, 11] on button "Preview" at bounding box center [595, 9] width 41 height 11
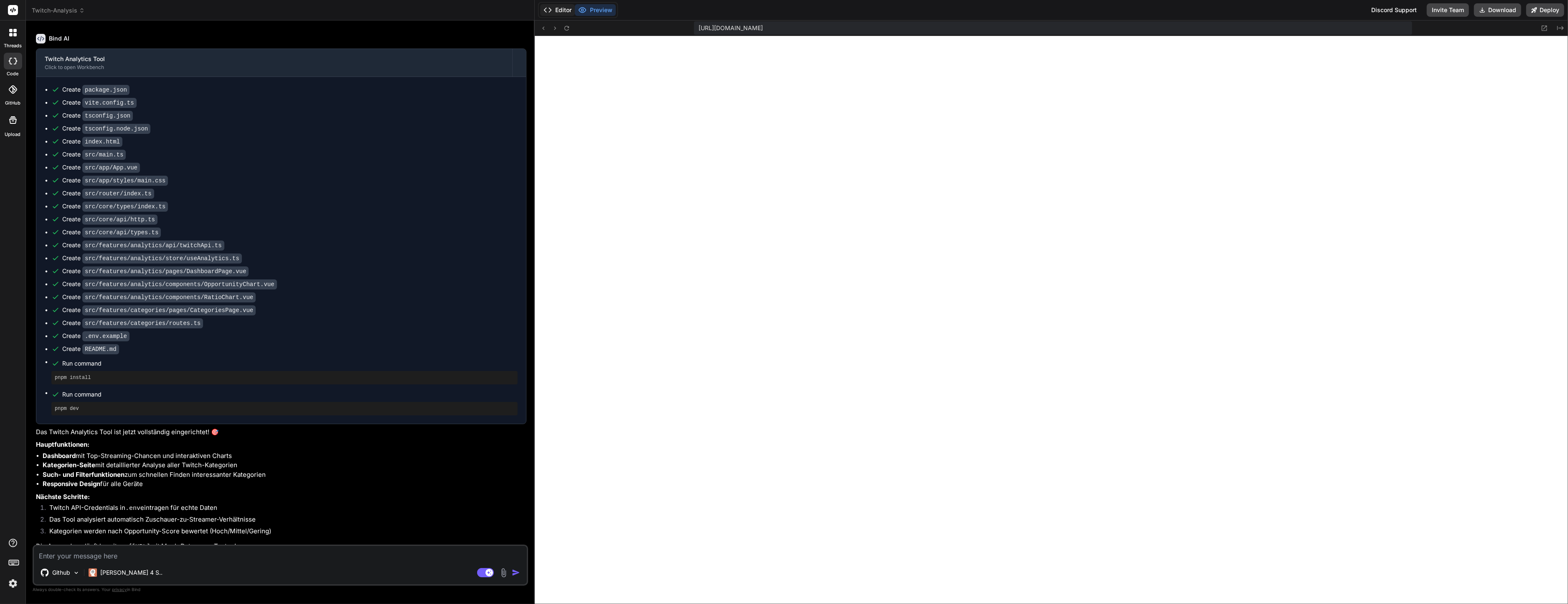
click at [568, 7] on button "Editor" at bounding box center [557, 9] width 35 height 11
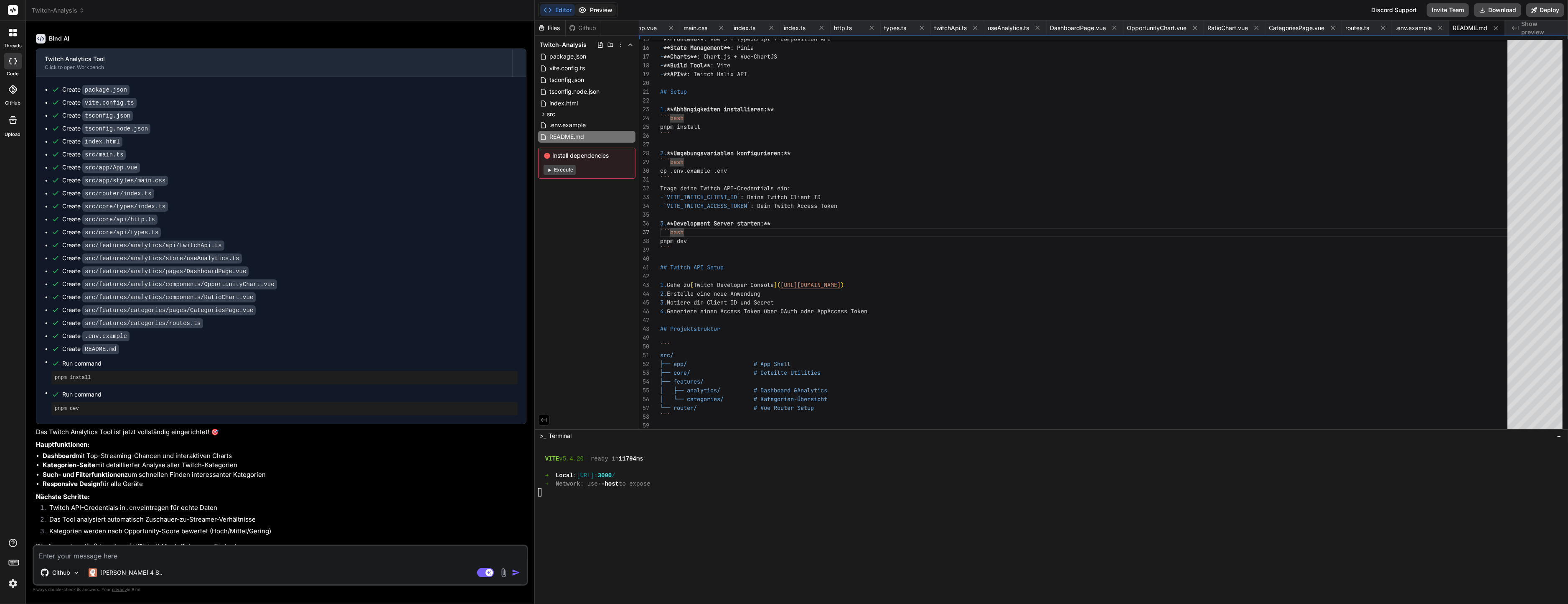
click at [585, 8] on icon at bounding box center [582, 9] width 8 height 8
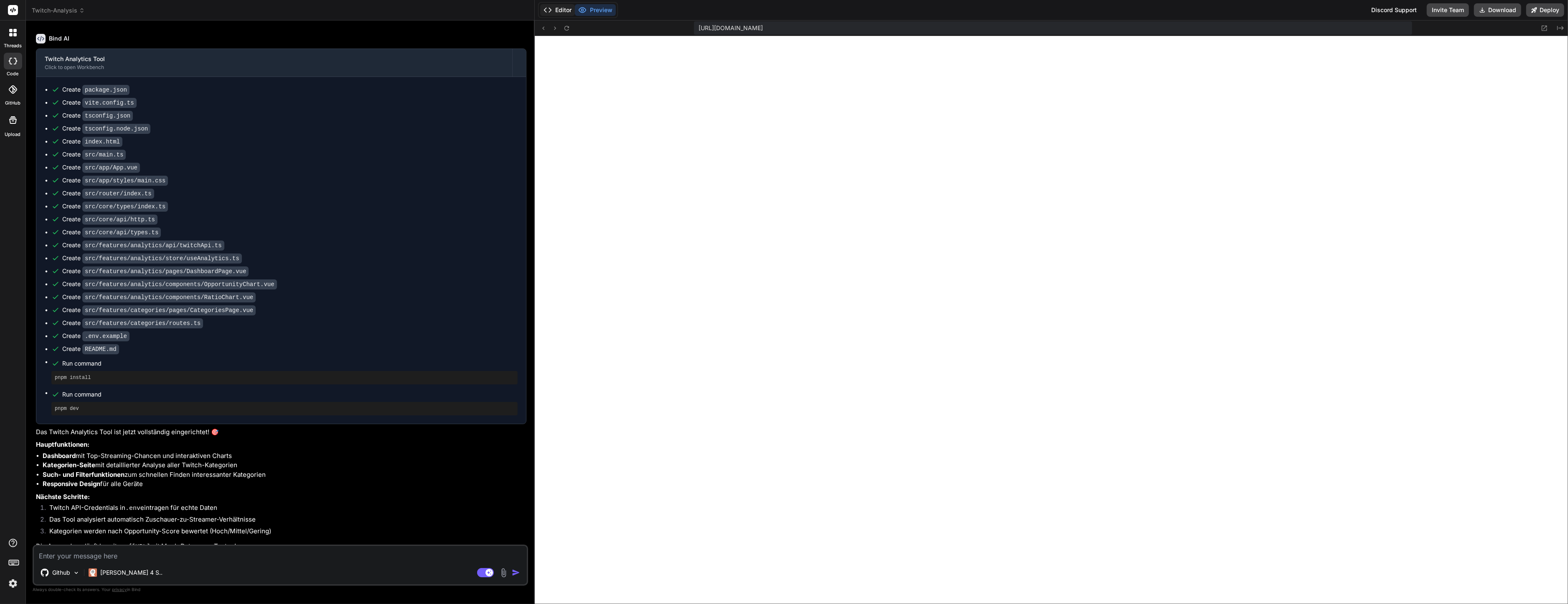
click at [554, 11] on button "Editor" at bounding box center [557, 9] width 35 height 11
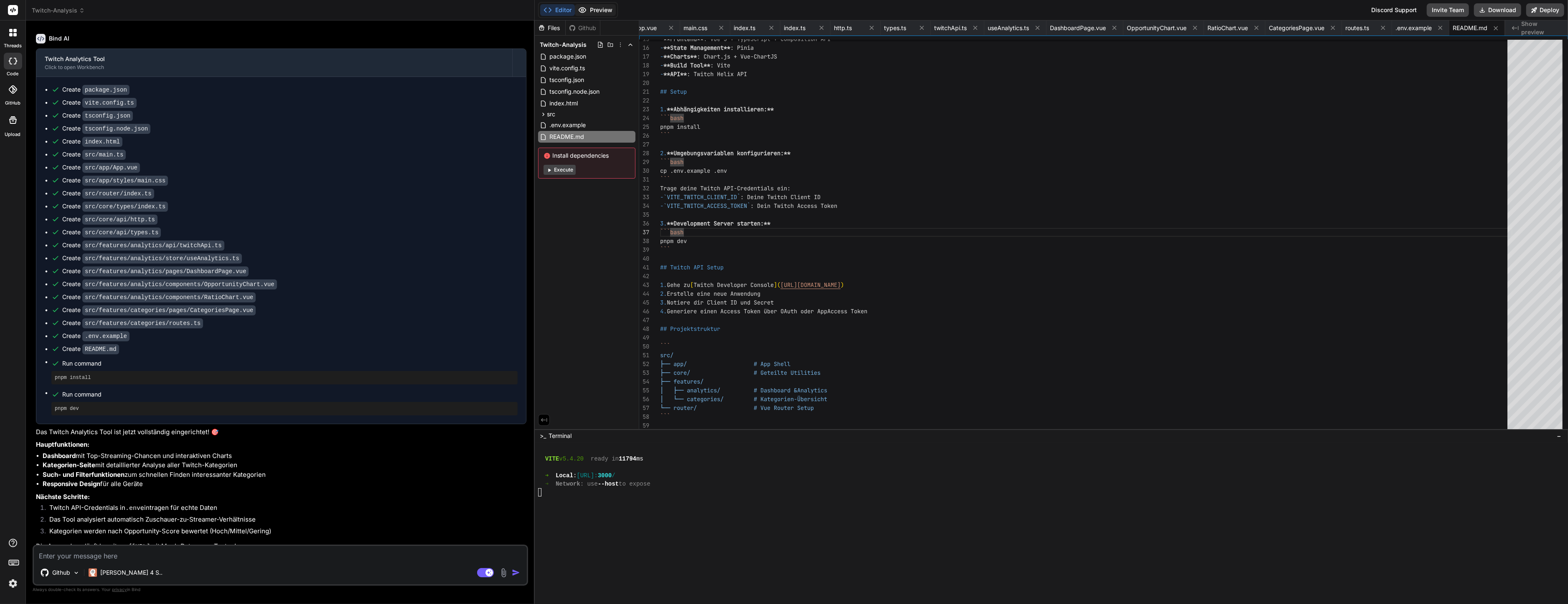
click at [581, 15] on button "Preview" at bounding box center [595, 9] width 41 height 11
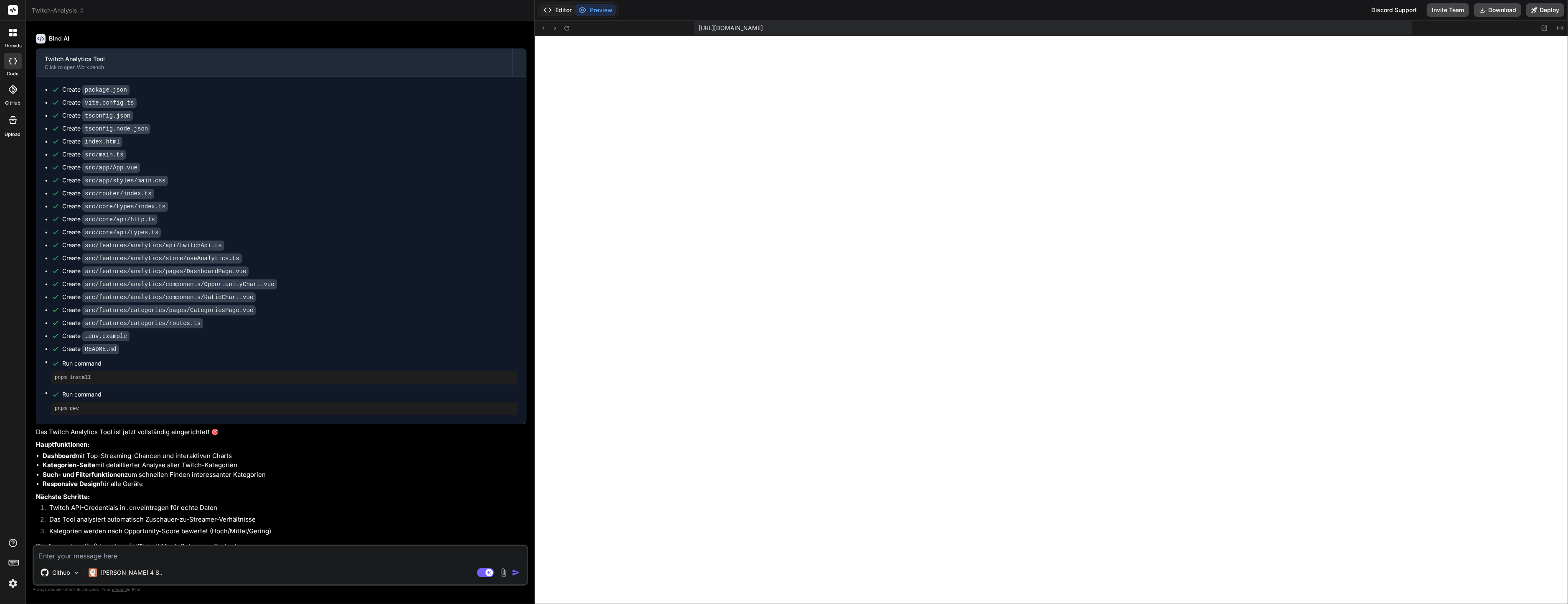
click at [562, 8] on button "Editor" at bounding box center [557, 9] width 35 height 11
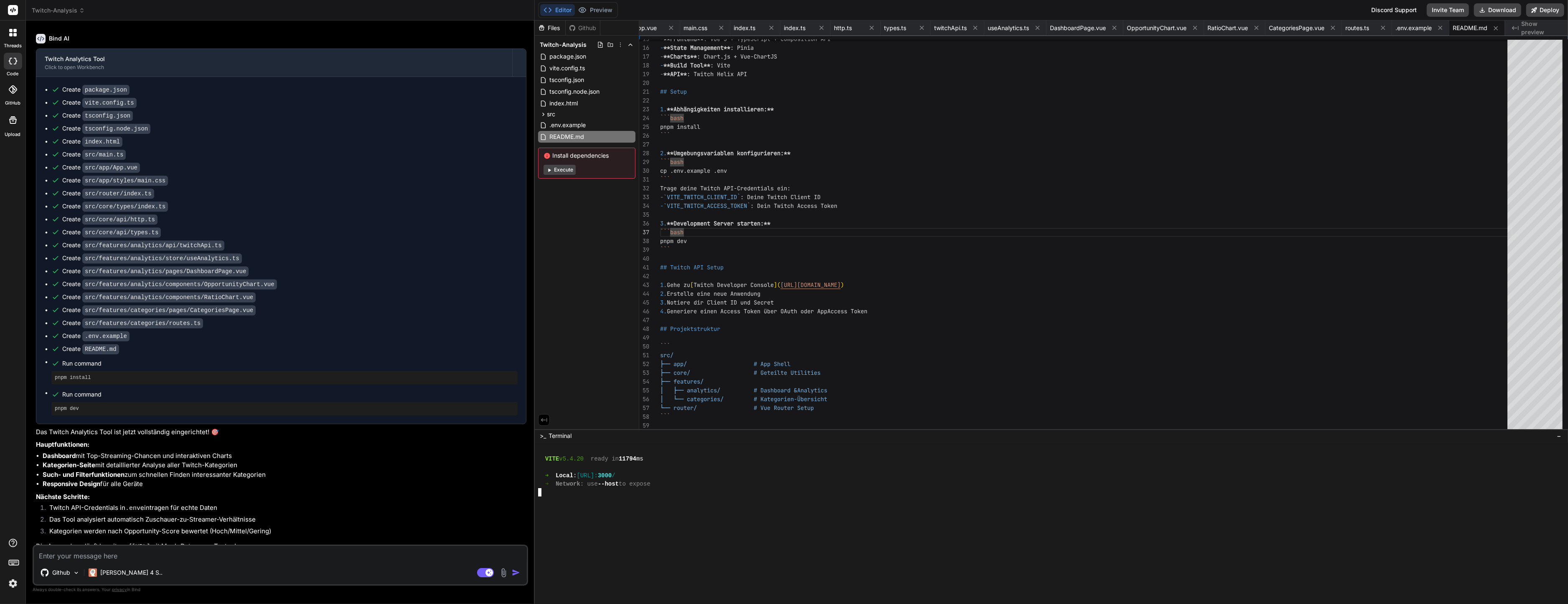
click at [652, 464] on div at bounding box center [1047, 467] width 1018 height 8
click at [720, 238] on div "- `VITE_TWITCH_ACCESS_TOKEN` : Dein Twitch Access Token 3. **Development Server…" at bounding box center [1086, 254] width 852 height 685
click at [693, 518] on div at bounding box center [1047, 517] width 1018 height 8
click at [708, 530] on div at bounding box center [1047, 533] width 1018 height 8
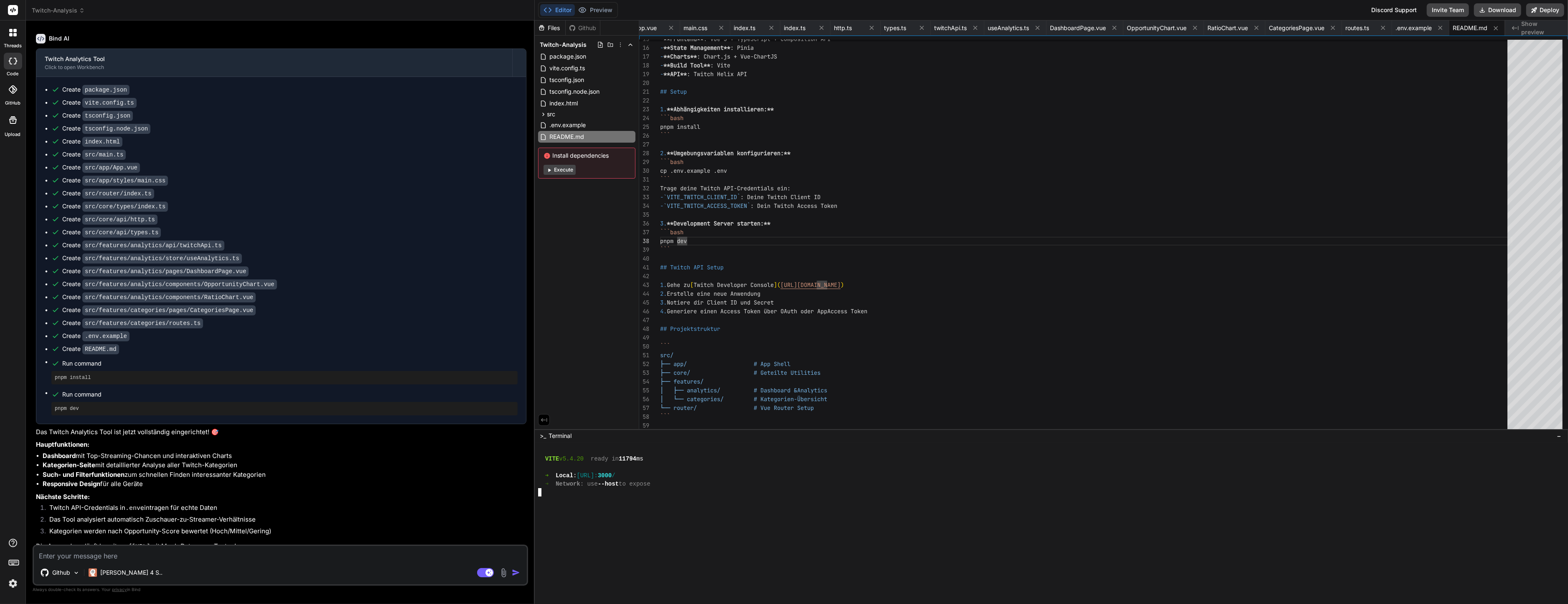
click at [629, 491] on div at bounding box center [1047, 491] width 1018 height 8
click at [598, 5] on button "Preview" at bounding box center [595, 9] width 41 height 11
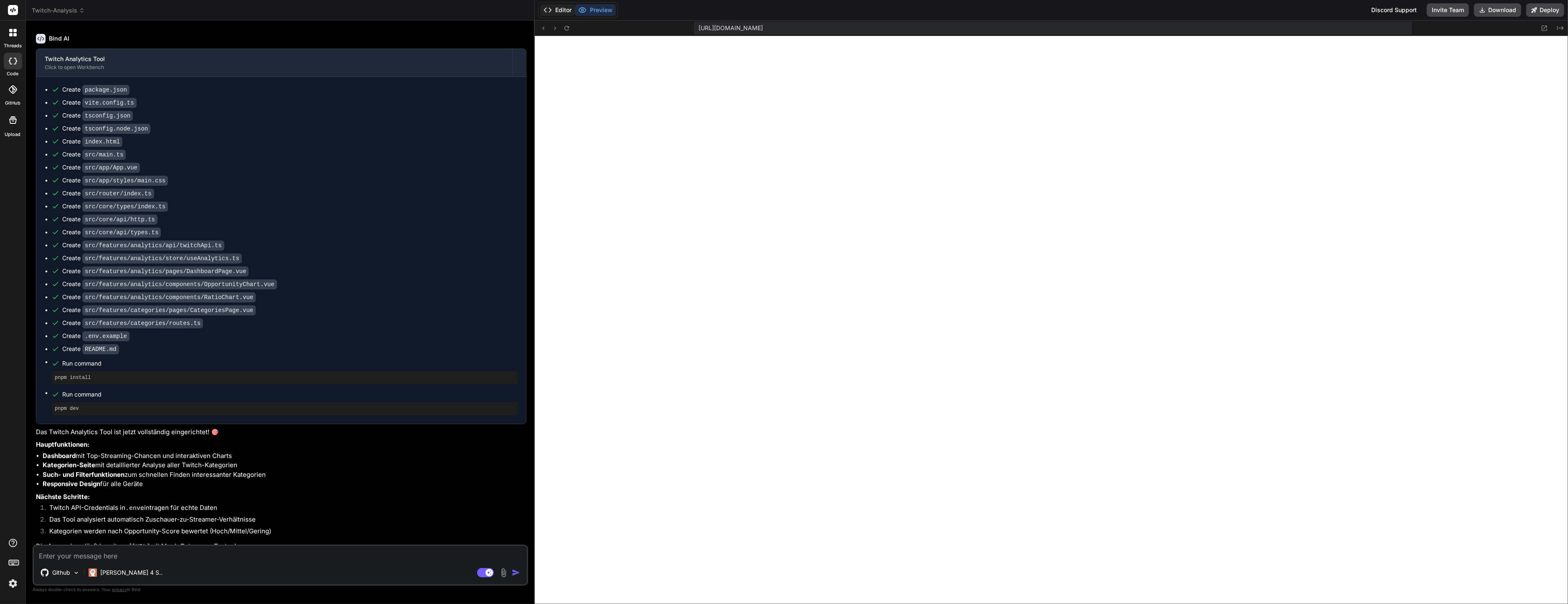
click at [558, 11] on button "Editor" at bounding box center [557, 9] width 35 height 11
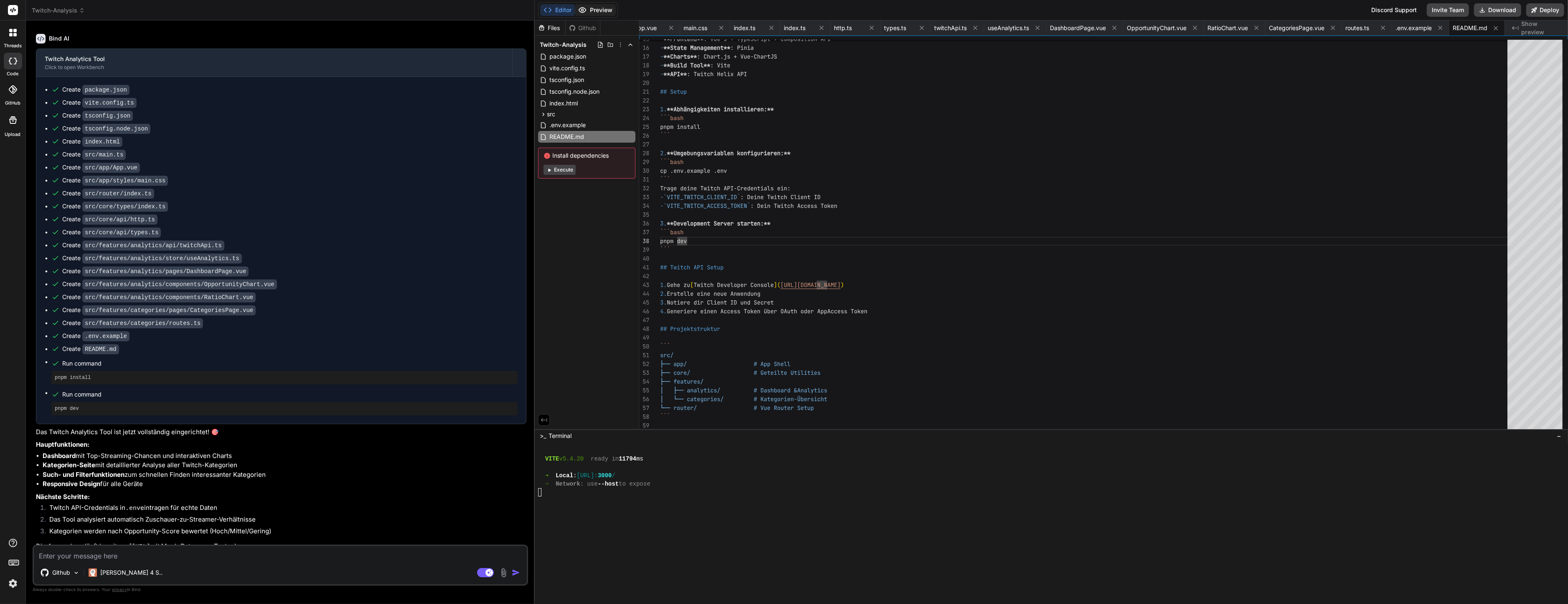
click at [595, 12] on button "Preview" at bounding box center [595, 9] width 41 height 11
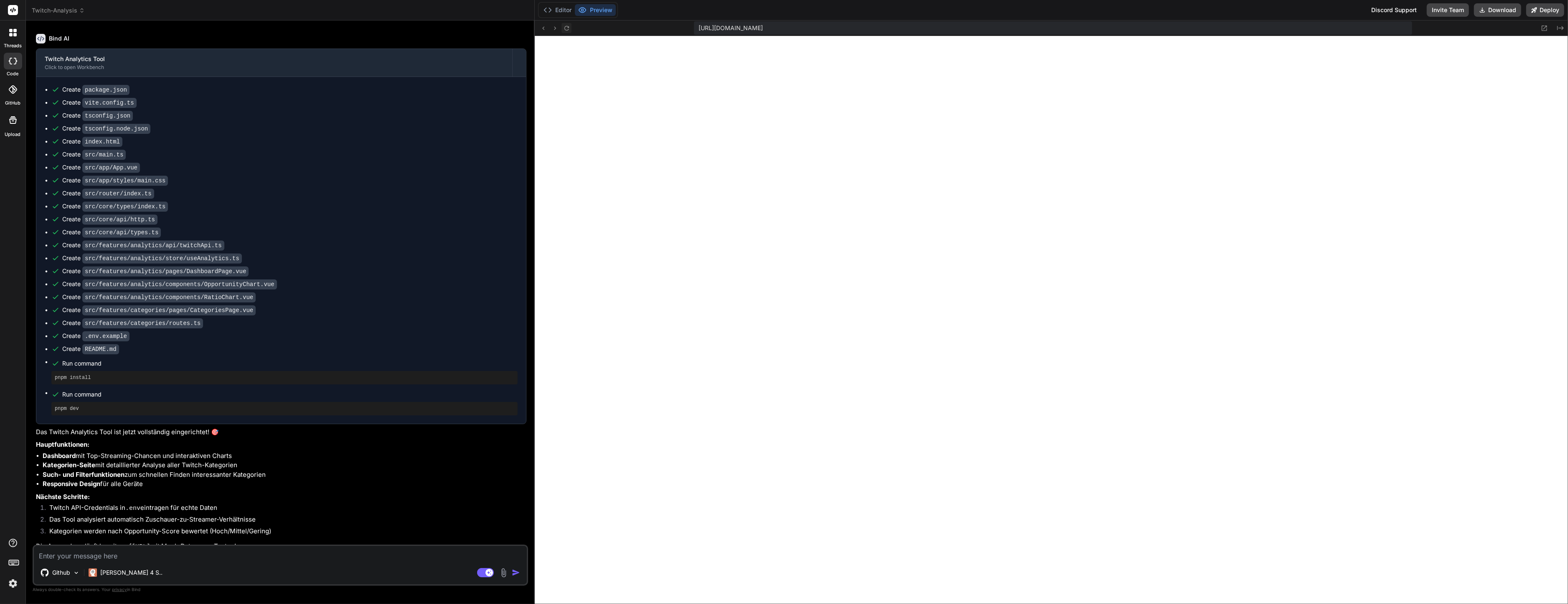
click at [563, 27] on icon at bounding box center [567, 28] width 8 height 8
click at [561, 5] on button "Editor" at bounding box center [557, 9] width 35 height 11
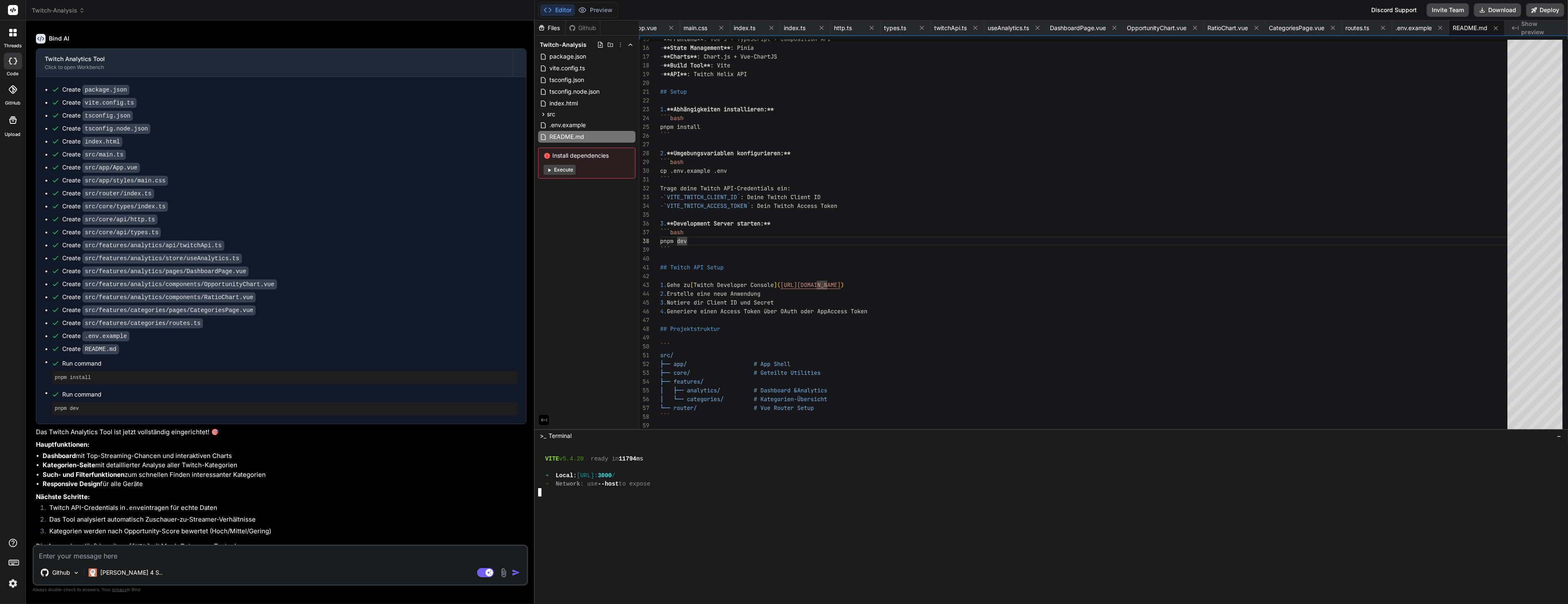
click at [760, 529] on div at bounding box center [1047, 525] width 1018 height 8
click at [736, 514] on div at bounding box center [1047, 517] width 1018 height 8
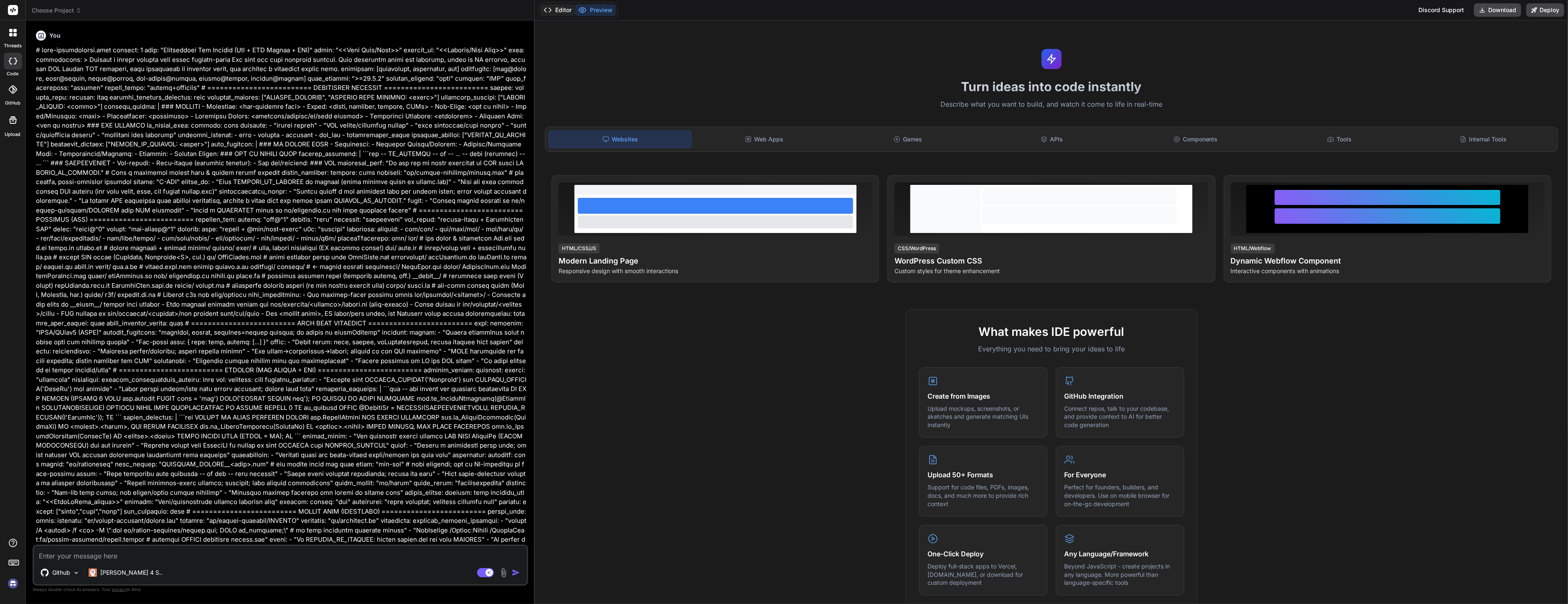
click at [552, 9] on button "Editor" at bounding box center [557, 9] width 35 height 11
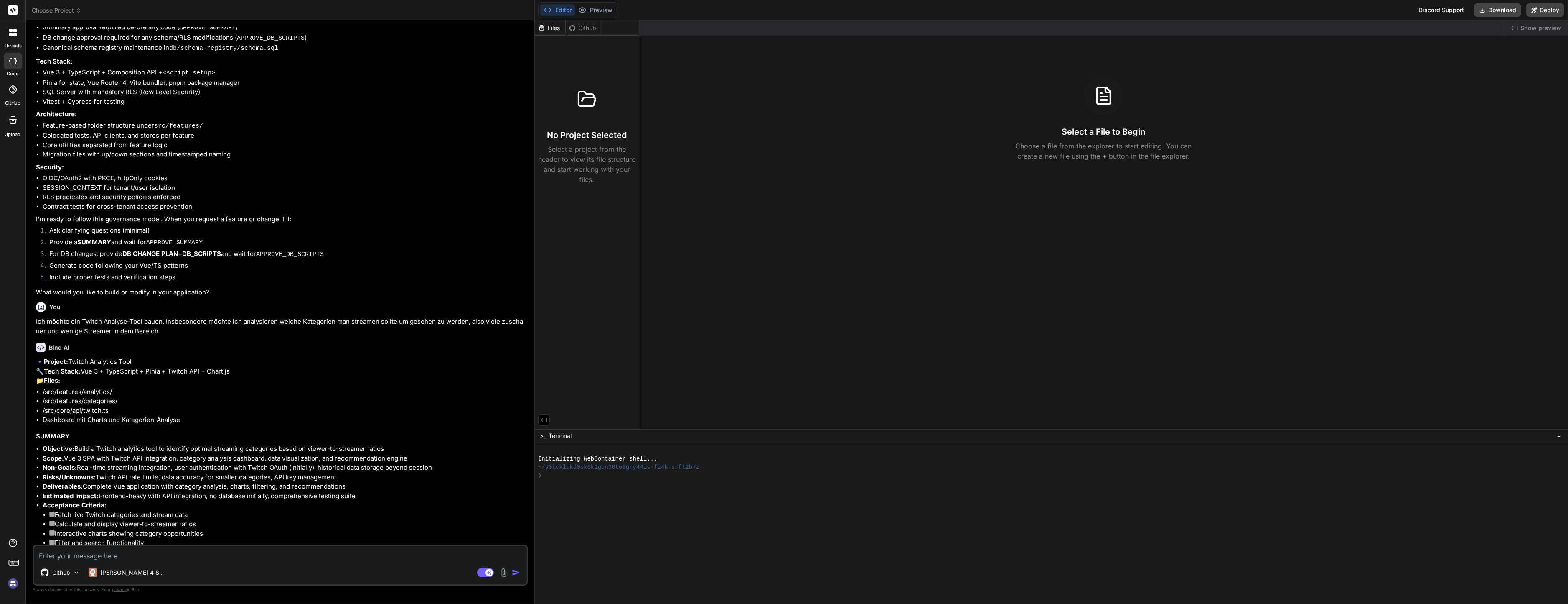
scroll to position [1143, 0]
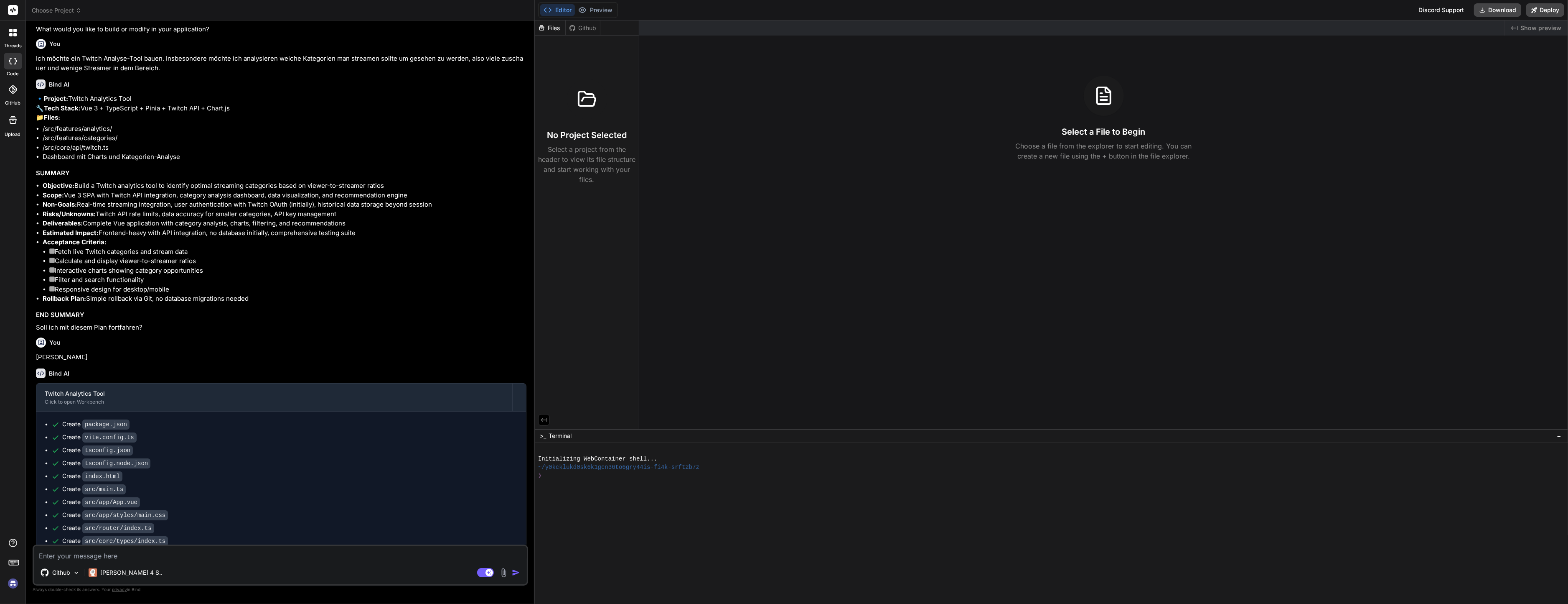
click at [600, 477] on div "❯" at bounding box center [1047, 475] width 1018 height 8
click at [283, 191] on li "Objective: Build a Twitch analytics tool to identify optimal streaming categori…" at bounding box center [284, 185] width 483 height 9
click at [560, 17] on div "Editor Preview" at bounding box center [578, 9] width 80 height 16
click at [579, 12] on icon at bounding box center [582, 9] width 8 height 8
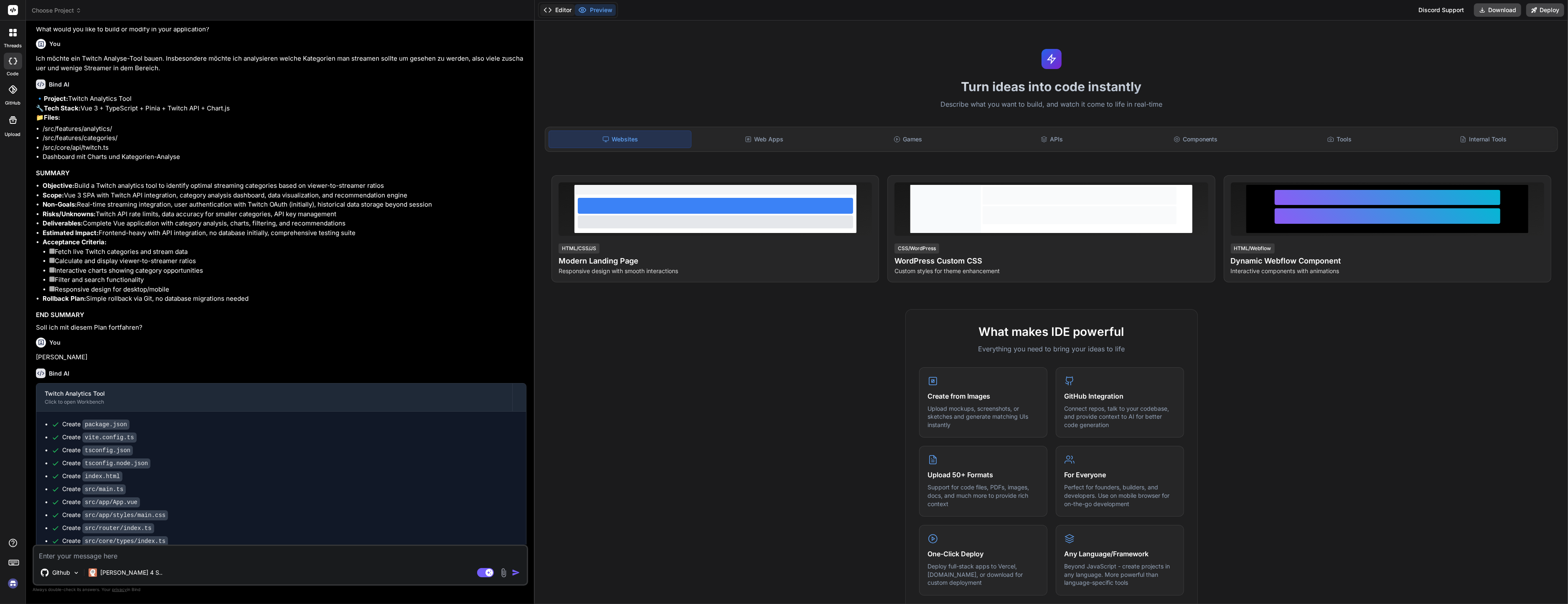
click at [562, 12] on button "Editor" at bounding box center [557, 9] width 35 height 11
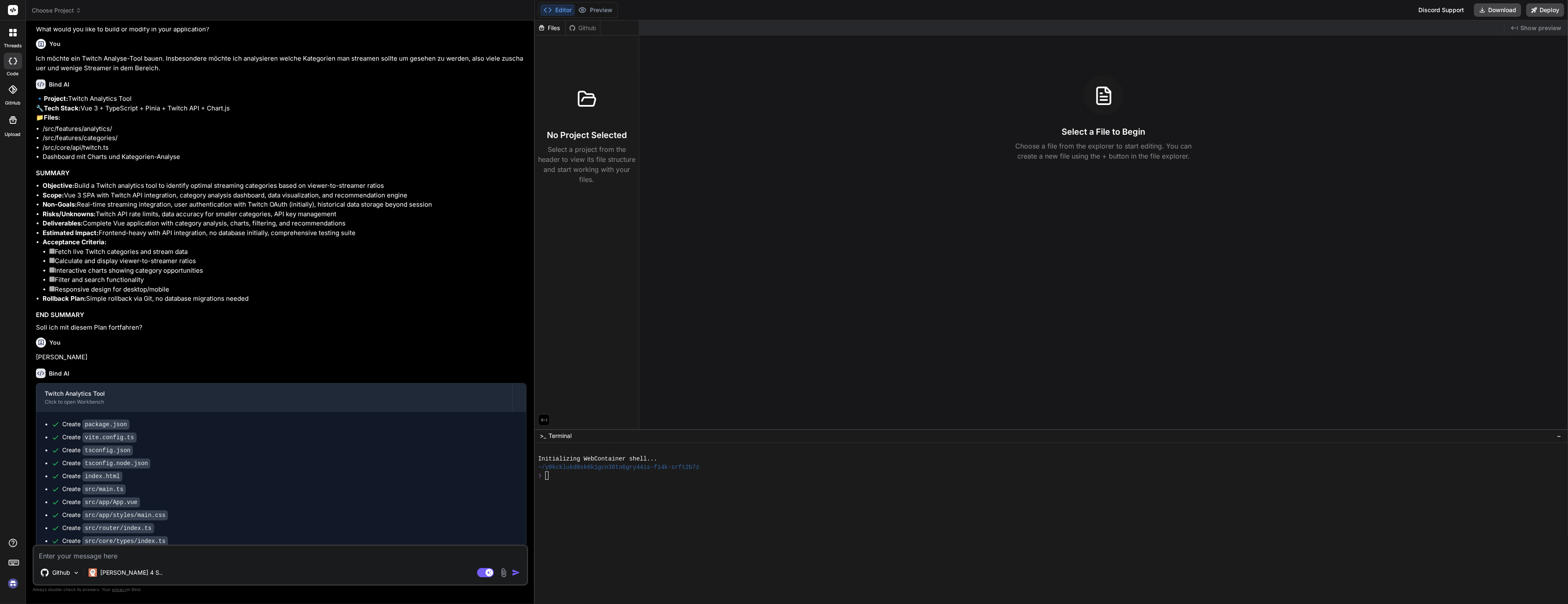
click at [557, 31] on div "Files" at bounding box center [550, 27] width 30 height 8
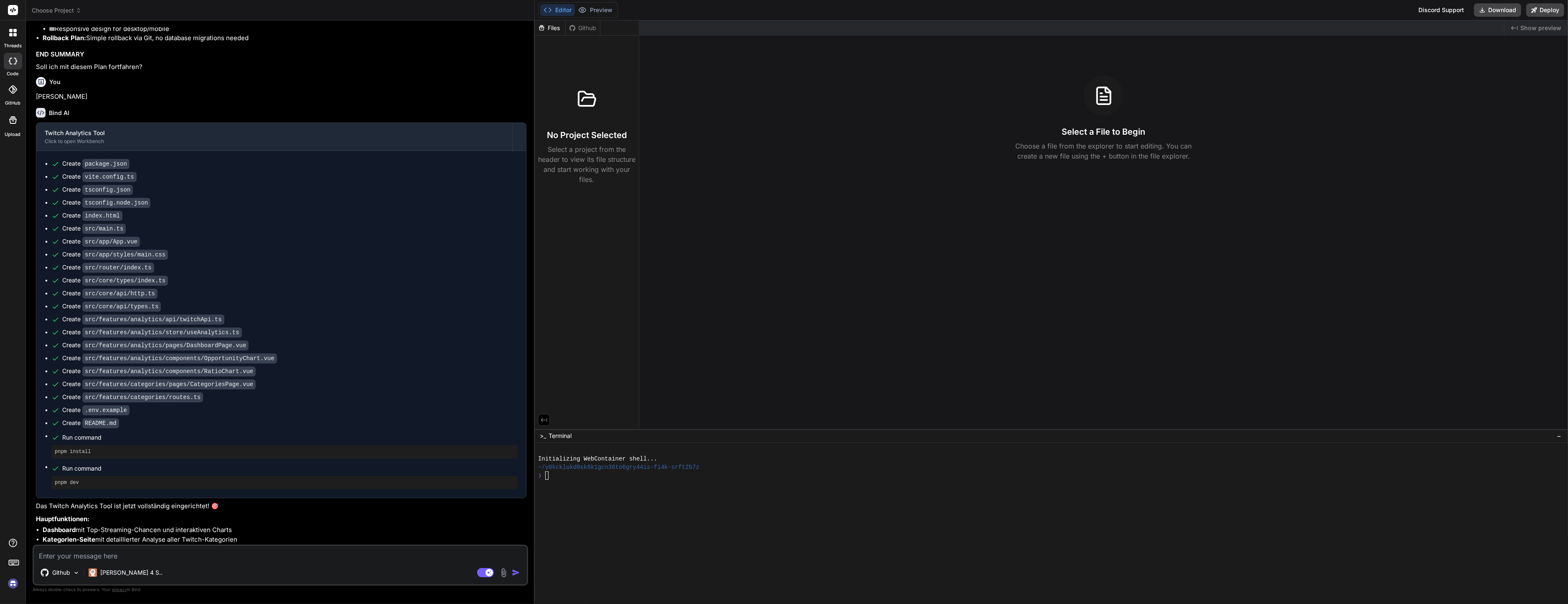
scroll to position [1481, 0]
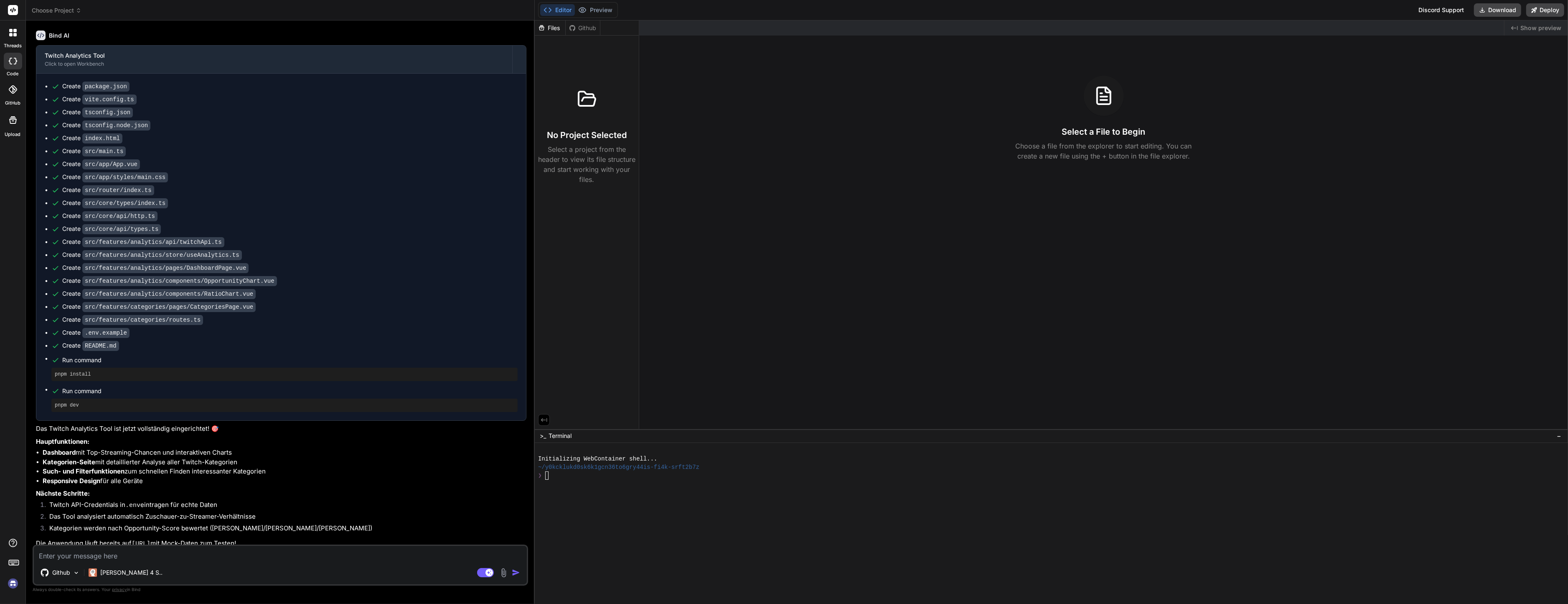
click at [810, 500] on div at bounding box center [1047, 500] width 1018 height 8
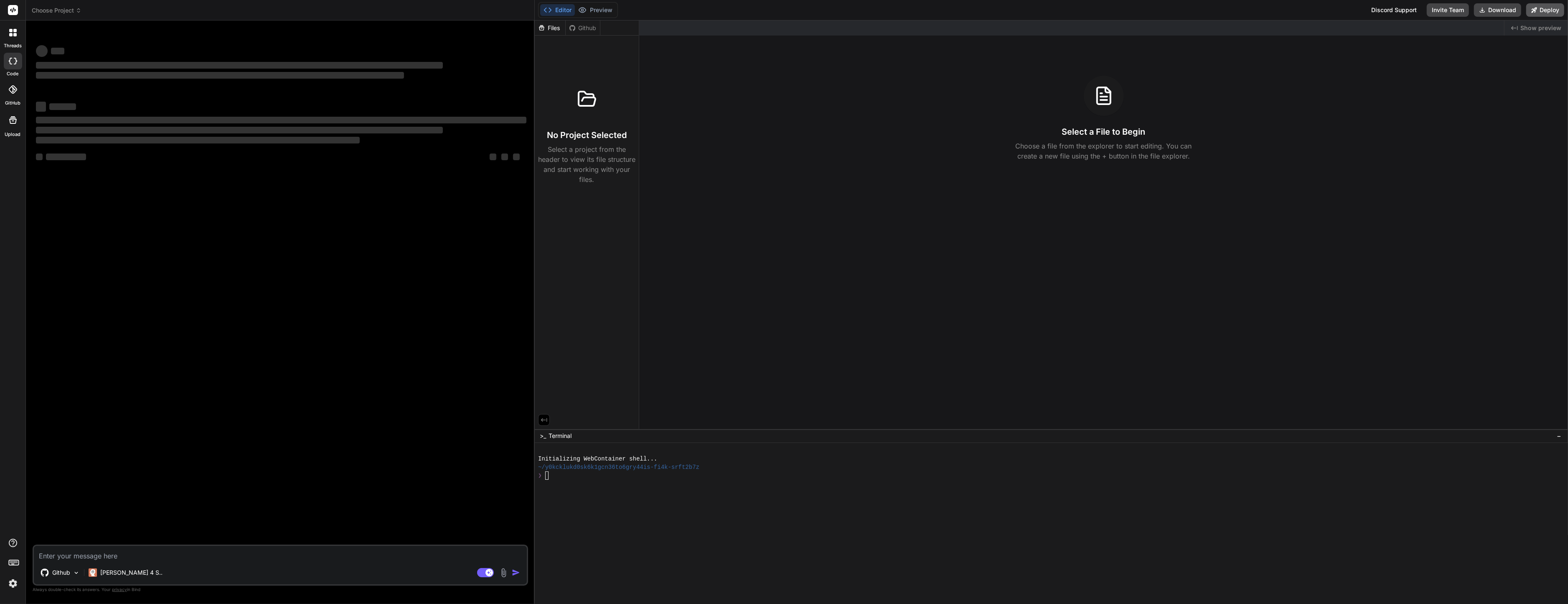
scroll to position [0, 0]
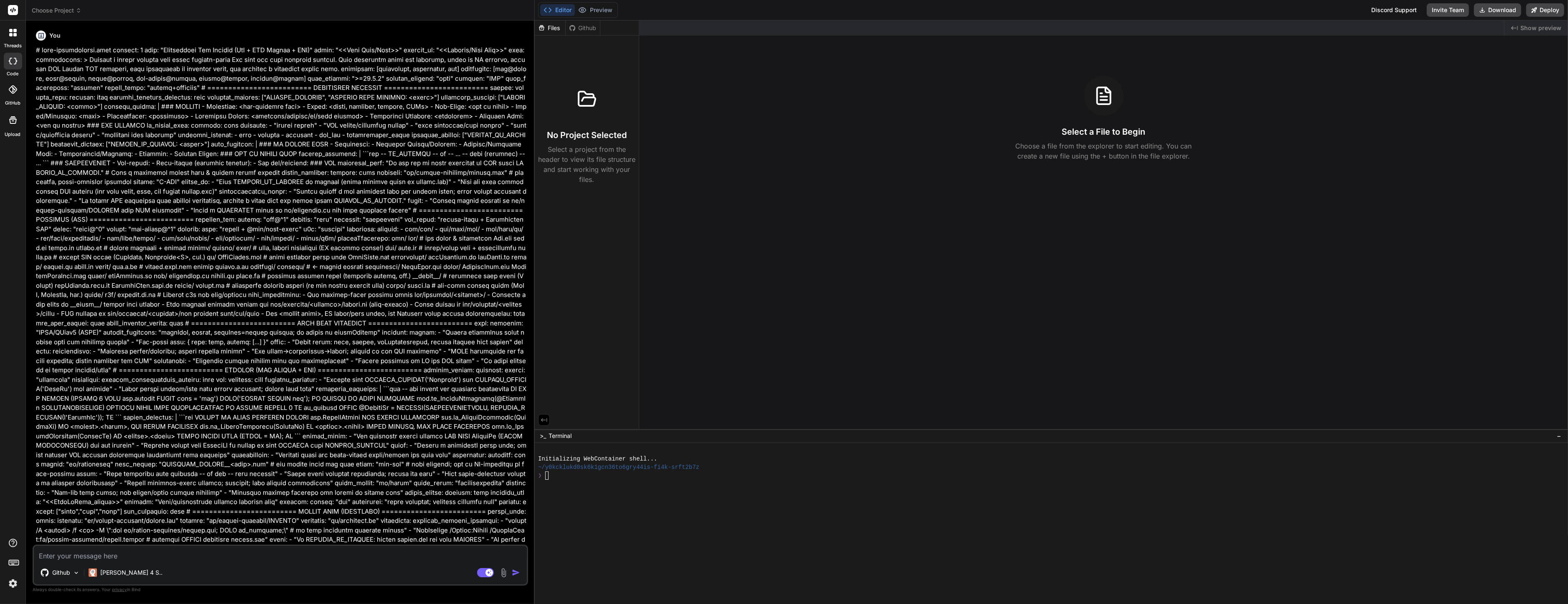
type textarea "x"
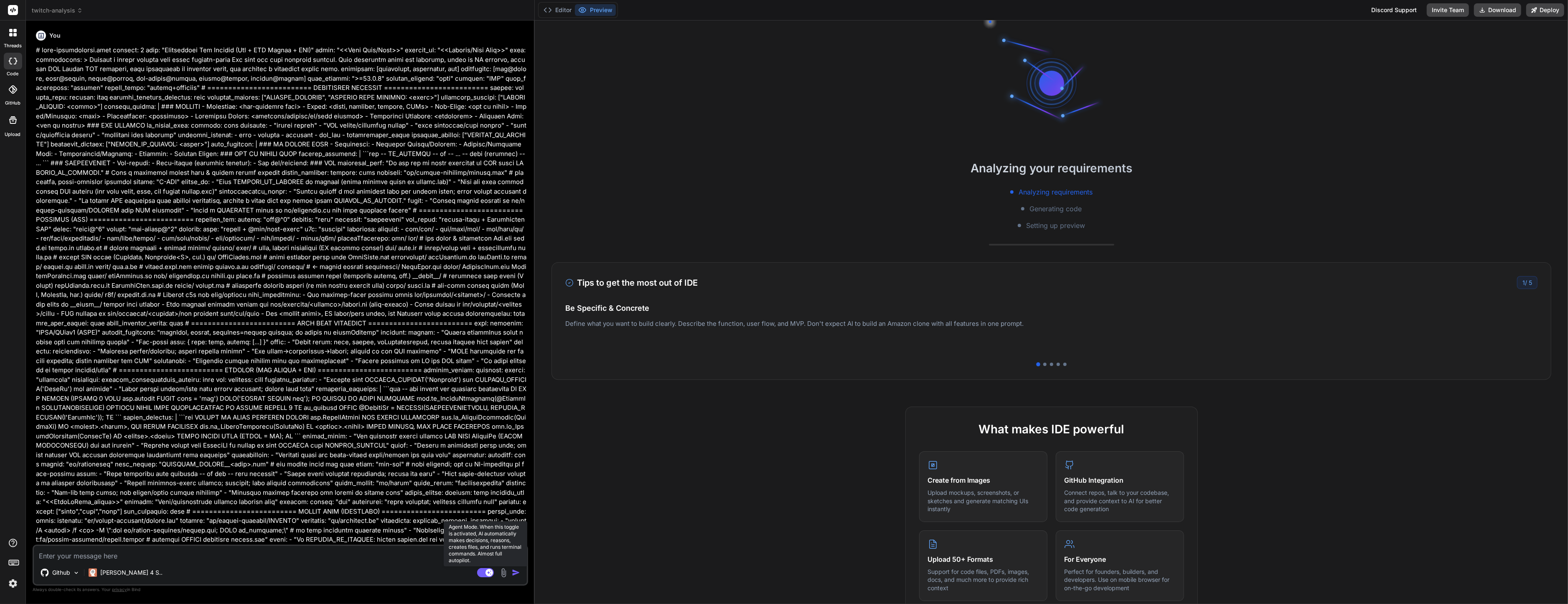
click at [487, 572] on rect at bounding box center [489, 572] width 8 height 8
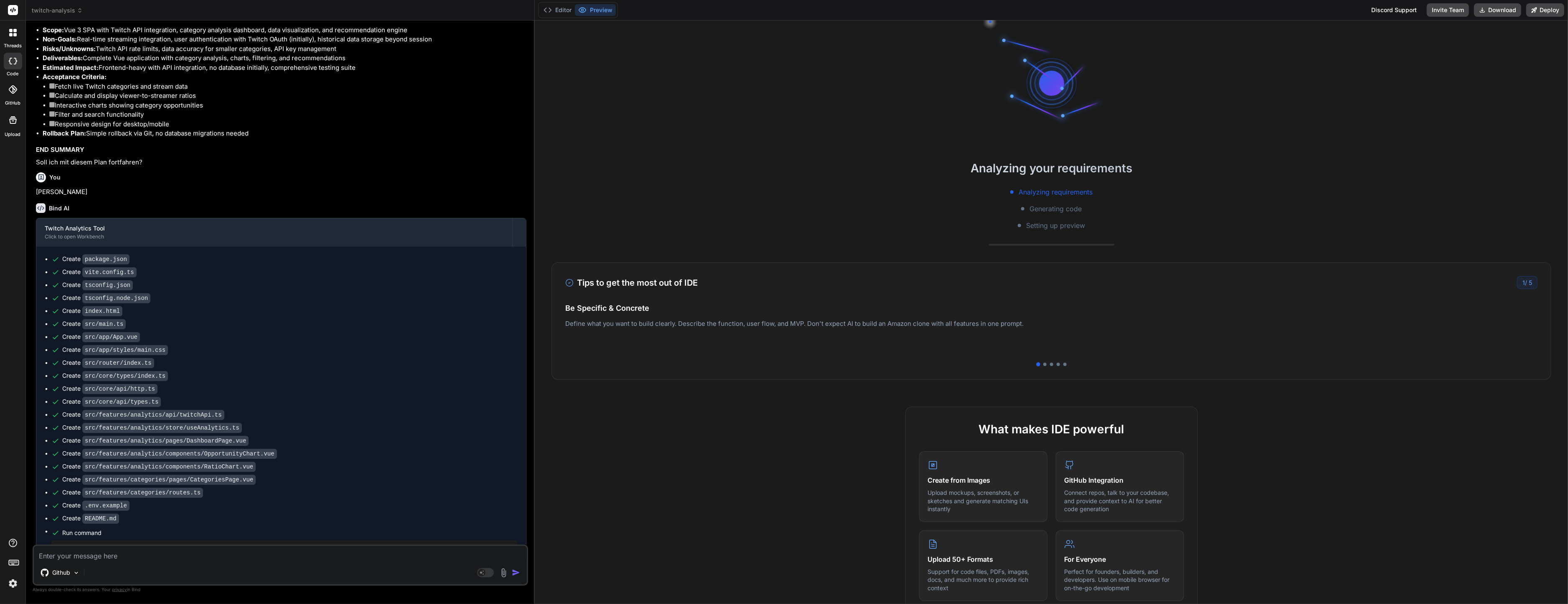
scroll to position [1409, 0]
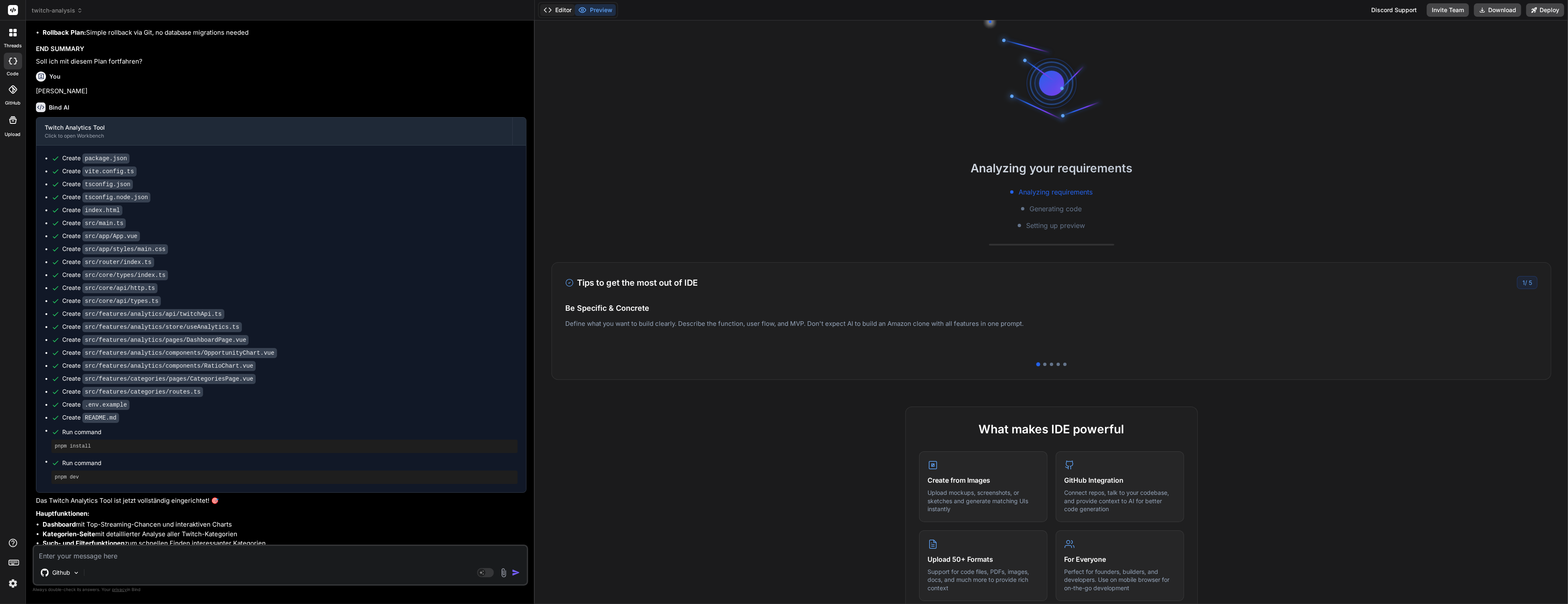
click at [561, 11] on button "Editor" at bounding box center [557, 9] width 35 height 11
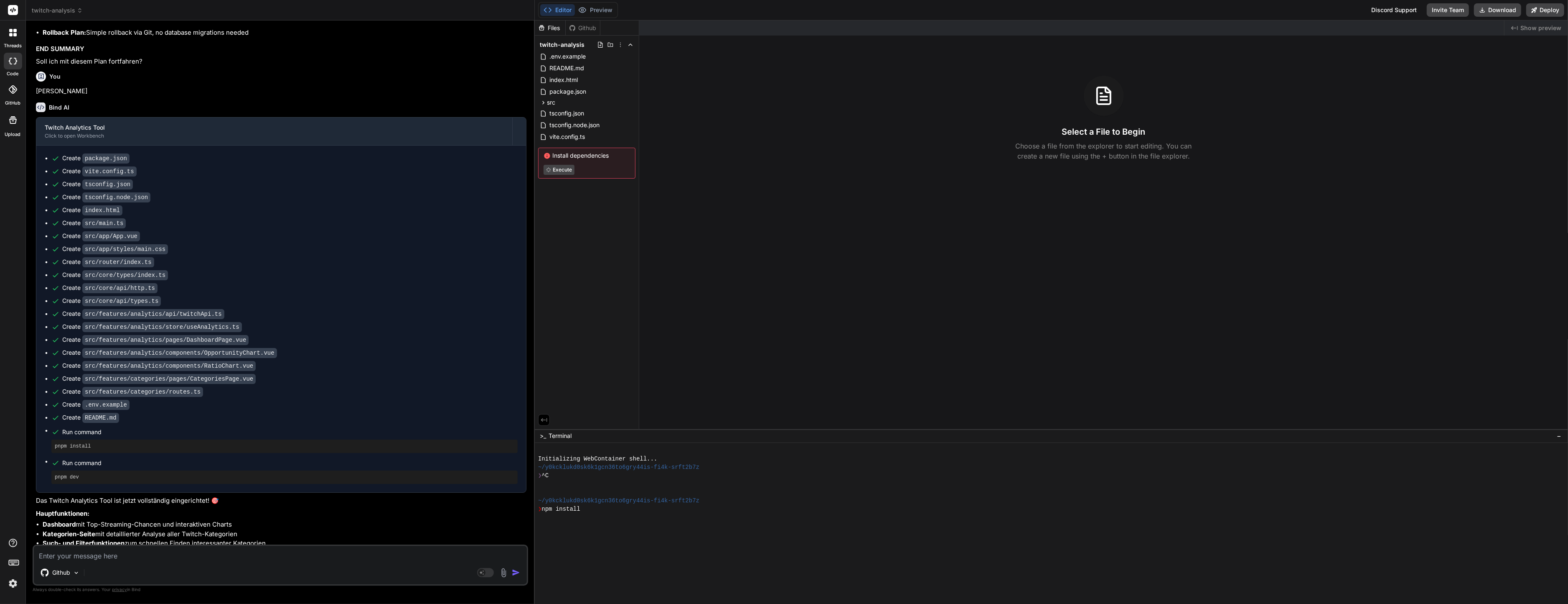
click at [645, 560] on div at bounding box center [1047, 559] width 1018 height 8
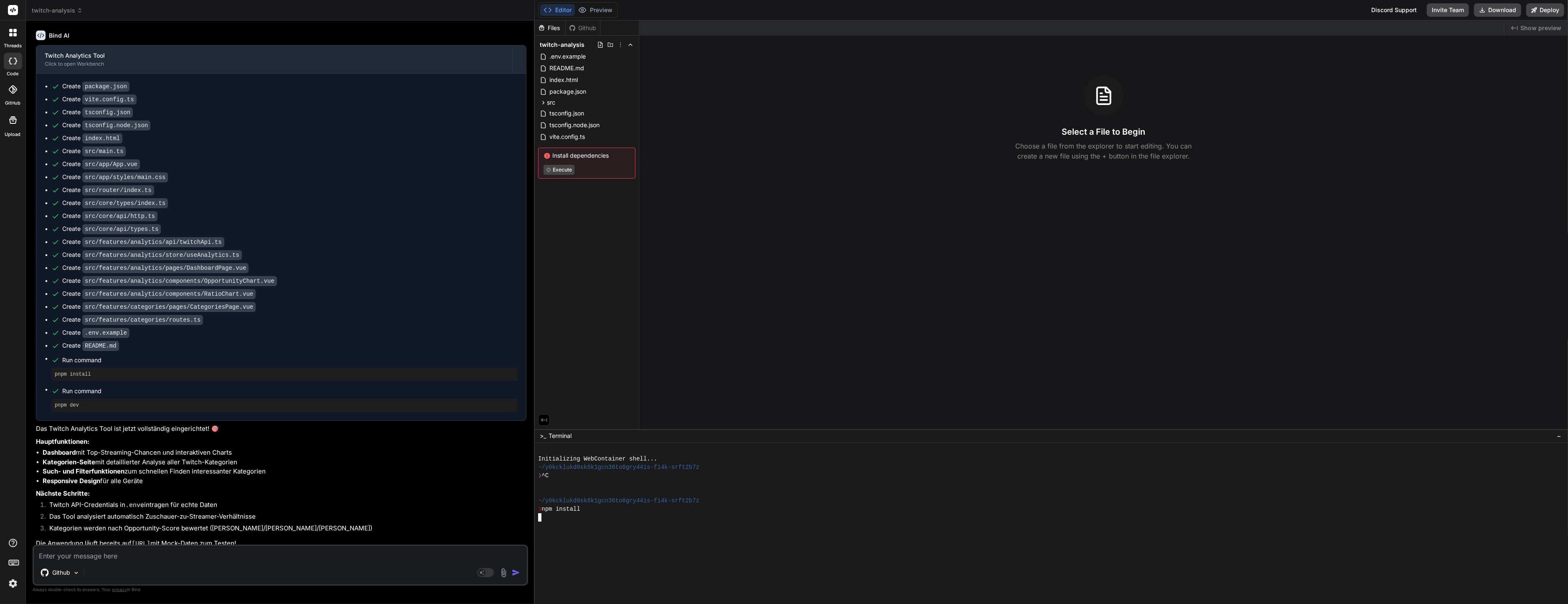
click at [1009, 525] on div at bounding box center [1047, 525] width 1018 height 8
click at [1025, 501] on div "~/y0kcklukd0sk6k1gcn36to6gry44is-fi4k-srft2b7z" at bounding box center [1047, 500] width 1018 height 8
click at [1267, 555] on div at bounding box center [1047, 559] width 1018 height 8
click at [727, 277] on div "Created with Pixso. Show preview Select a File to Begin Choose a file from the …" at bounding box center [1104, 225] width 929 height 408
click at [813, 528] on div at bounding box center [1047, 525] width 1018 height 8
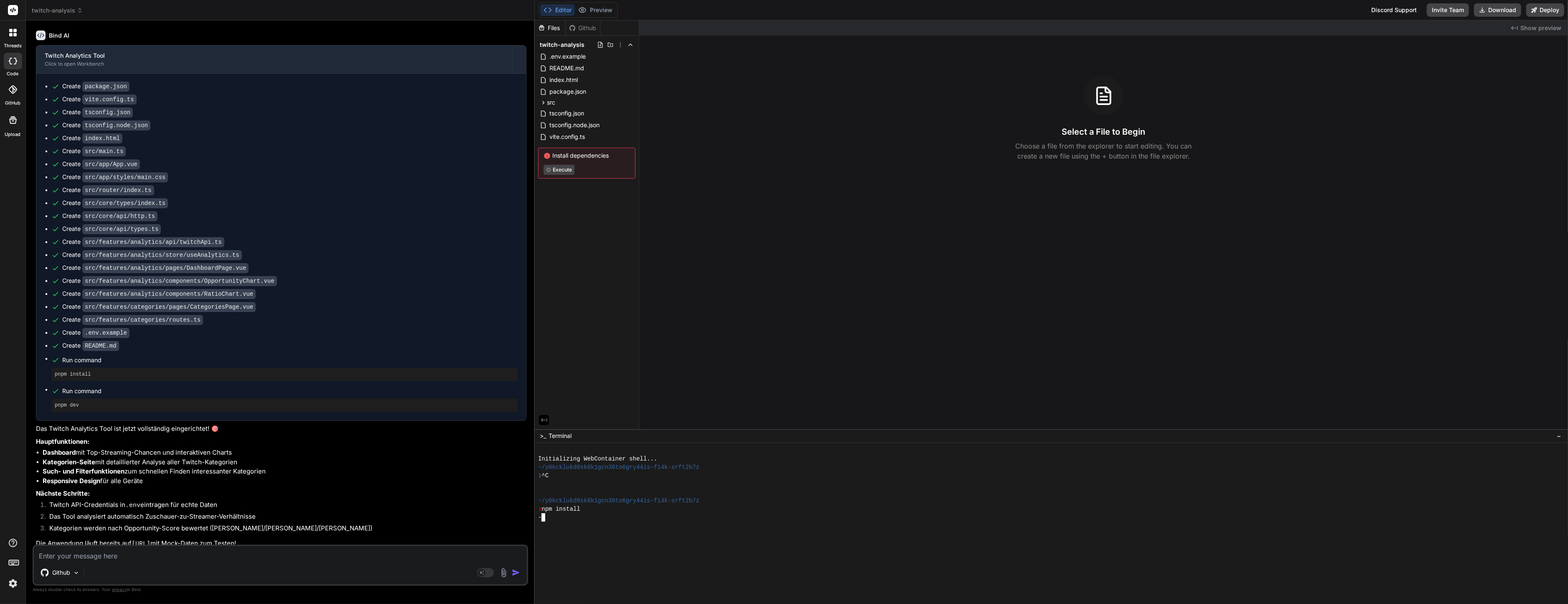
click at [586, 533] on div at bounding box center [1047, 533] width 1018 height 8
click at [629, 507] on div "❯ npm install" at bounding box center [1047, 508] width 1018 height 8
click at [596, 573] on div at bounding box center [1047, 575] width 1018 height 8
type textarea "x"
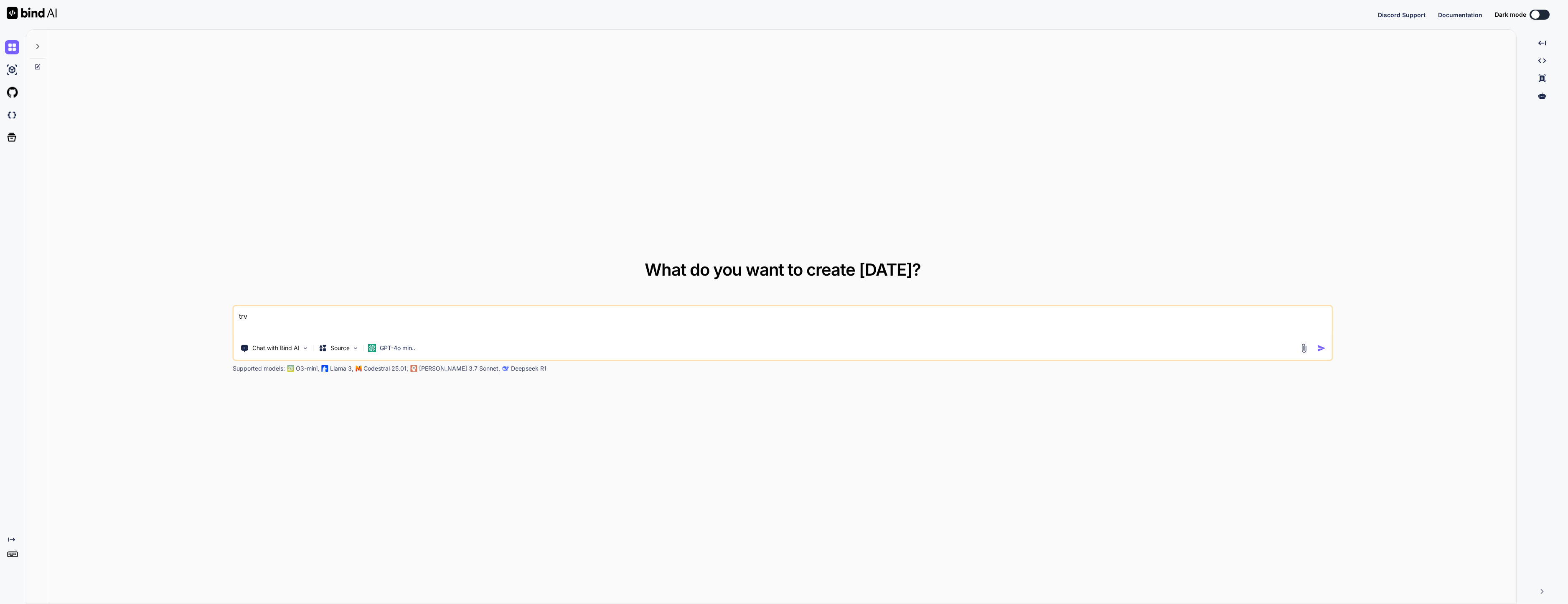
type textarea "x"
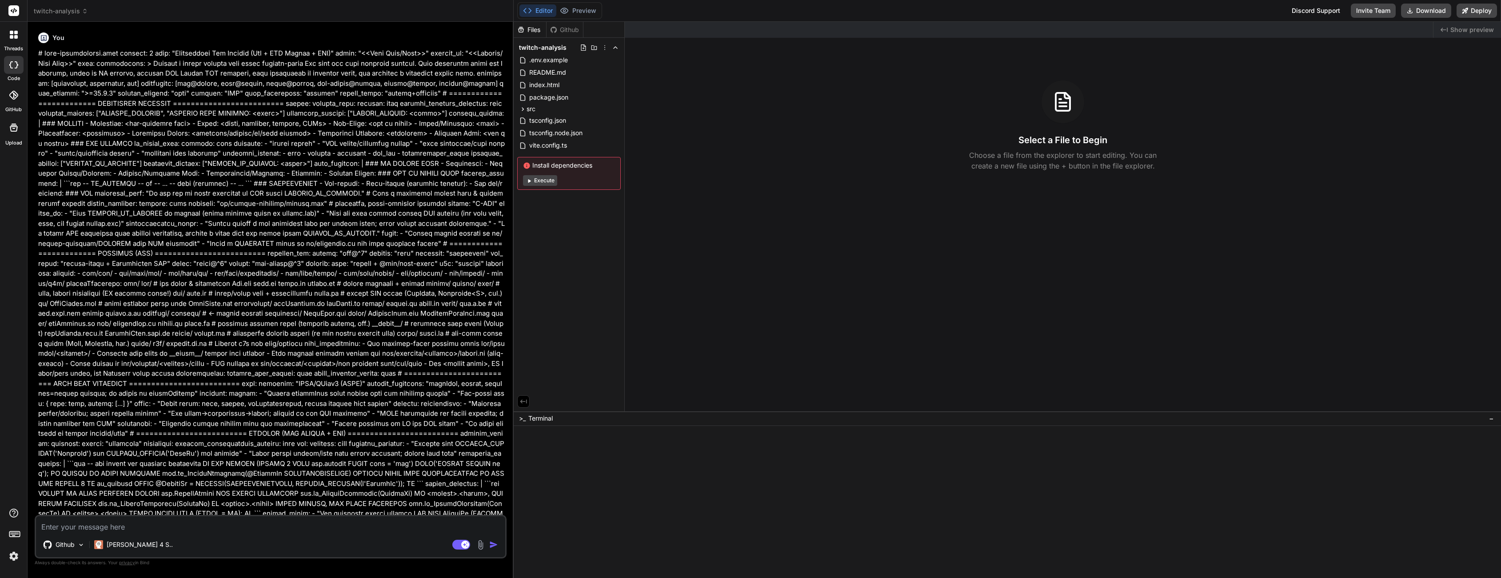
type textarea "x"
